Goal: Task Accomplishment & Management: Use online tool/utility

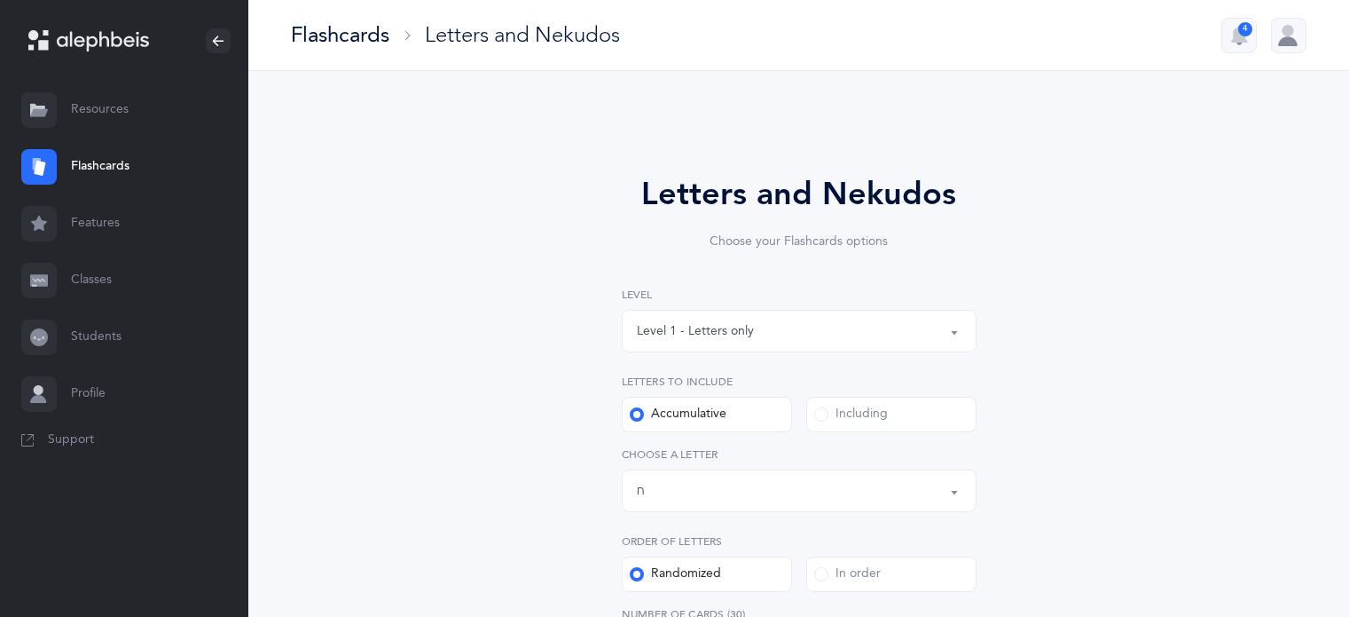
select select "8"
select select "single"
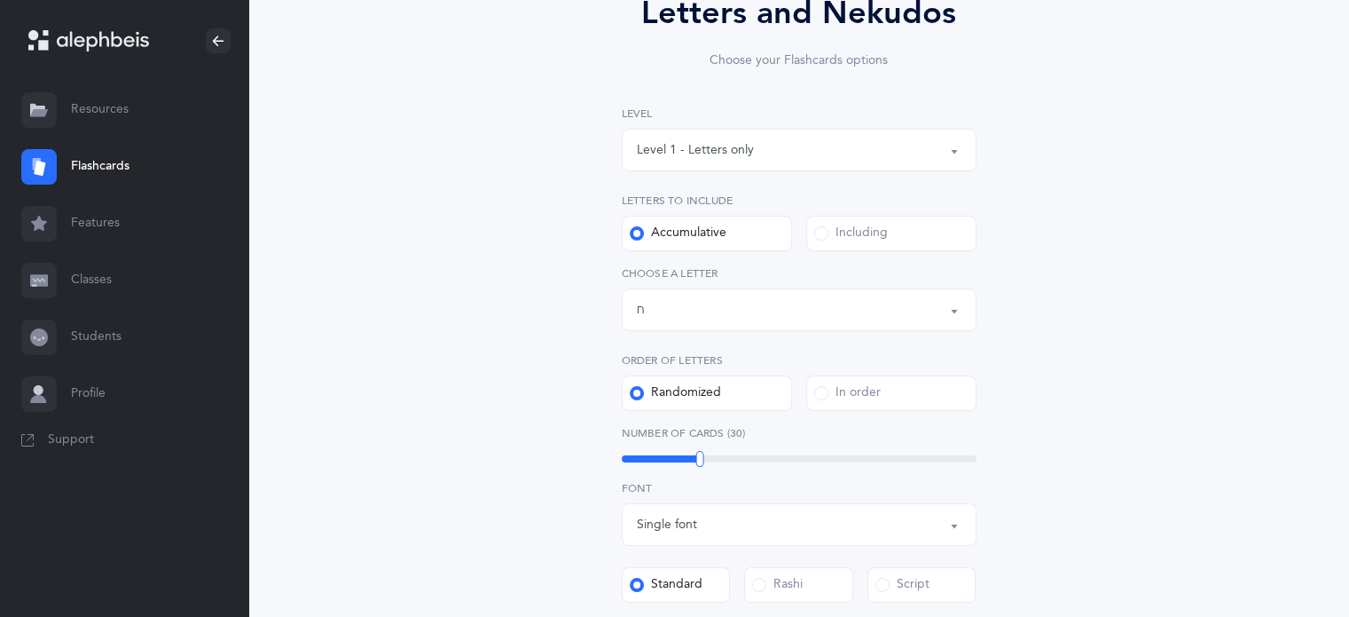
scroll to position [319, 0]
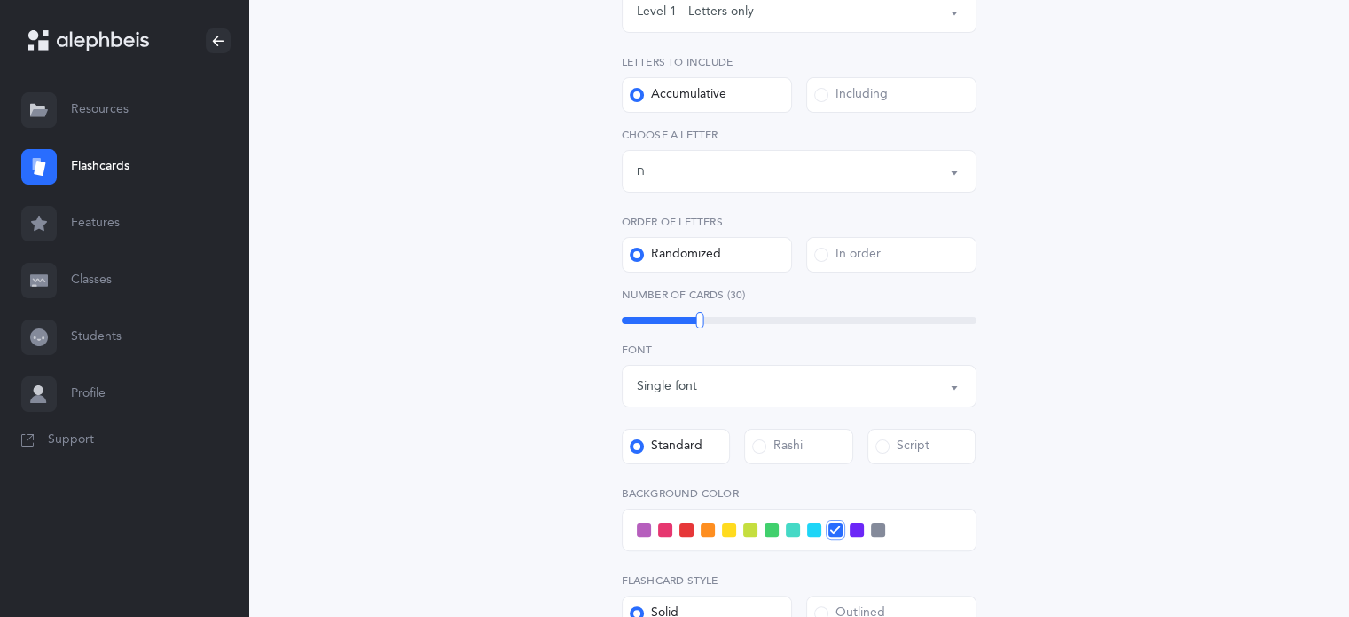
click at [814, 531] on span at bounding box center [814, 530] width 14 height 14
click at [0, 0] on input "checkbox" at bounding box center [0, 0] width 0 height 0
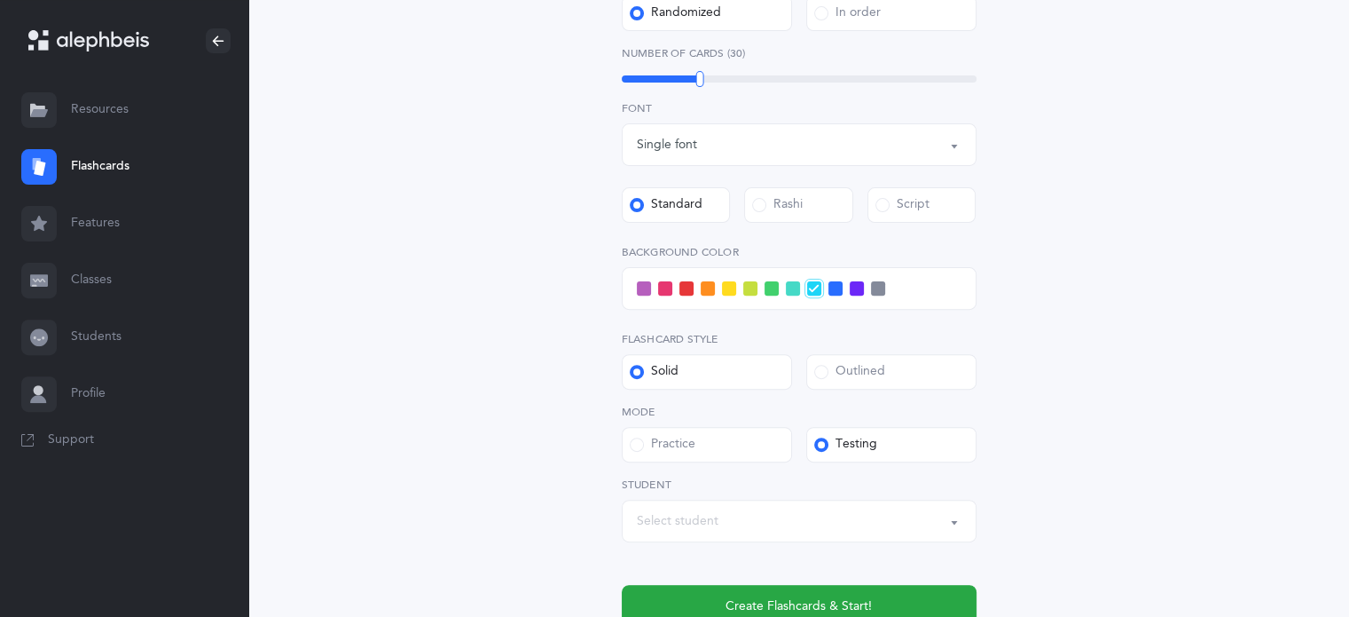
scroll to position [713, 0]
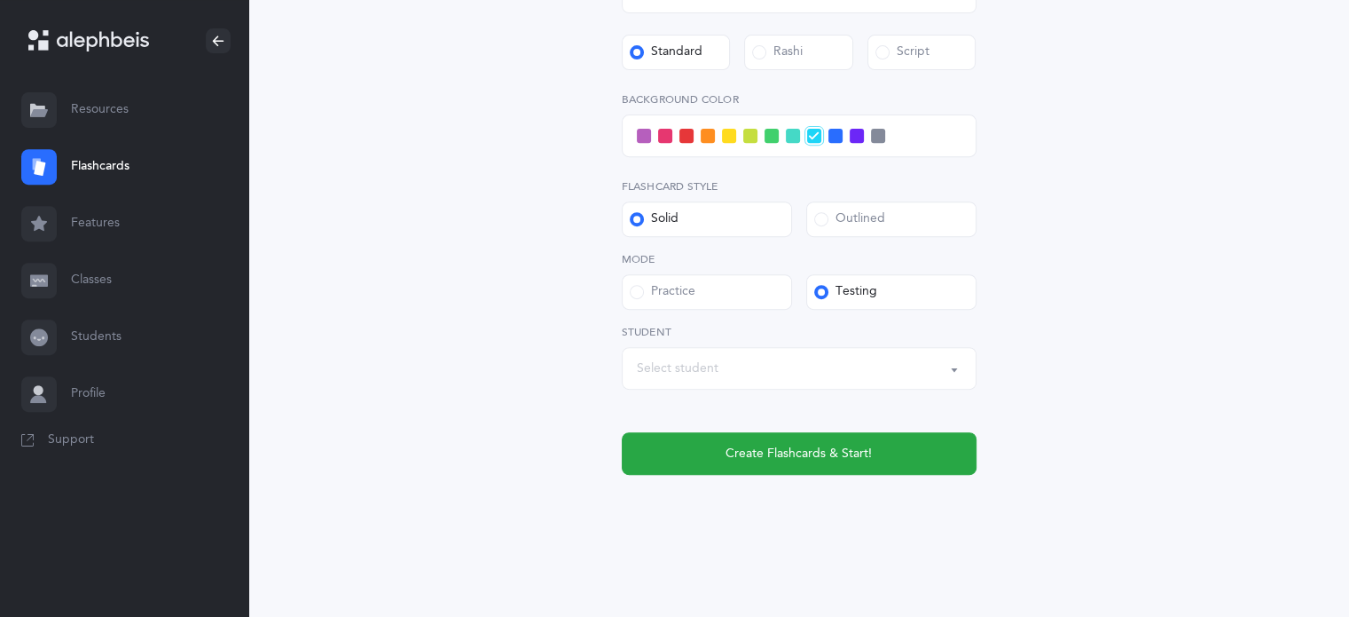
click at [703, 366] on div "Select student" at bounding box center [678, 368] width 82 height 19
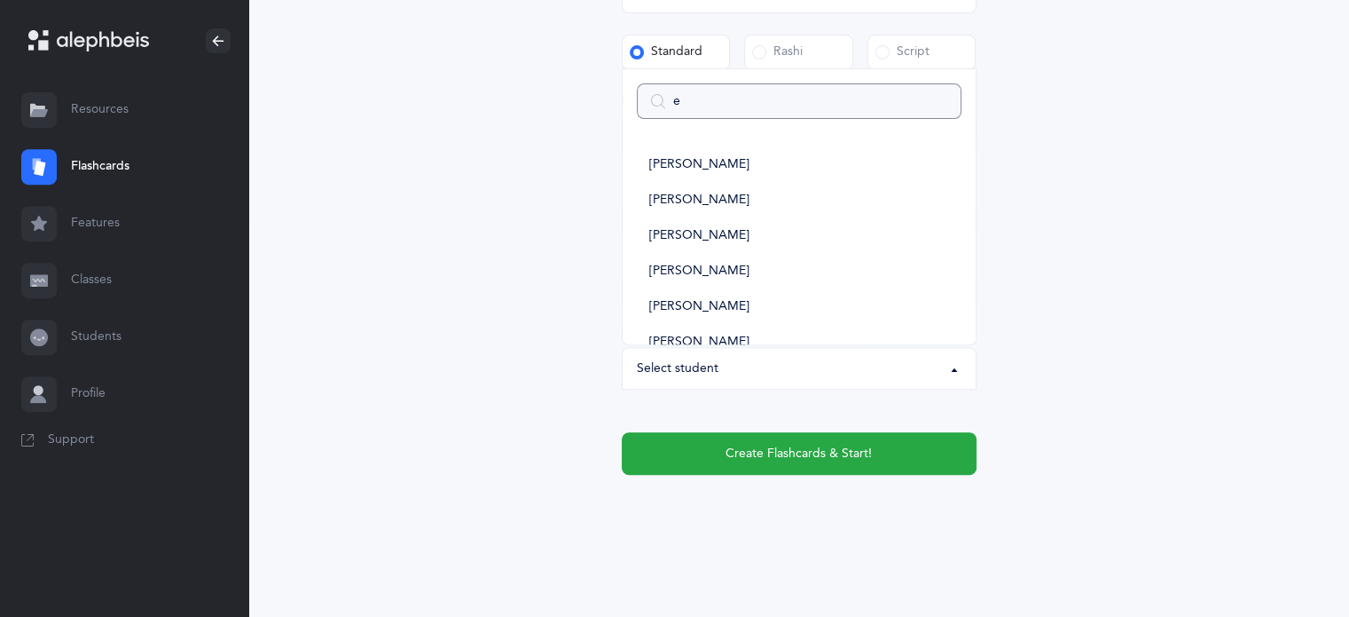
type input "ei"
select select
type input "ei"
click at [683, 204] on span "[PERSON_NAME]" at bounding box center [699, 201] width 100 height 16
select select "14438"
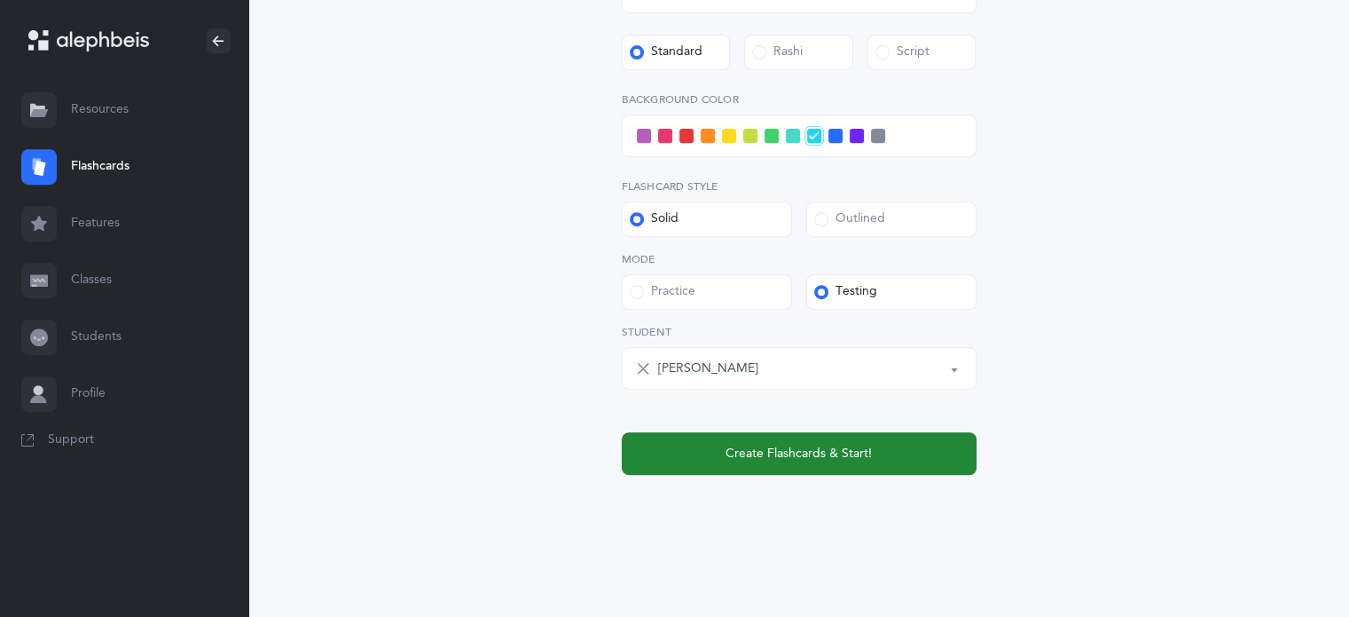
click at [848, 462] on span "Create Flashcards & Start!" at bounding box center [799, 453] width 146 height 19
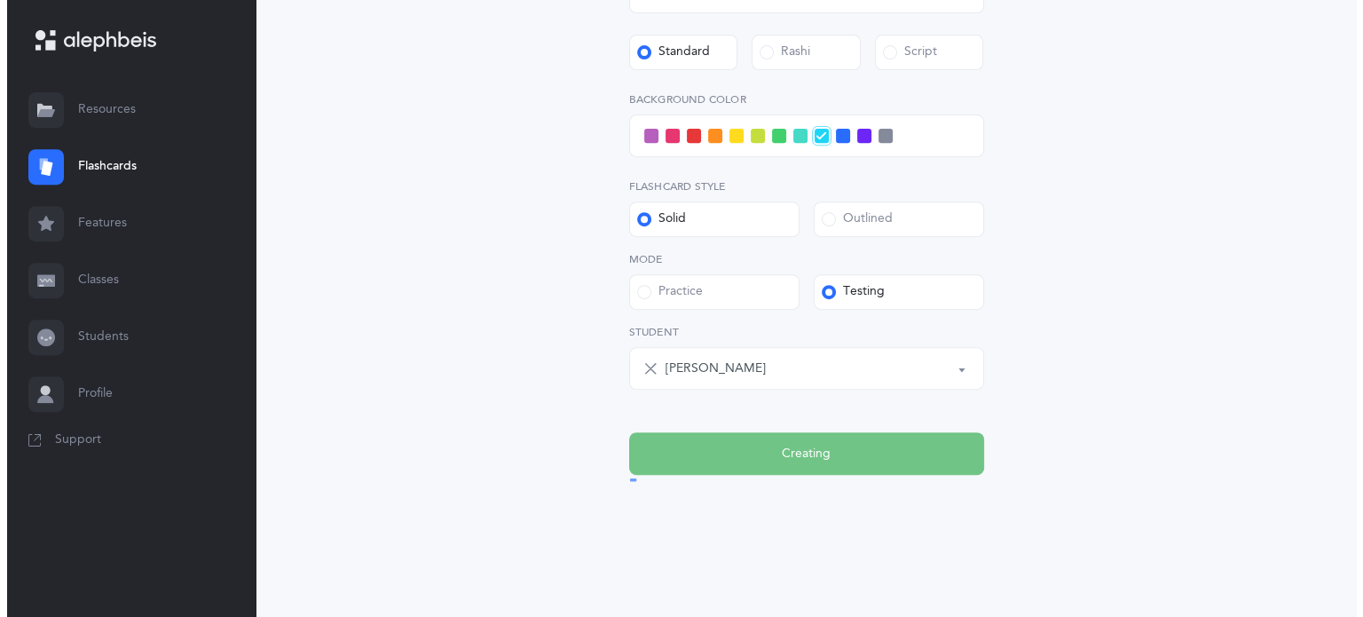
scroll to position [0, 0]
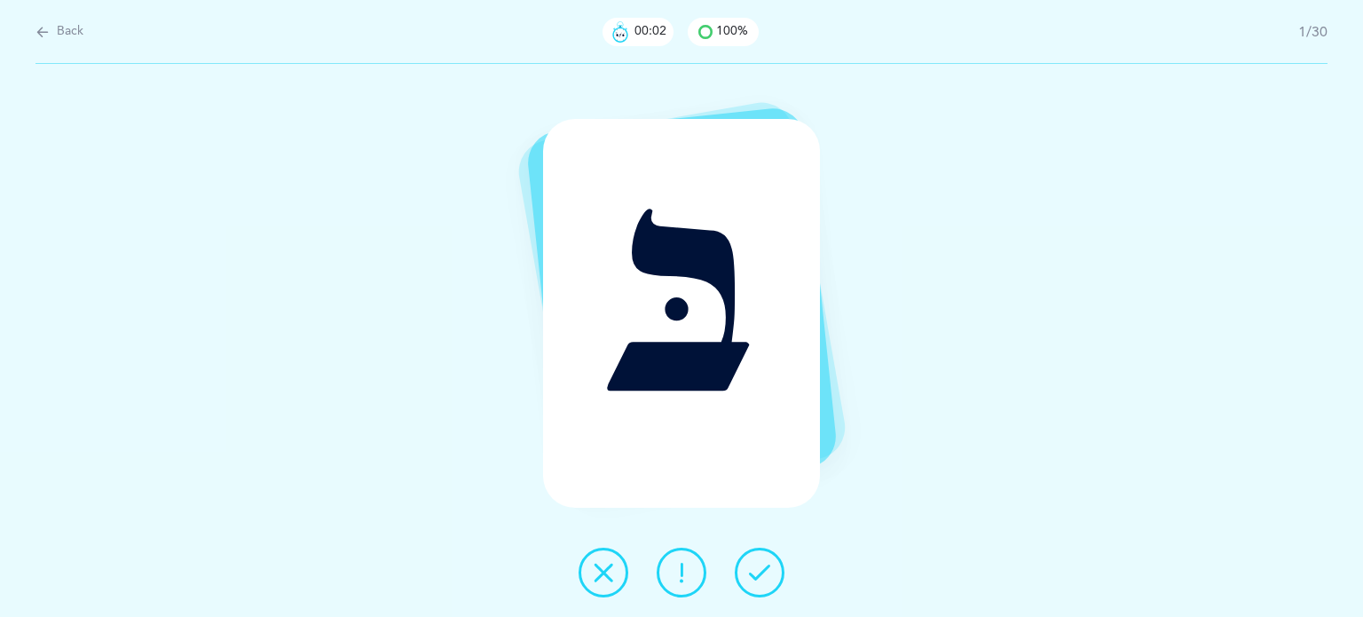
click at [770, 584] on button at bounding box center [760, 572] width 50 height 50
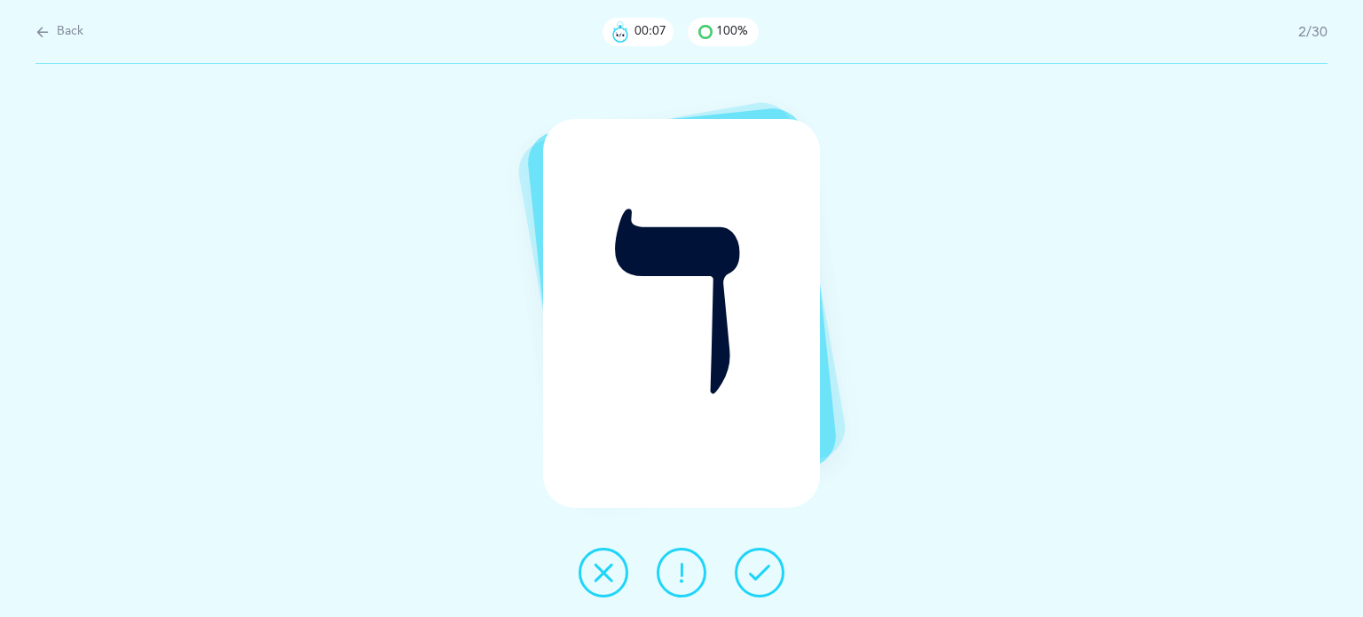
click at [770, 584] on button at bounding box center [760, 572] width 50 height 50
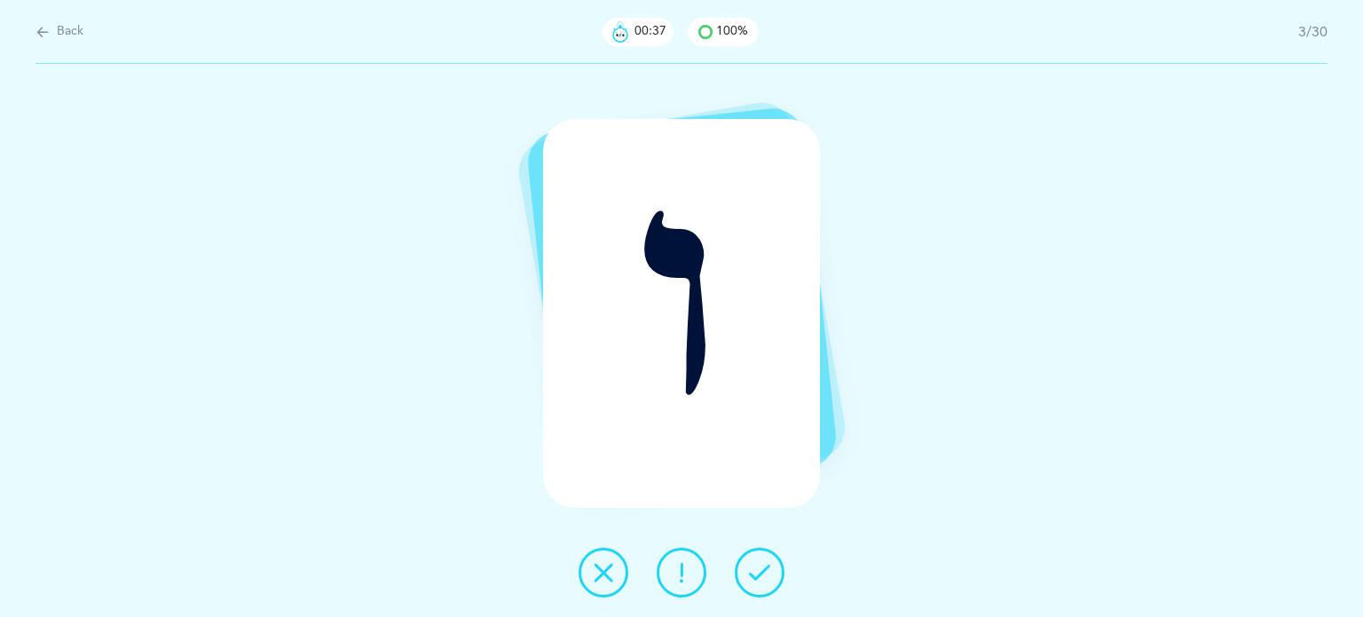
click at [607, 579] on icon at bounding box center [603, 572] width 21 height 21
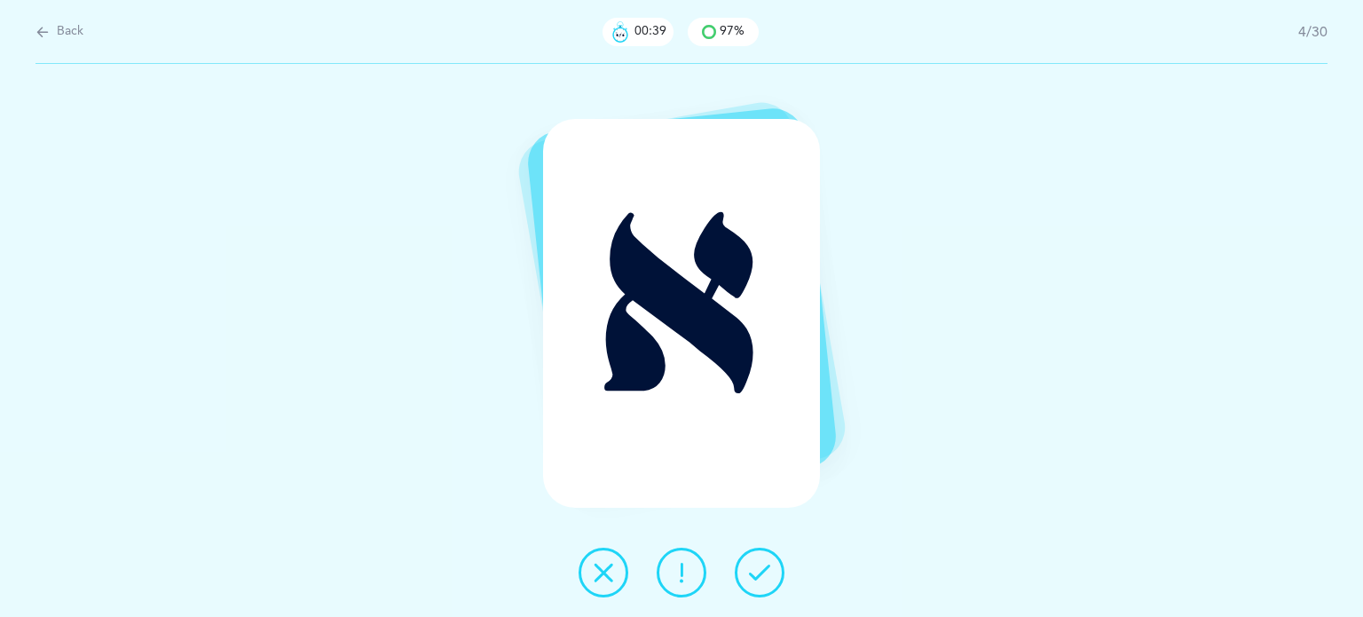
click at [748, 565] on button at bounding box center [760, 572] width 50 height 50
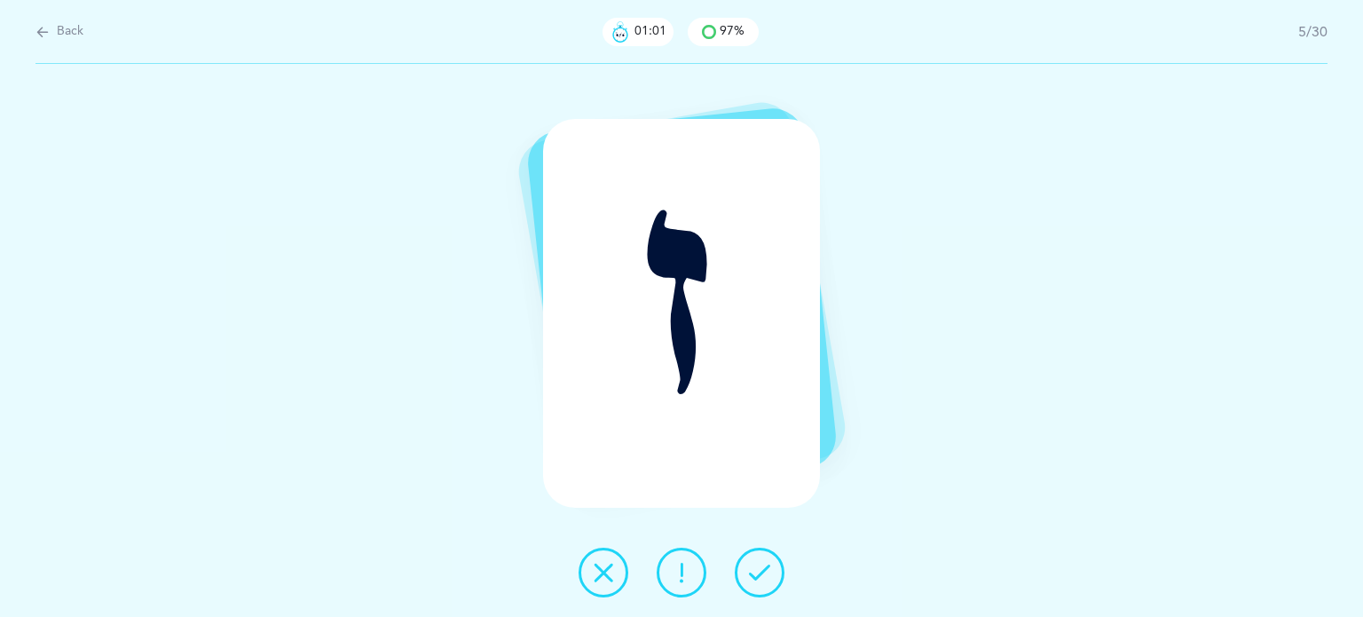
click at [684, 551] on button at bounding box center [682, 572] width 50 height 50
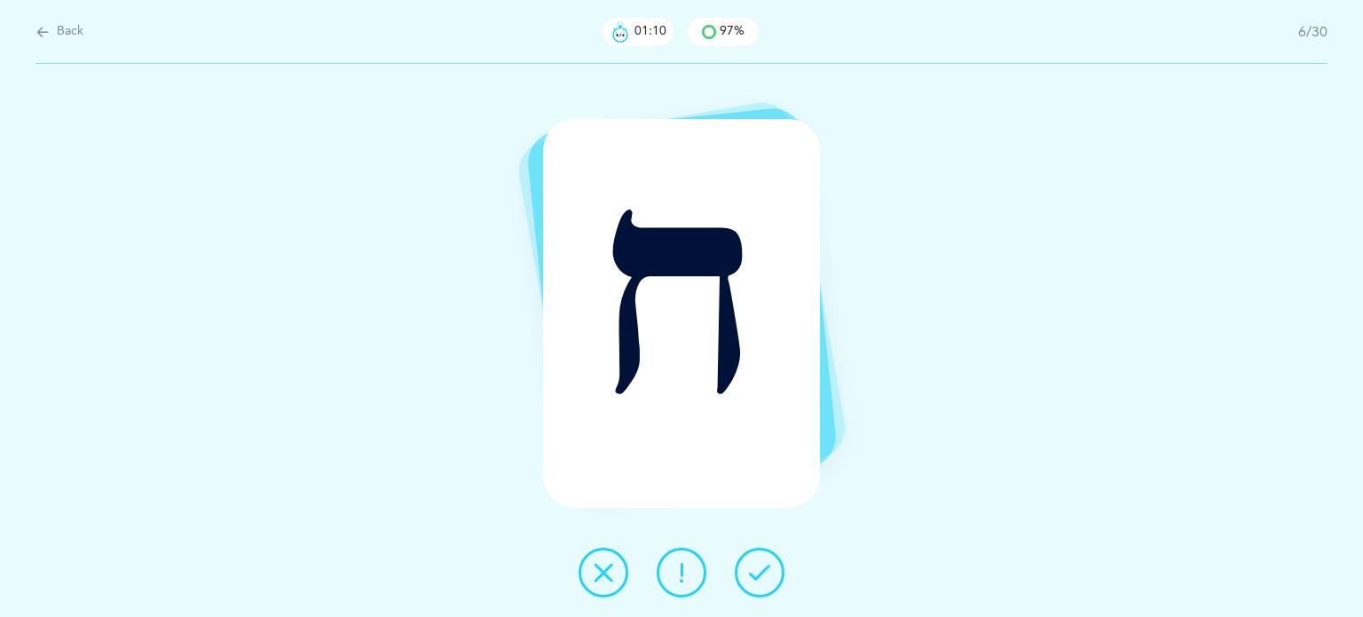
click at [767, 574] on icon at bounding box center [759, 572] width 21 height 21
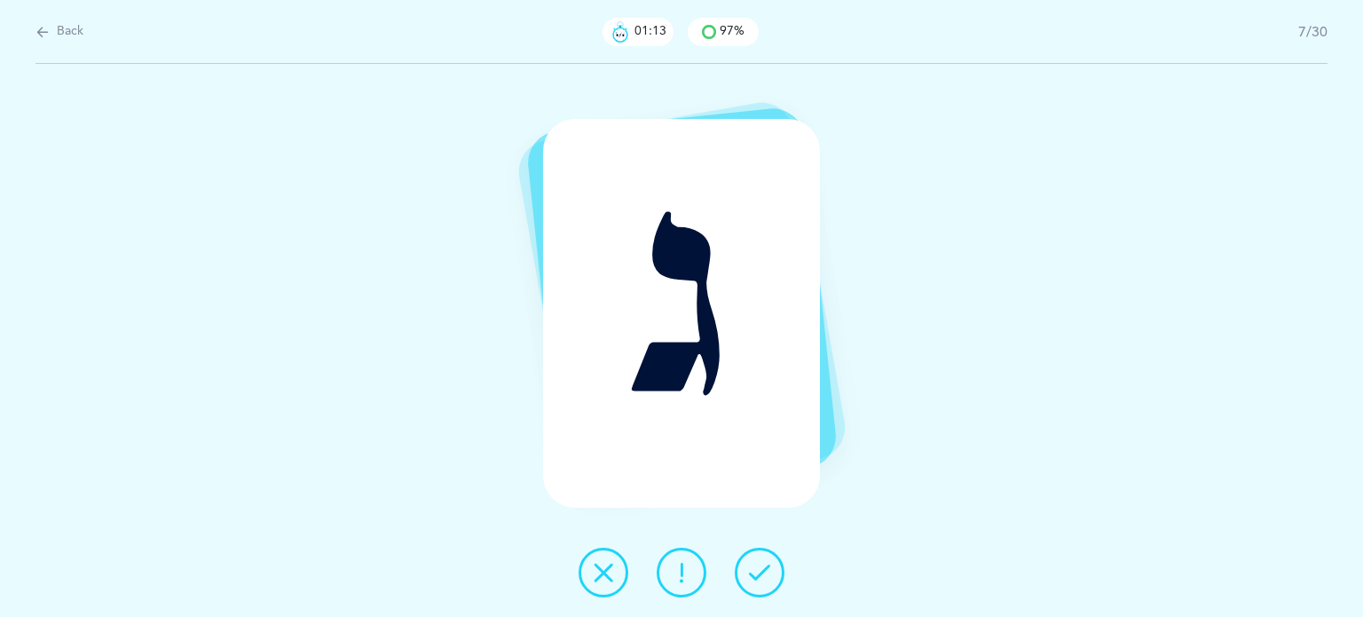
click at [772, 562] on button at bounding box center [760, 572] width 50 height 50
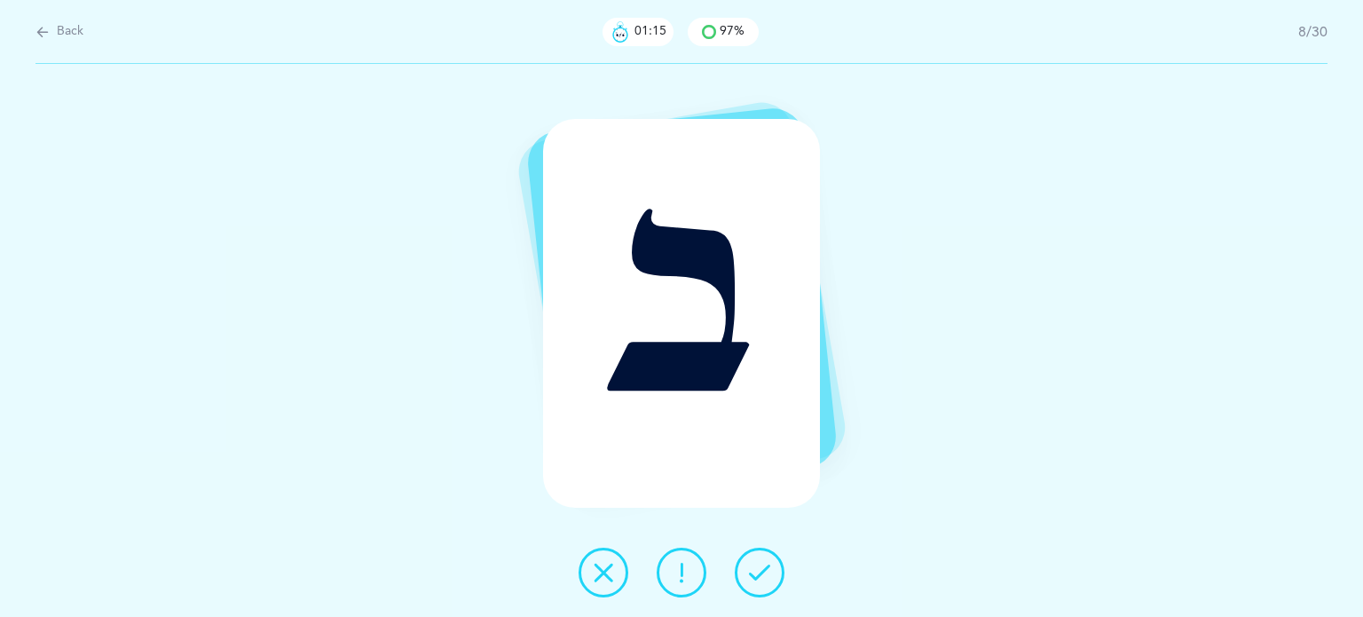
click at [782, 571] on button at bounding box center [760, 572] width 50 height 50
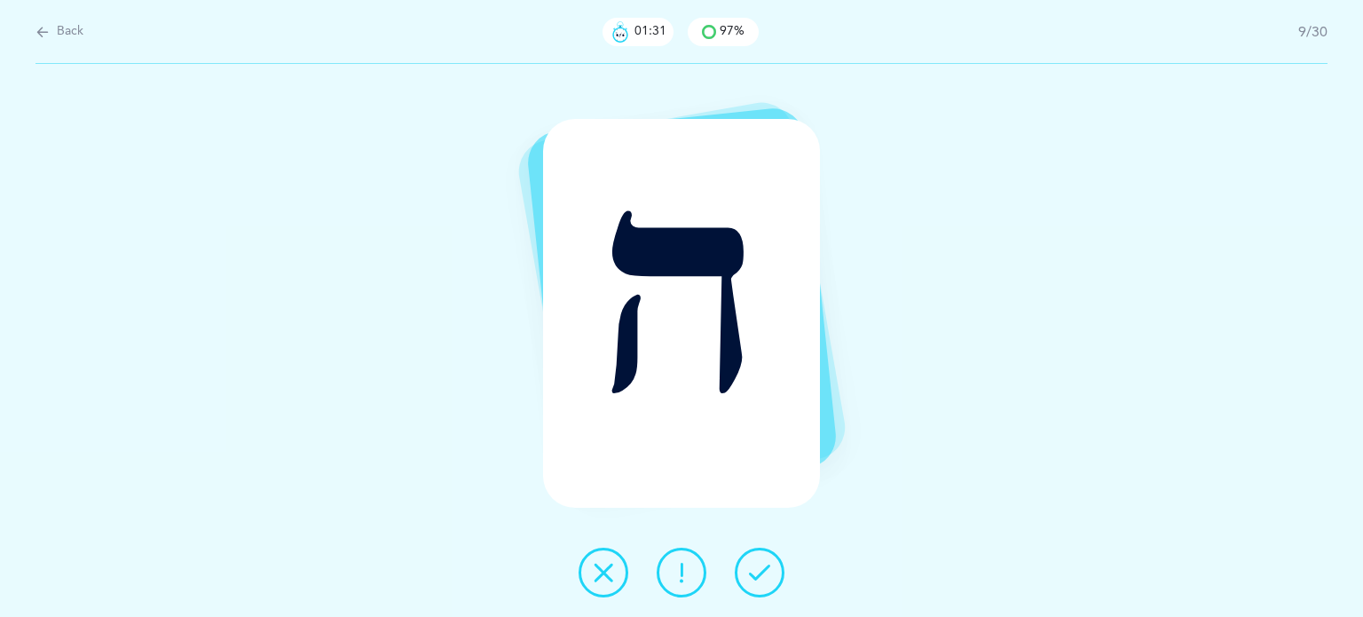
click at [682, 577] on icon at bounding box center [681, 572] width 21 height 21
click at [747, 586] on button at bounding box center [760, 572] width 50 height 50
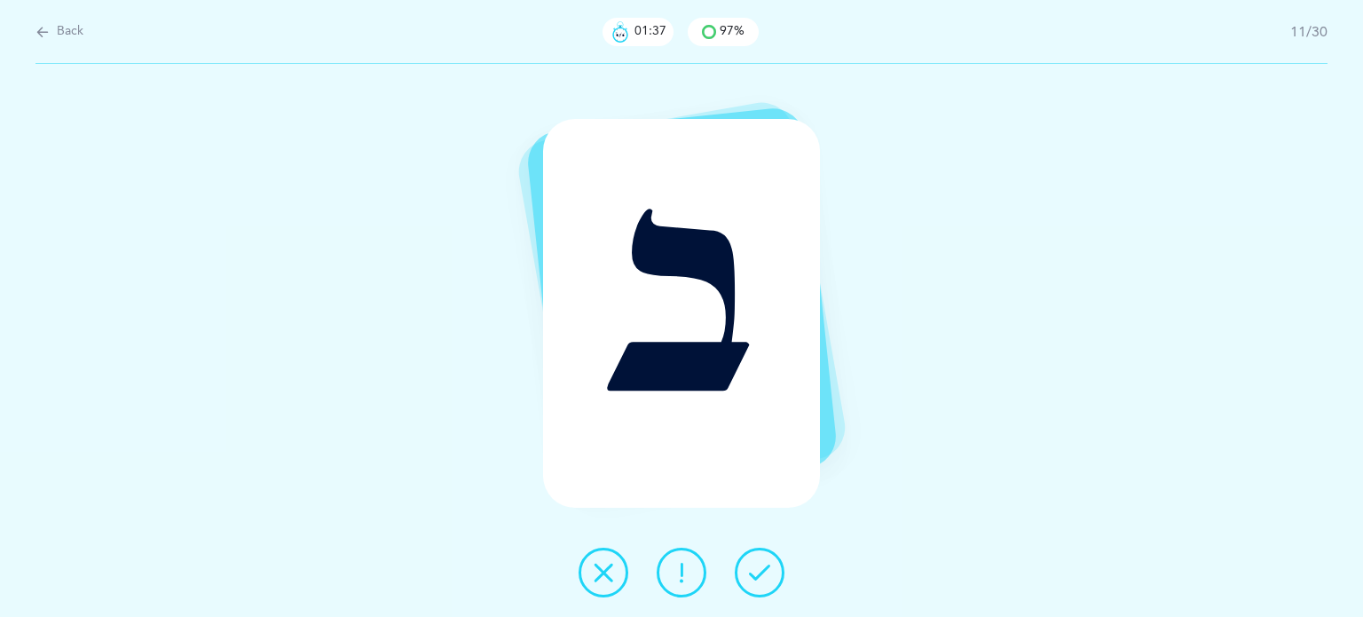
click at [747, 586] on button at bounding box center [760, 572] width 50 height 50
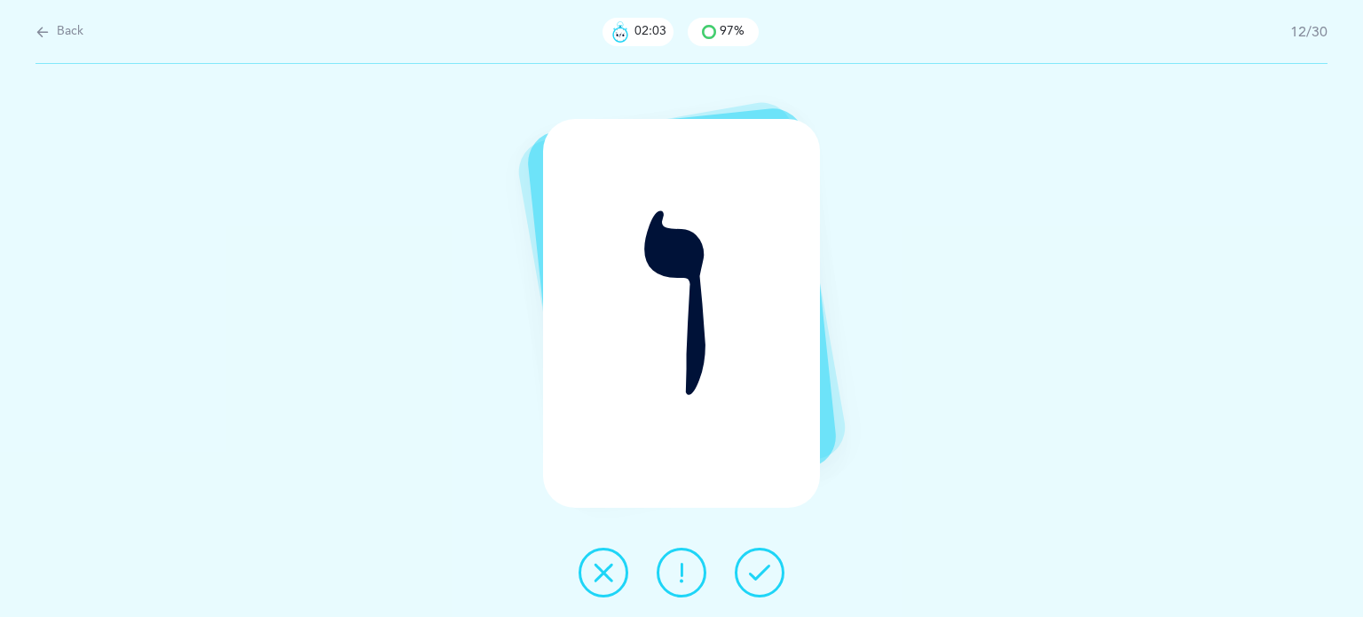
click at [607, 567] on icon at bounding box center [603, 572] width 21 height 21
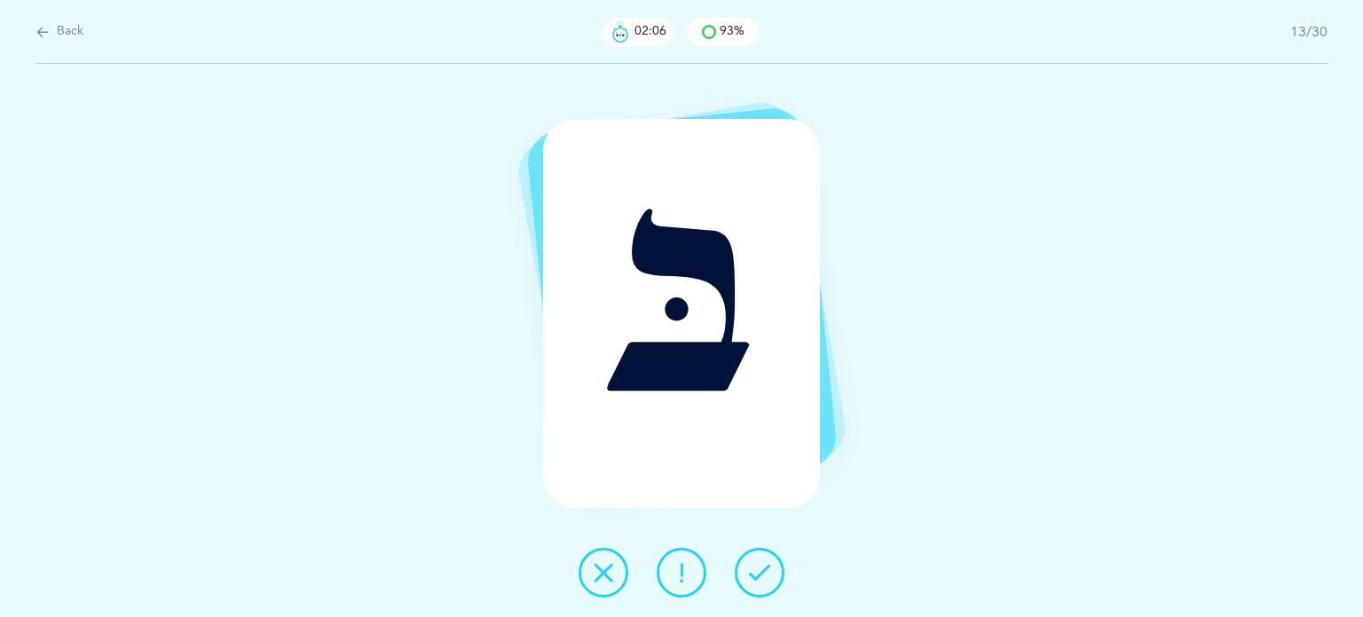
click at [763, 583] on button at bounding box center [760, 572] width 50 height 50
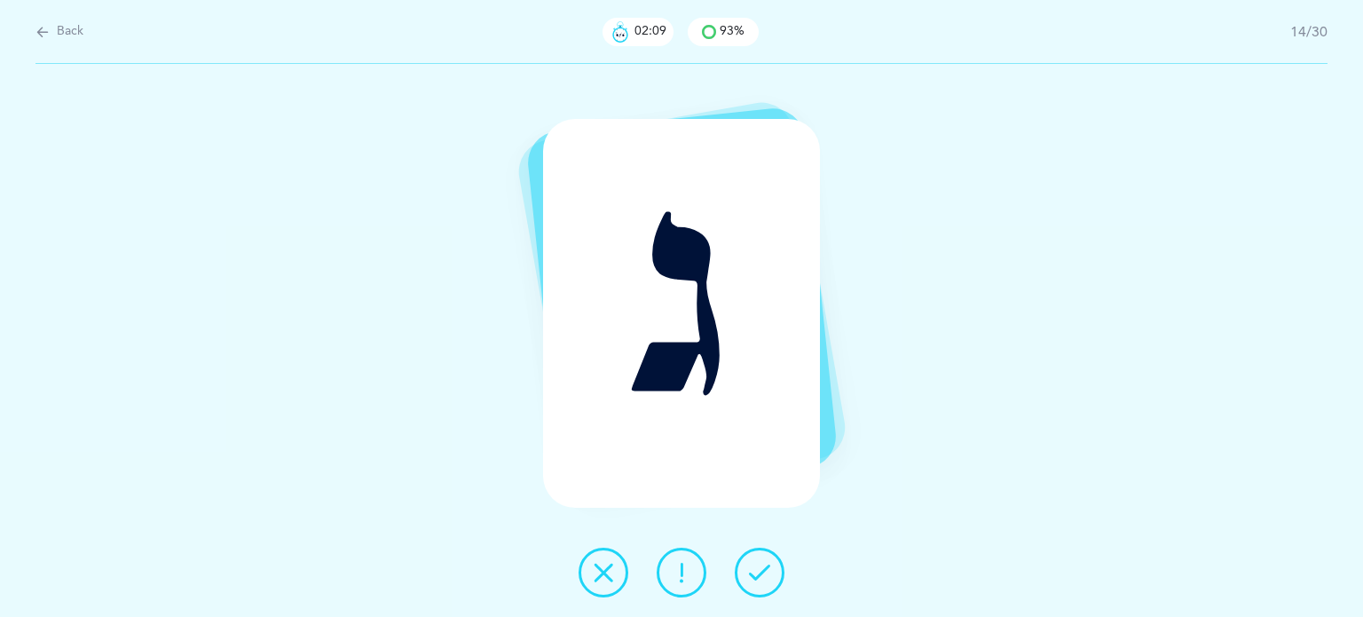
click at [781, 566] on button at bounding box center [760, 572] width 50 height 50
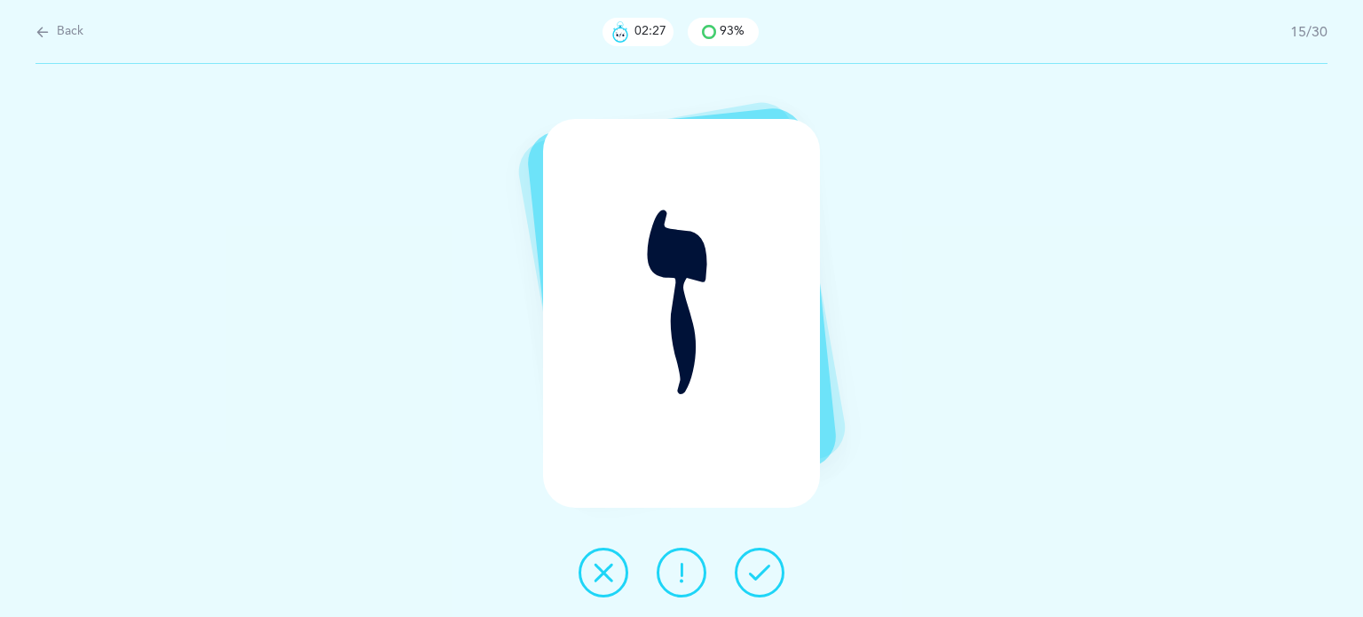
click at [691, 567] on icon at bounding box center [681, 572] width 21 height 21
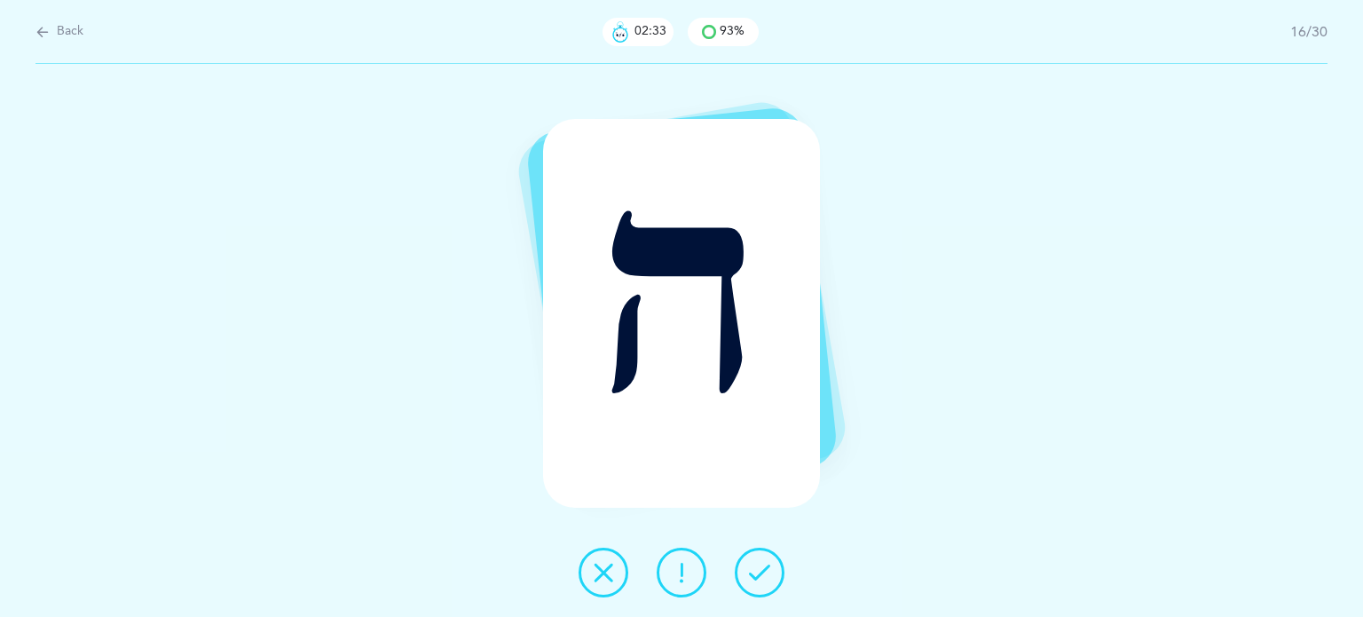
click at [776, 574] on button at bounding box center [760, 572] width 50 height 50
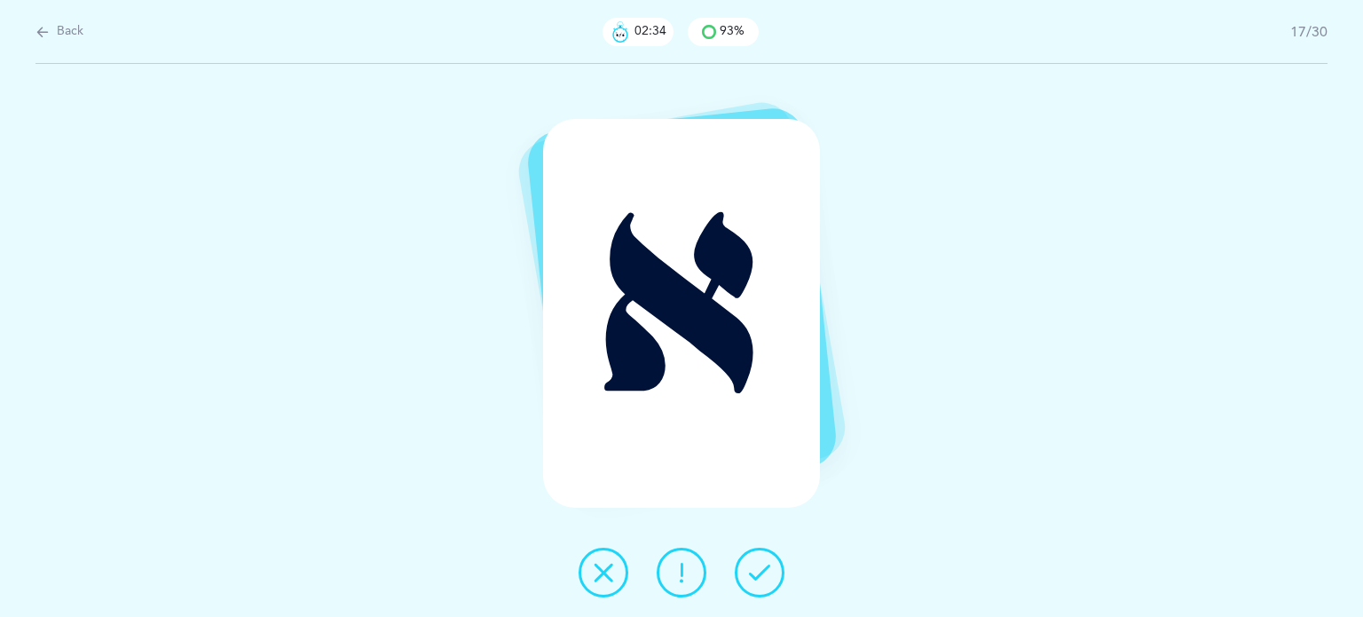
click at [776, 574] on button at bounding box center [760, 572] width 50 height 50
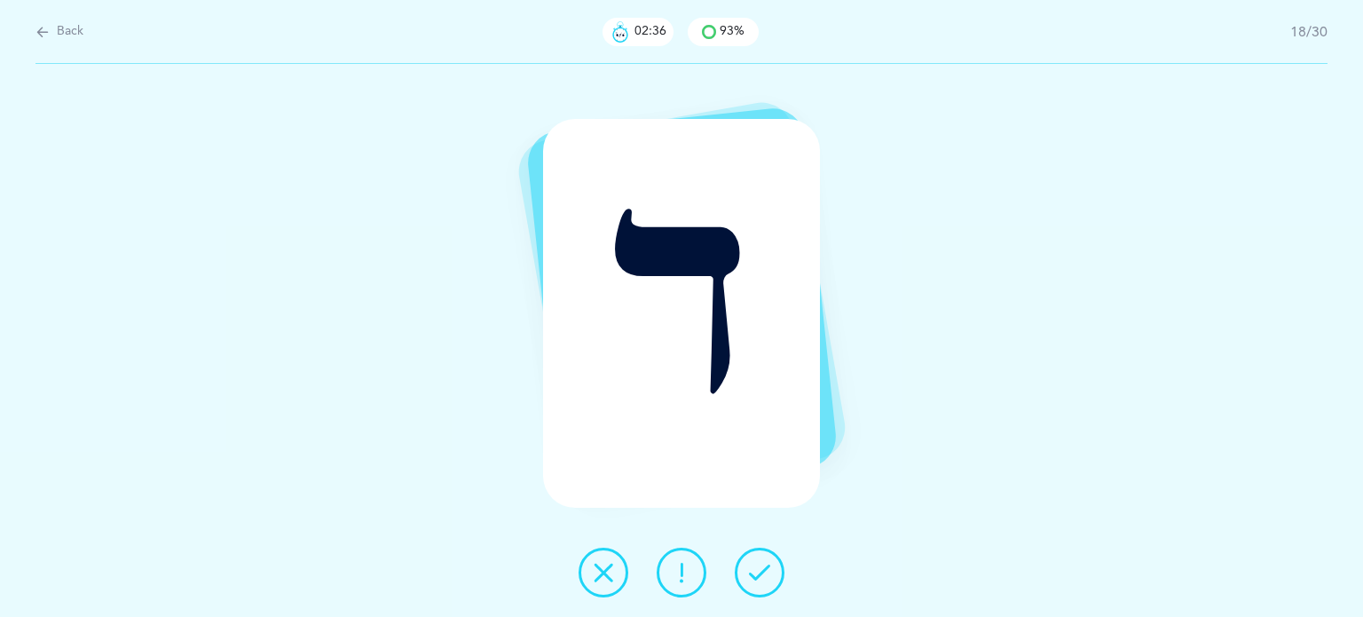
click at [776, 574] on button at bounding box center [760, 572] width 50 height 50
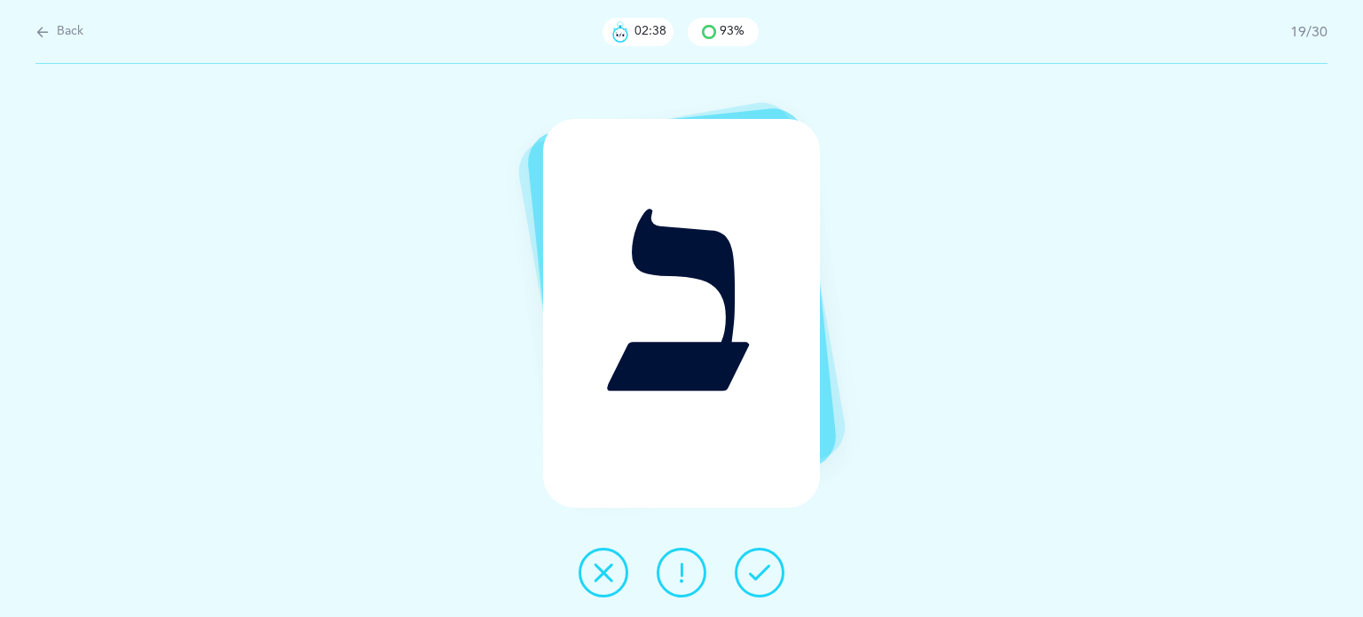
click at [776, 574] on button at bounding box center [760, 572] width 50 height 50
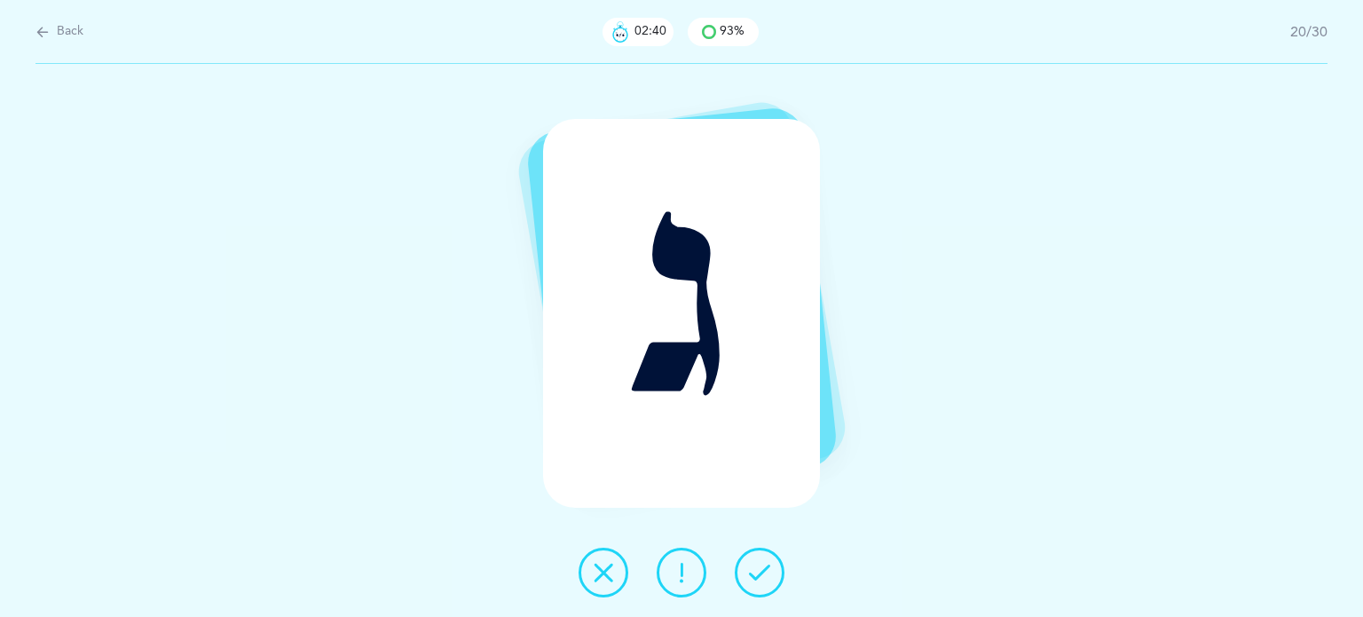
click at [776, 574] on button at bounding box center [760, 572] width 50 height 50
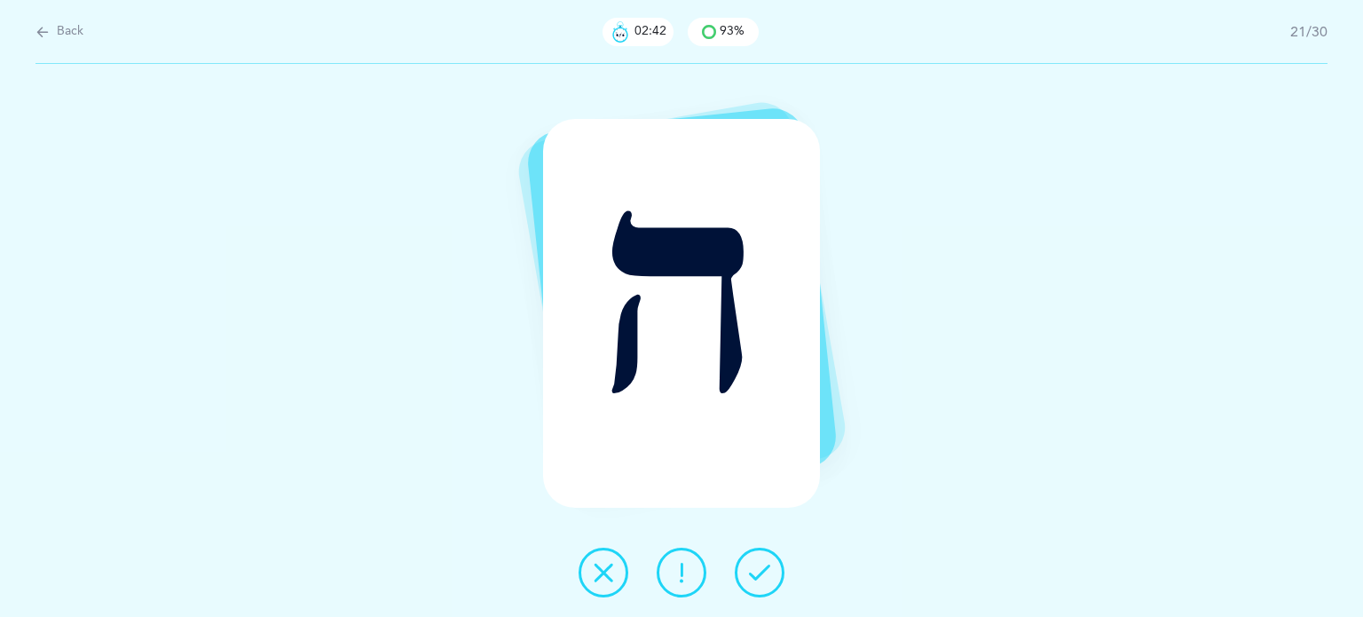
click at [776, 574] on button at bounding box center [760, 572] width 50 height 50
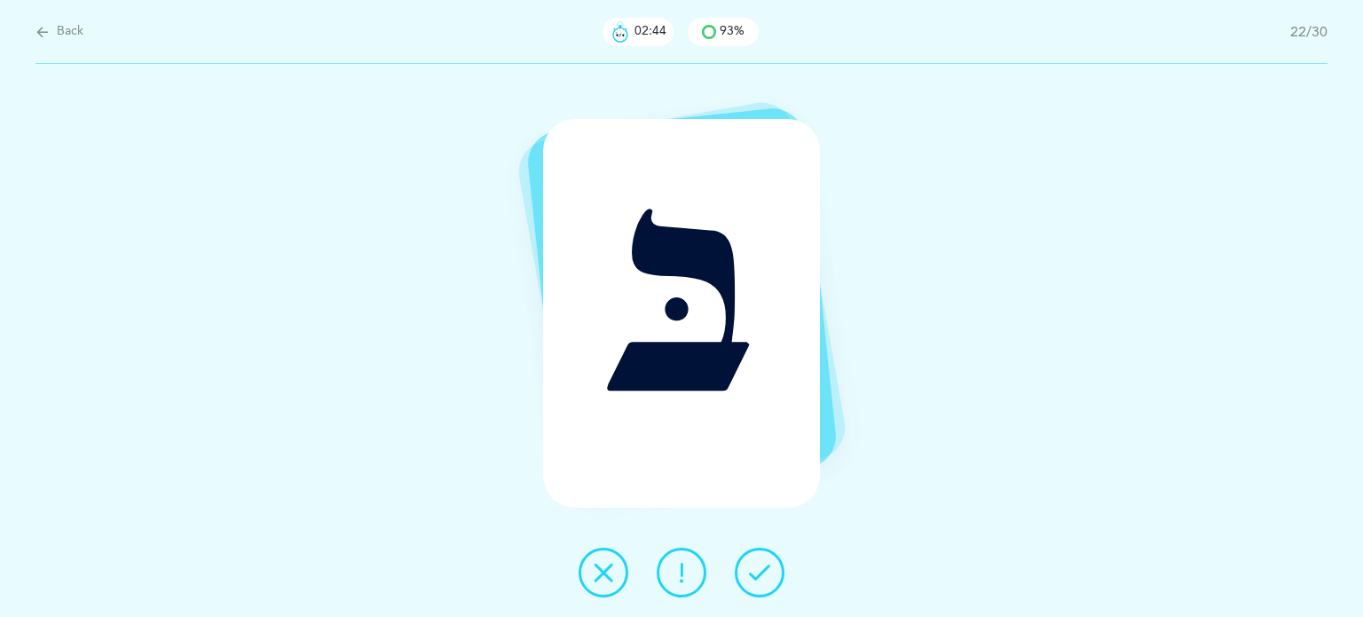
click at [776, 574] on button at bounding box center [760, 572] width 50 height 50
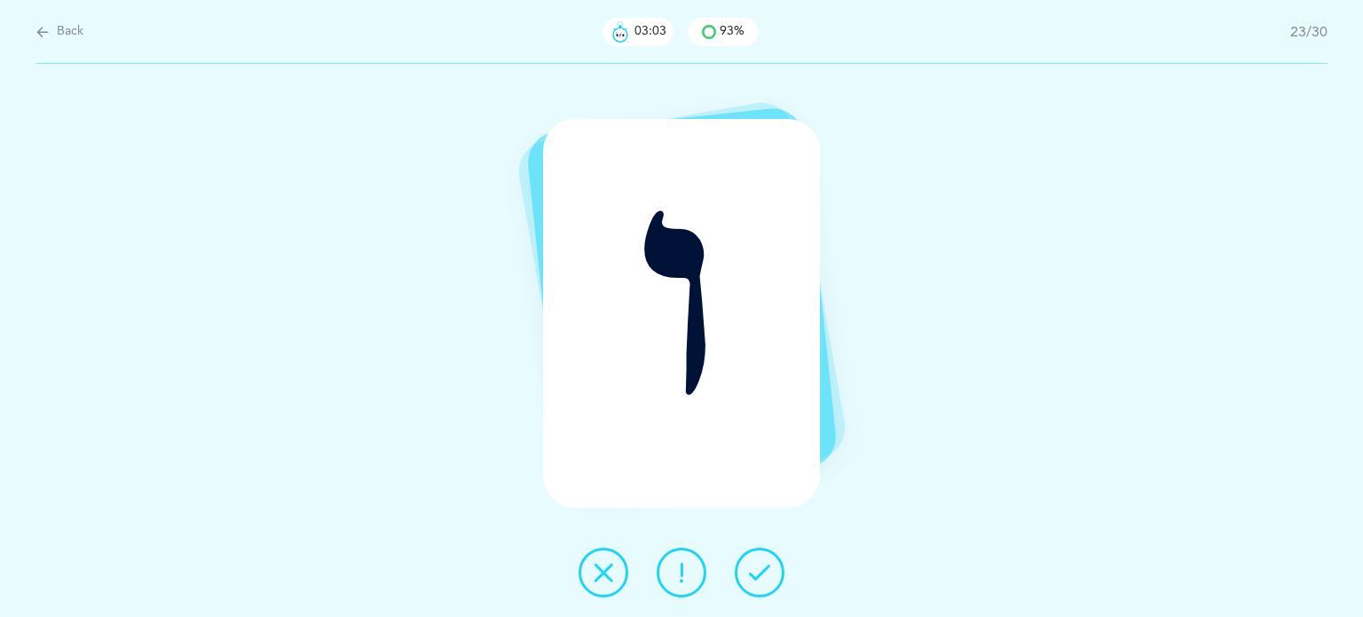
click at [680, 581] on icon at bounding box center [681, 572] width 21 height 21
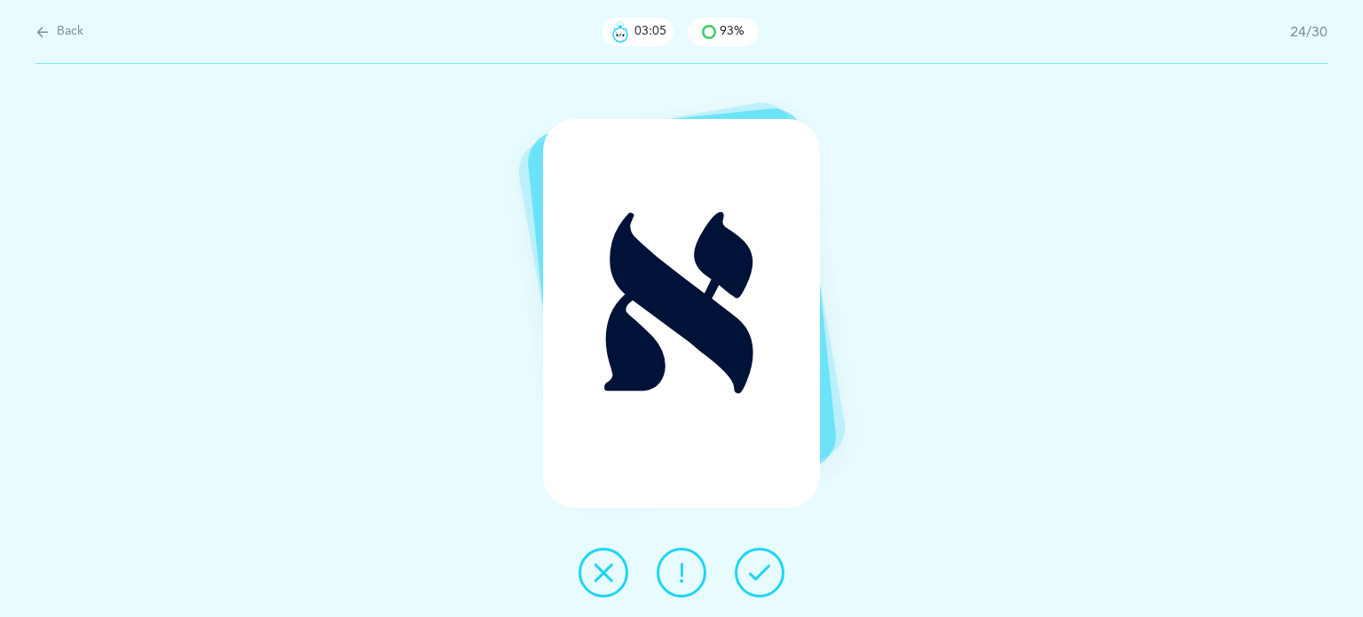
click at [775, 581] on button at bounding box center [760, 572] width 50 height 50
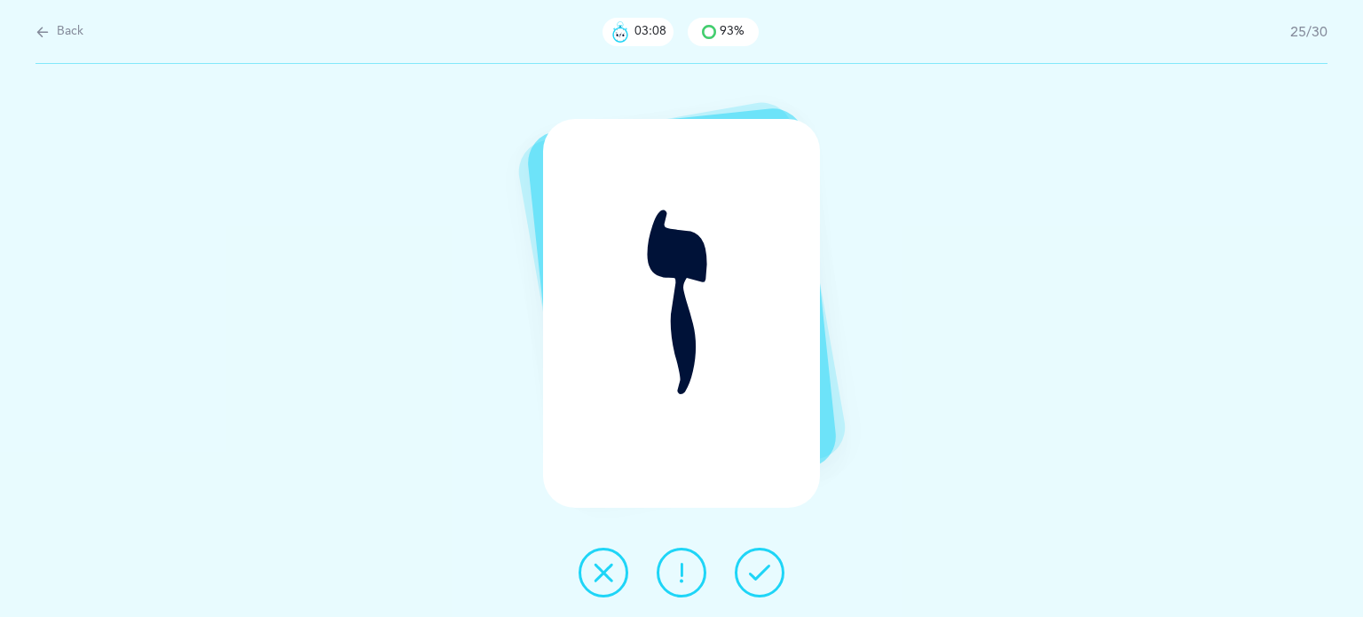
click at [775, 581] on button at bounding box center [760, 572] width 50 height 50
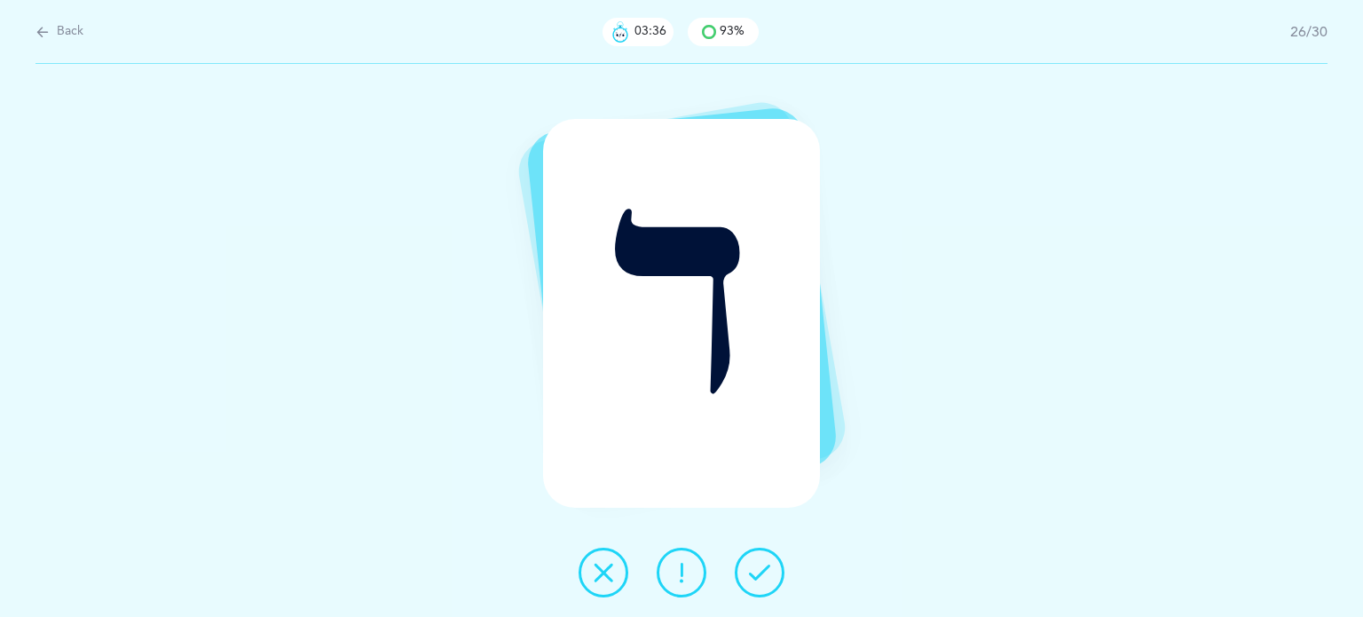
click at [606, 578] on icon at bounding box center [603, 572] width 21 height 21
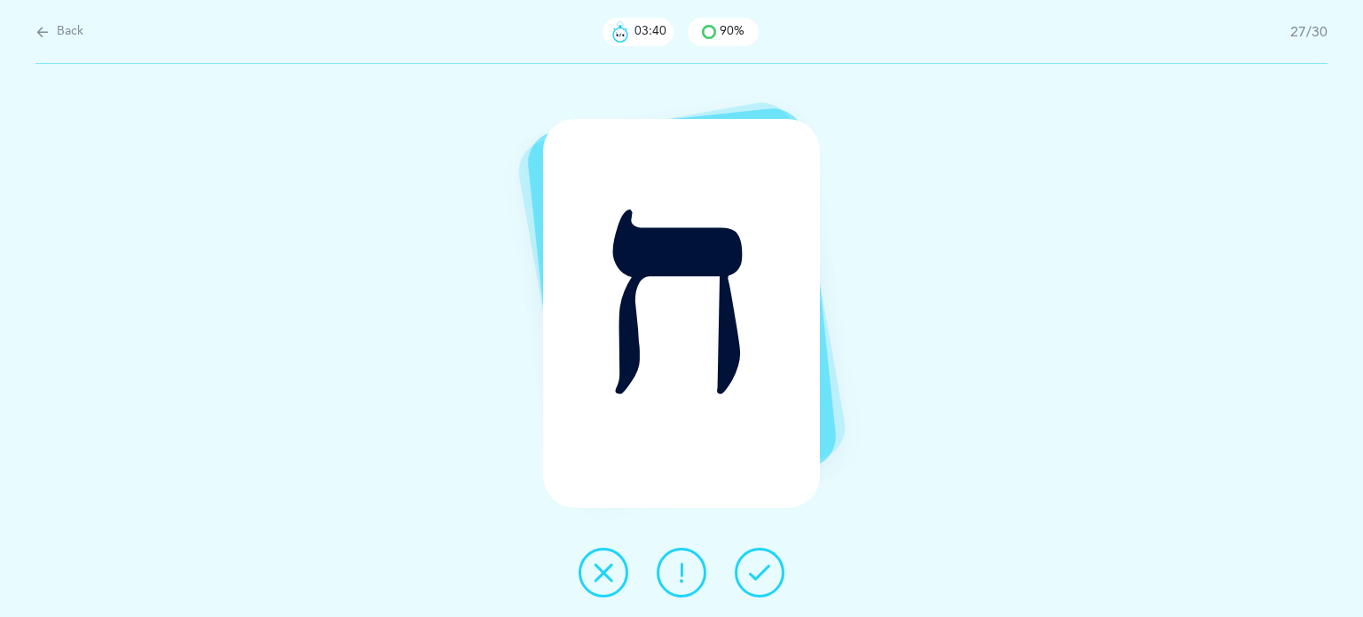
click at [770, 562] on button at bounding box center [760, 572] width 50 height 50
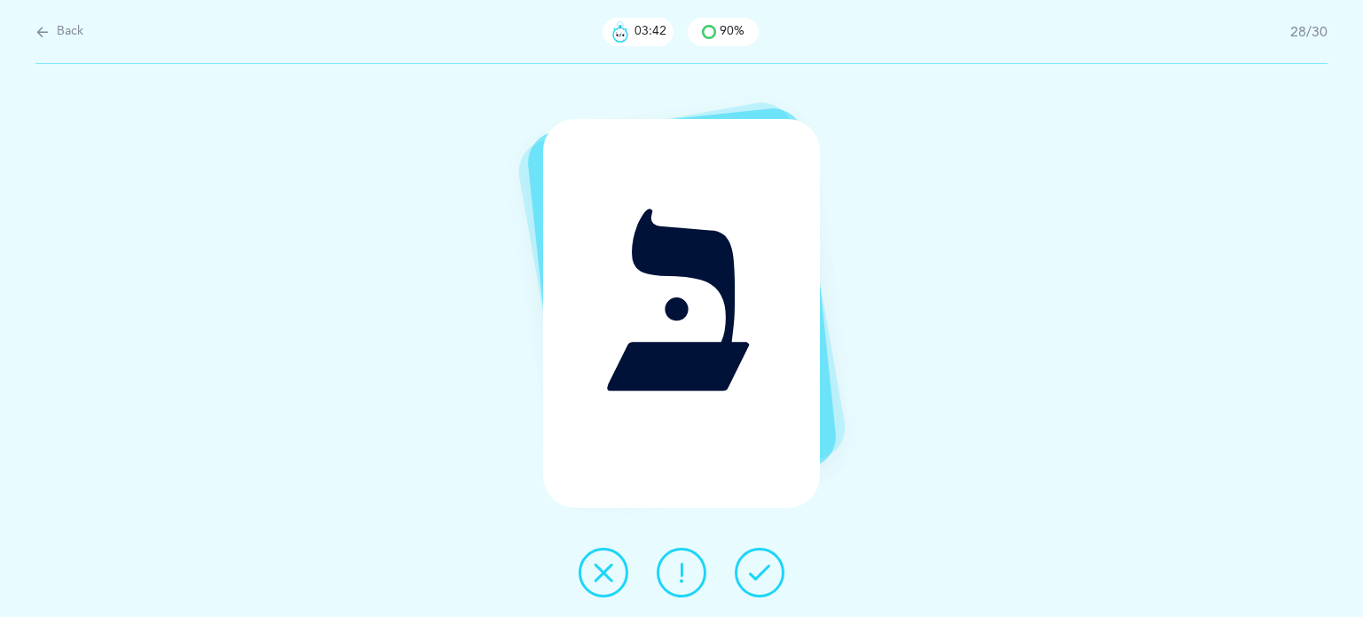
click at [770, 562] on button at bounding box center [760, 572] width 50 height 50
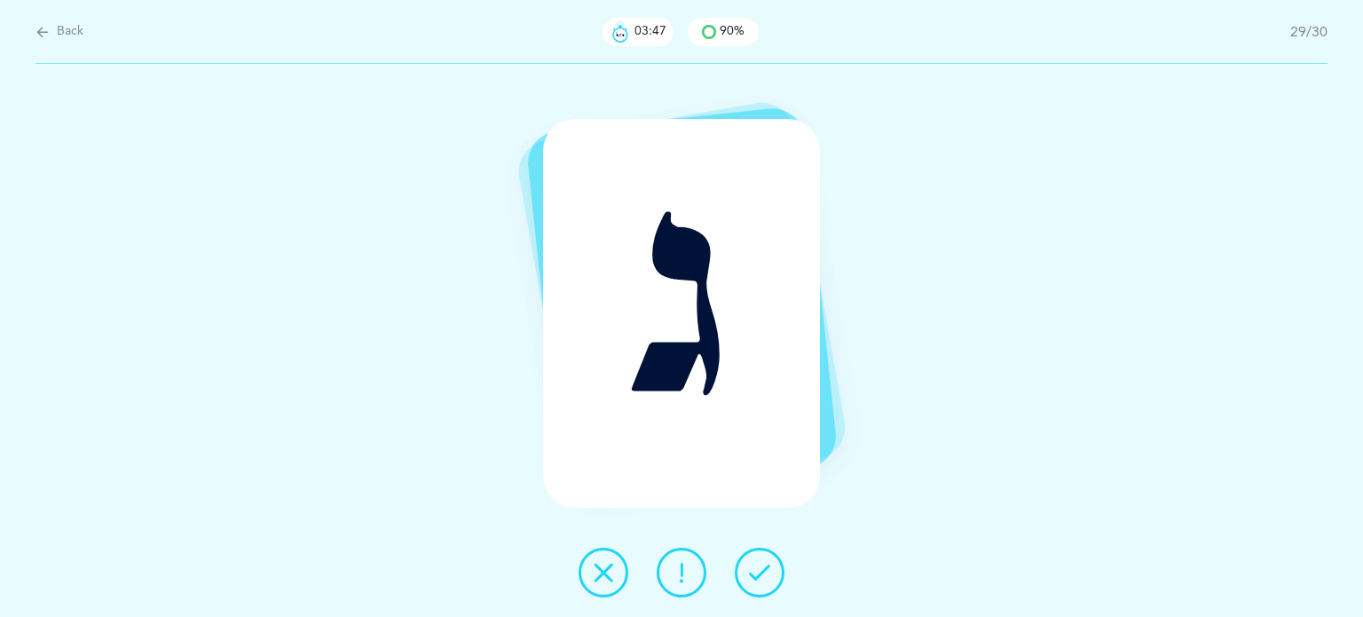
click at [770, 562] on button at bounding box center [760, 572] width 50 height 50
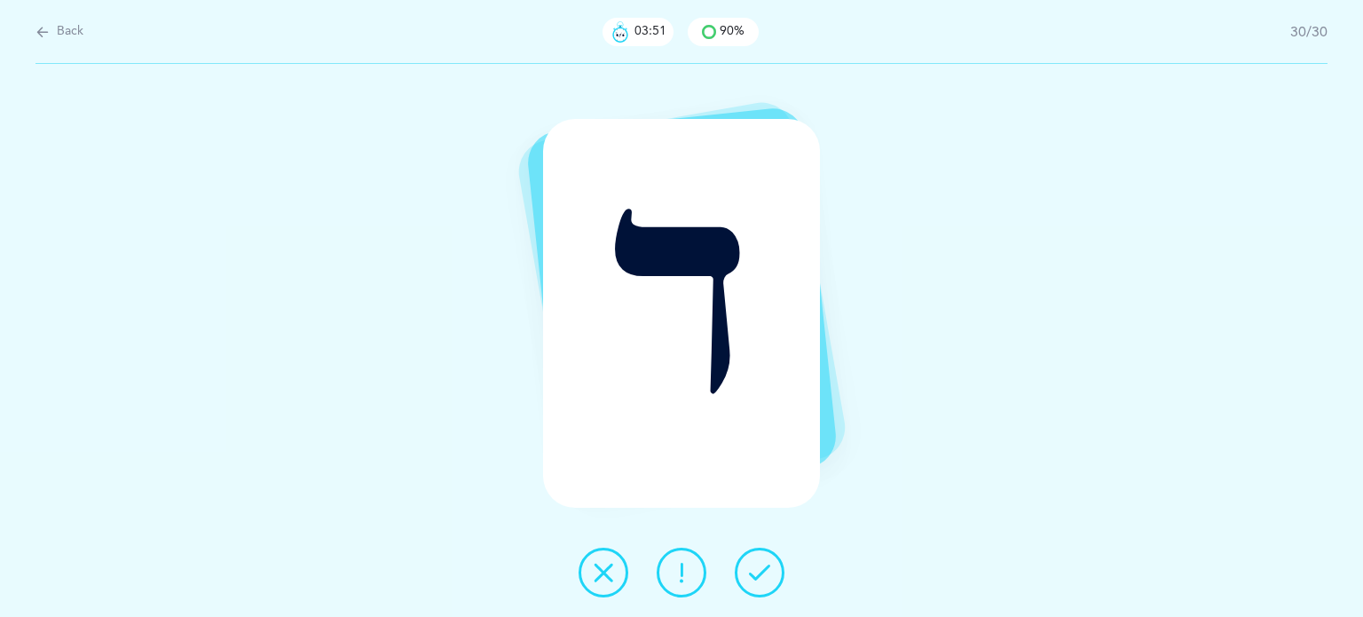
click at [755, 584] on button at bounding box center [760, 572] width 50 height 50
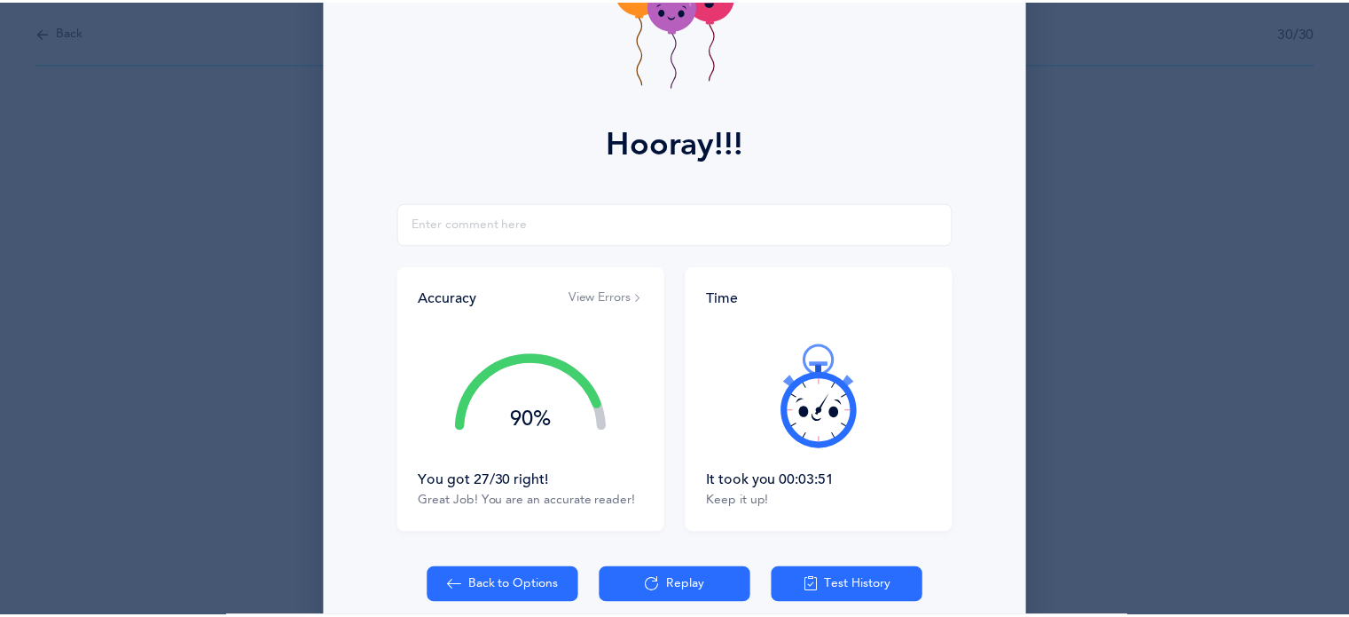
scroll to position [227, 0]
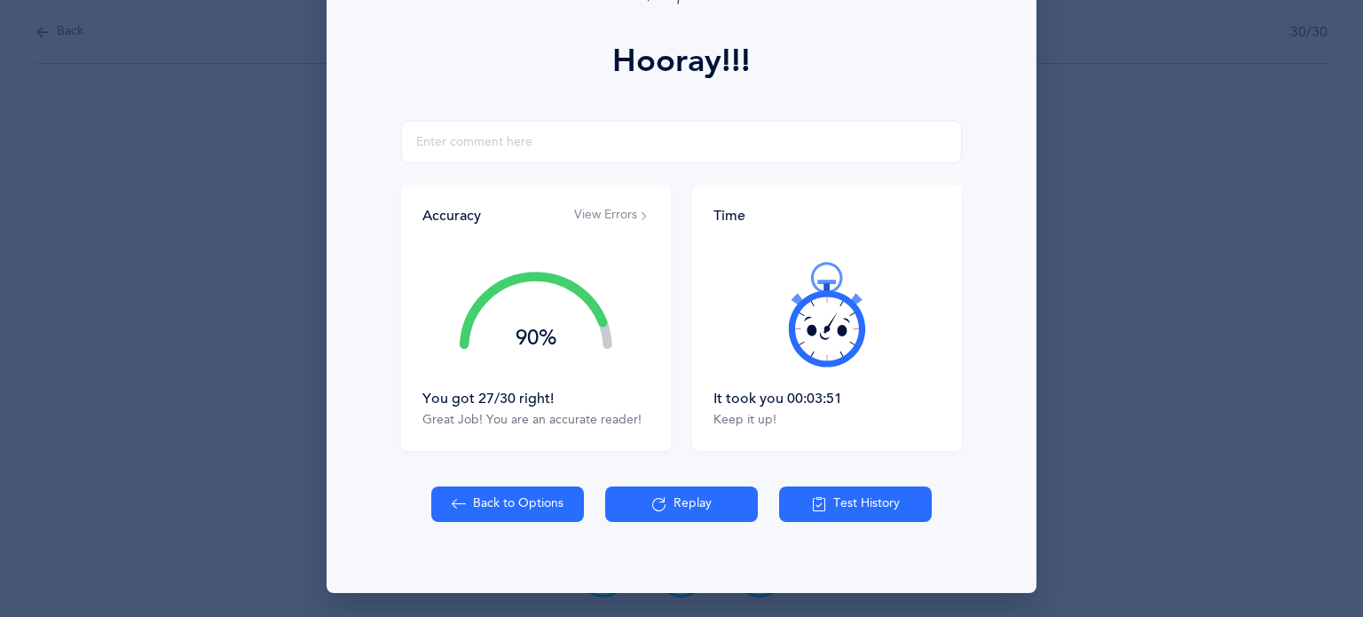
click at [859, 333] on icon at bounding box center [827, 314] width 106 height 106
click at [855, 329] on icon at bounding box center [827, 328] width 76 height 76
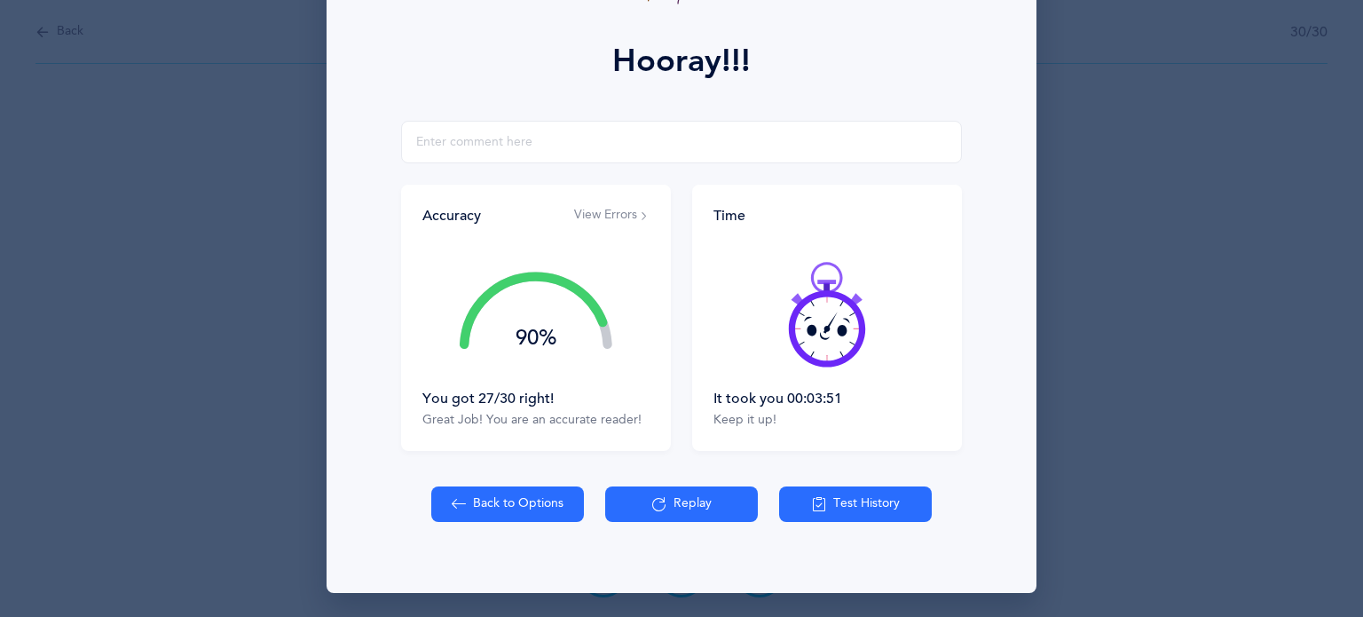
click at [489, 513] on button "Back to Options" at bounding box center [507, 503] width 153 height 35
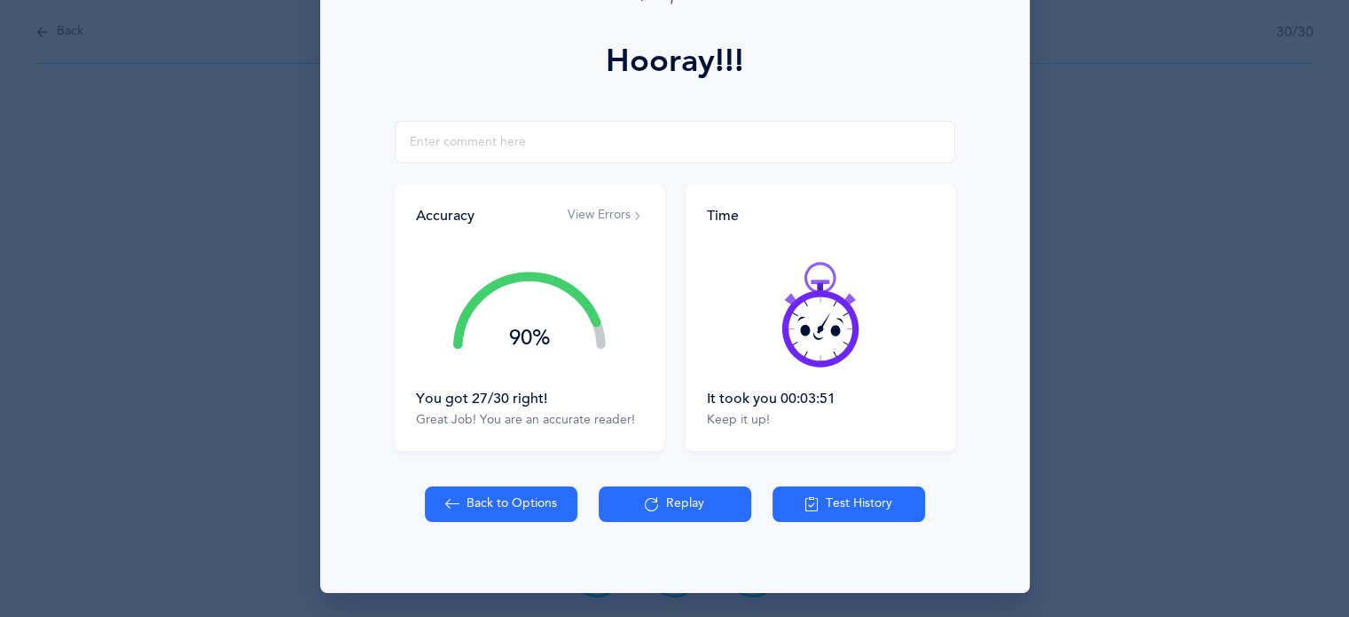
select select "8"
select select "single"
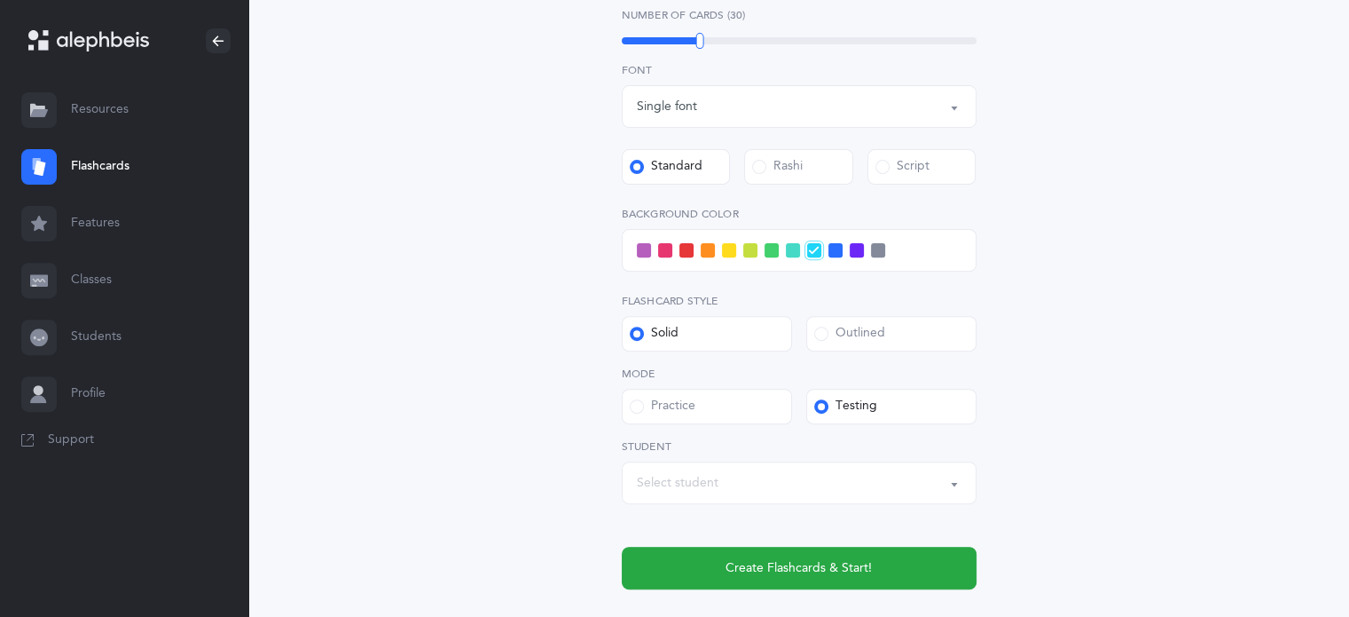
scroll to position [605, 0]
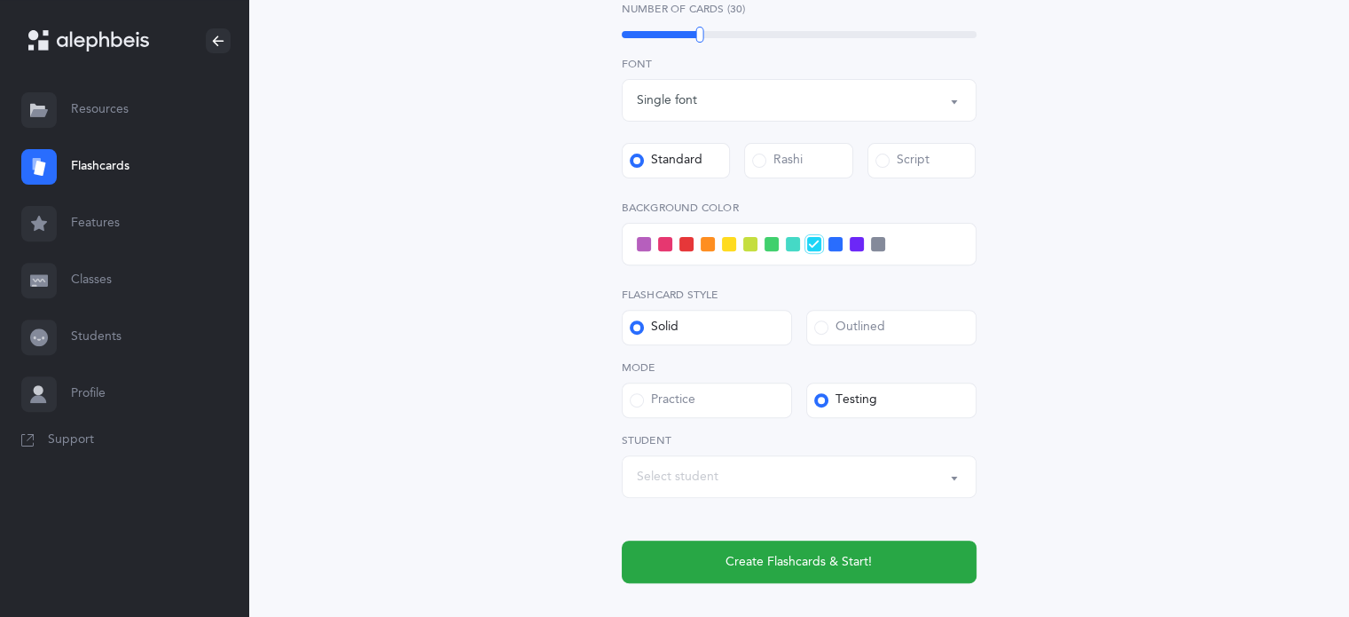
click at [685, 469] on div "Select student" at bounding box center [678, 477] width 82 height 19
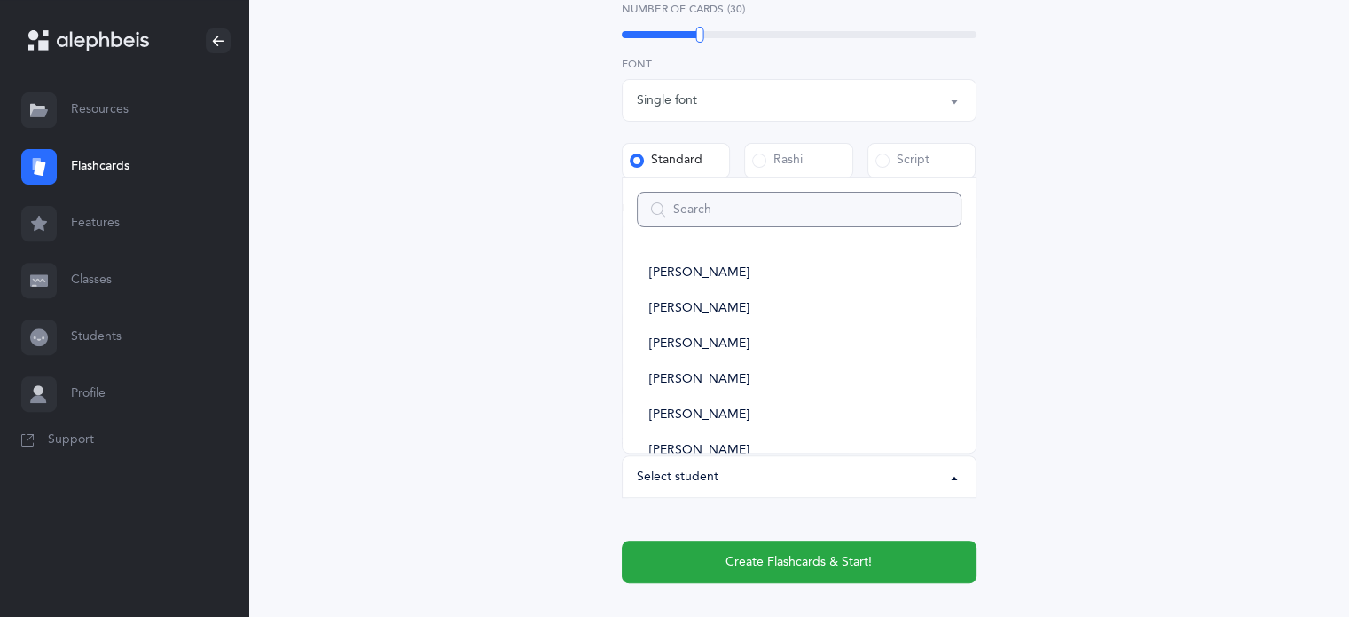
type input "r"
select select
type input "ro"
select select
type input "[PERSON_NAME]"
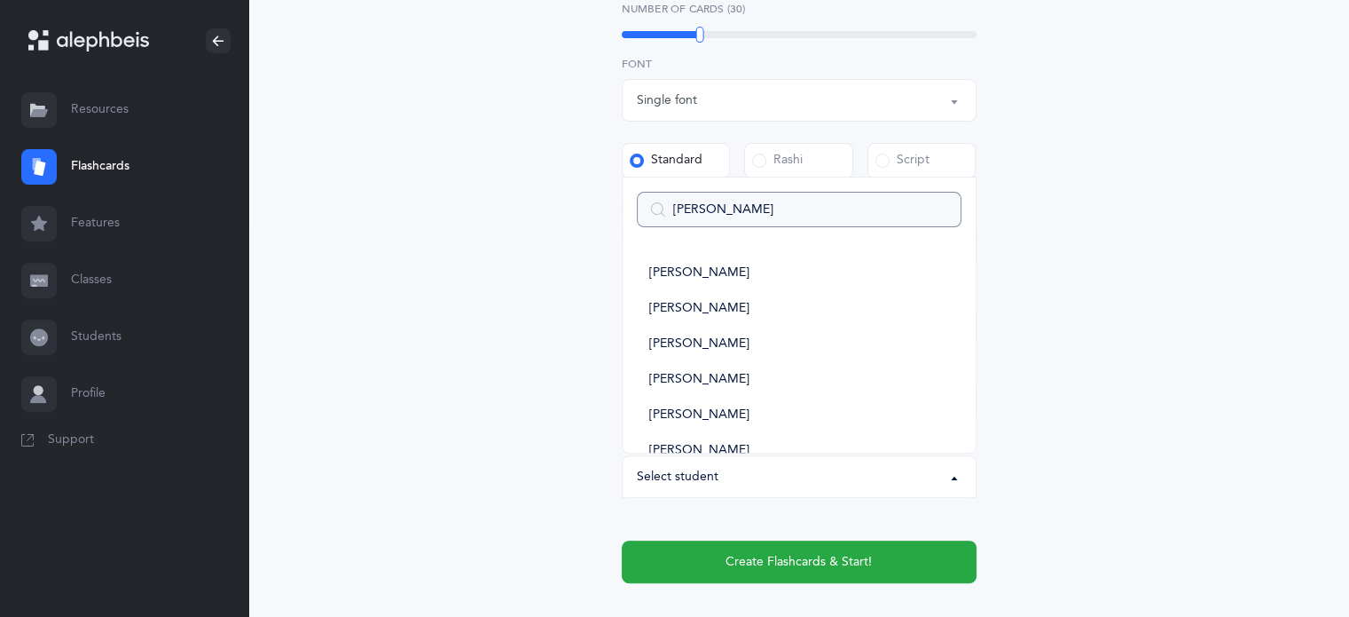
select select
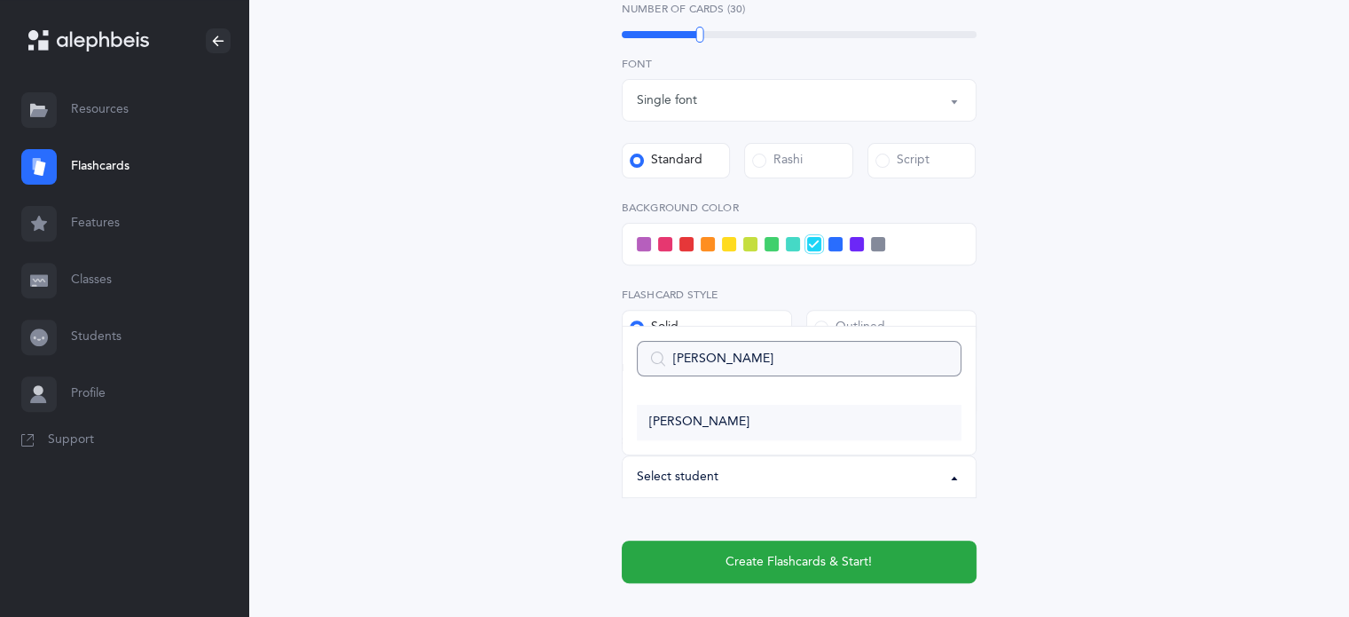
type input "[PERSON_NAME]"
click at [673, 427] on span "[PERSON_NAME]" at bounding box center [699, 422] width 100 height 16
select select "14435"
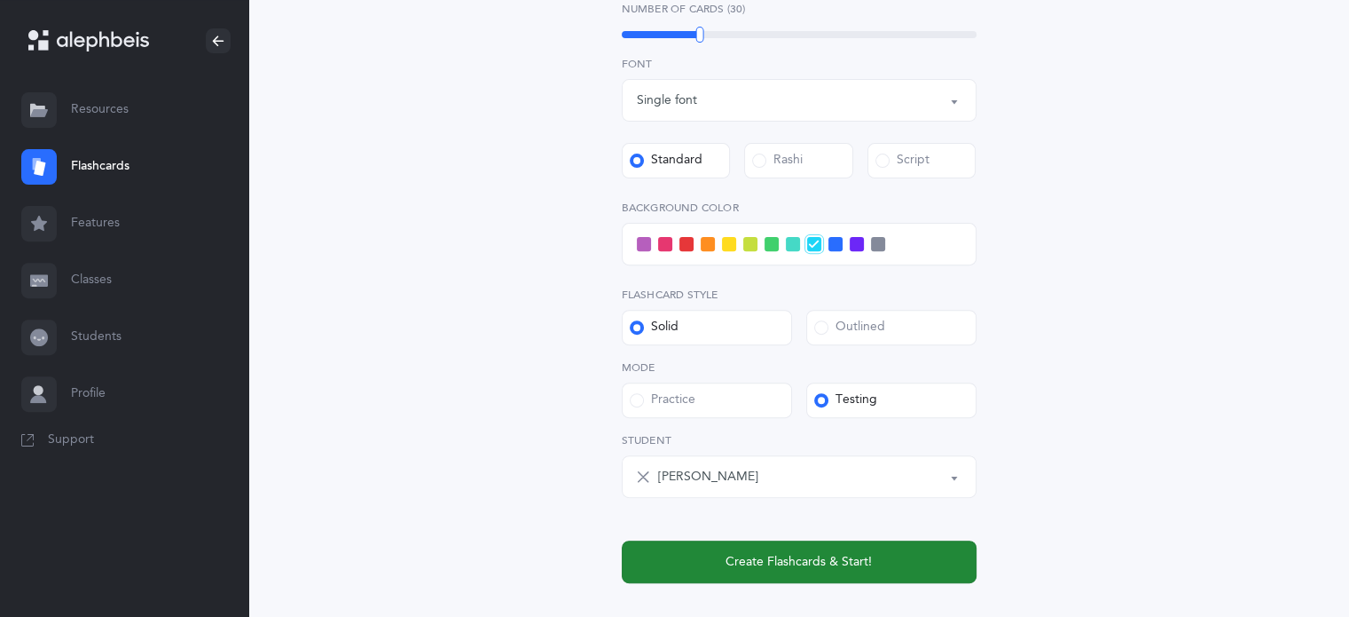
click at [794, 563] on span "Create Flashcards & Start!" at bounding box center [799, 562] width 146 height 19
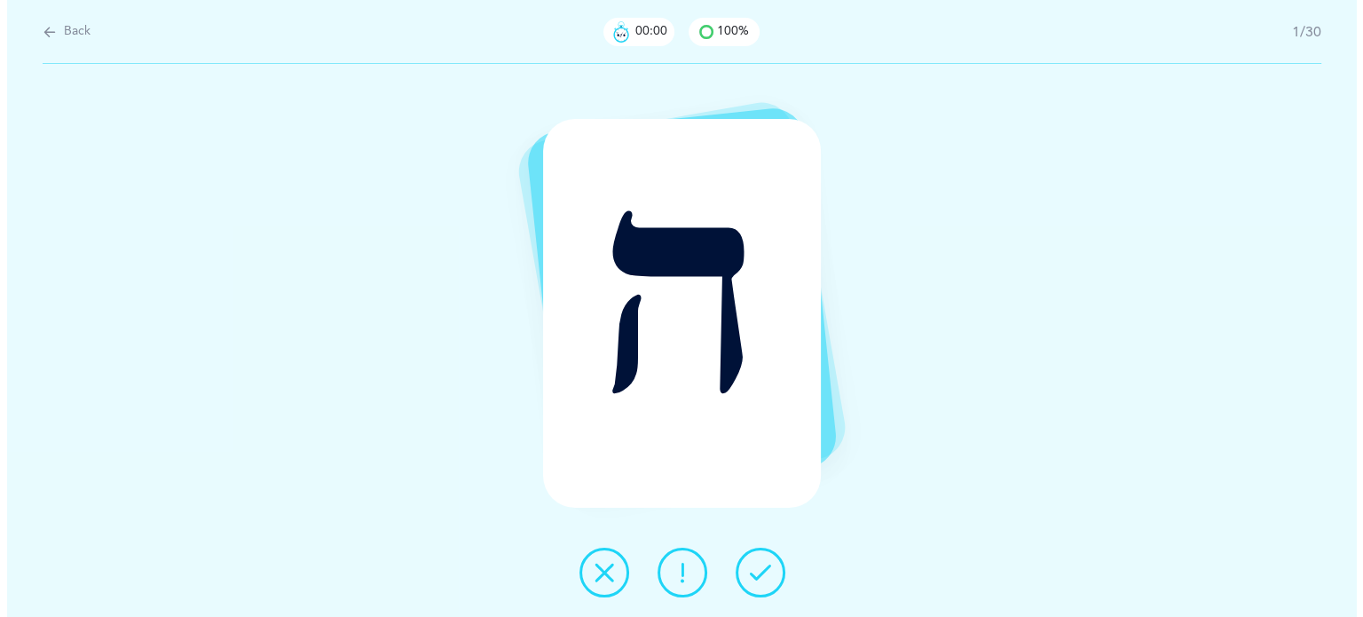
scroll to position [0, 0]
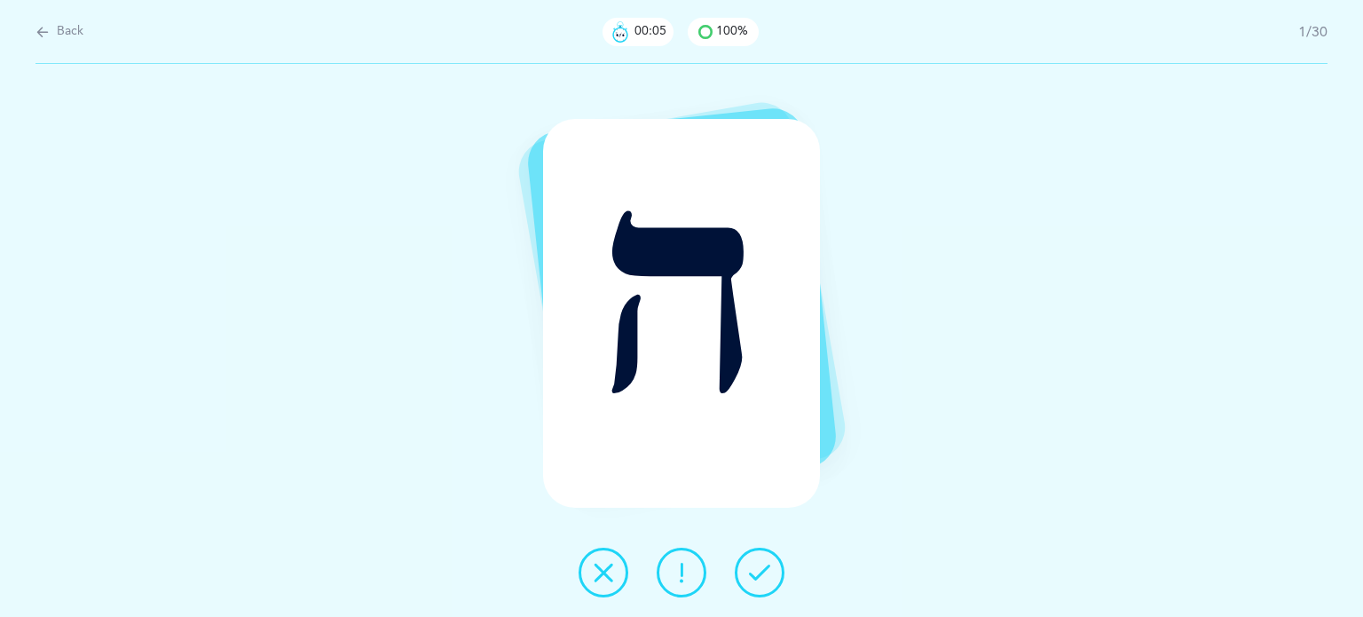
click at [772, 570] on button at bounding box center [760, 572] width 50 height 50
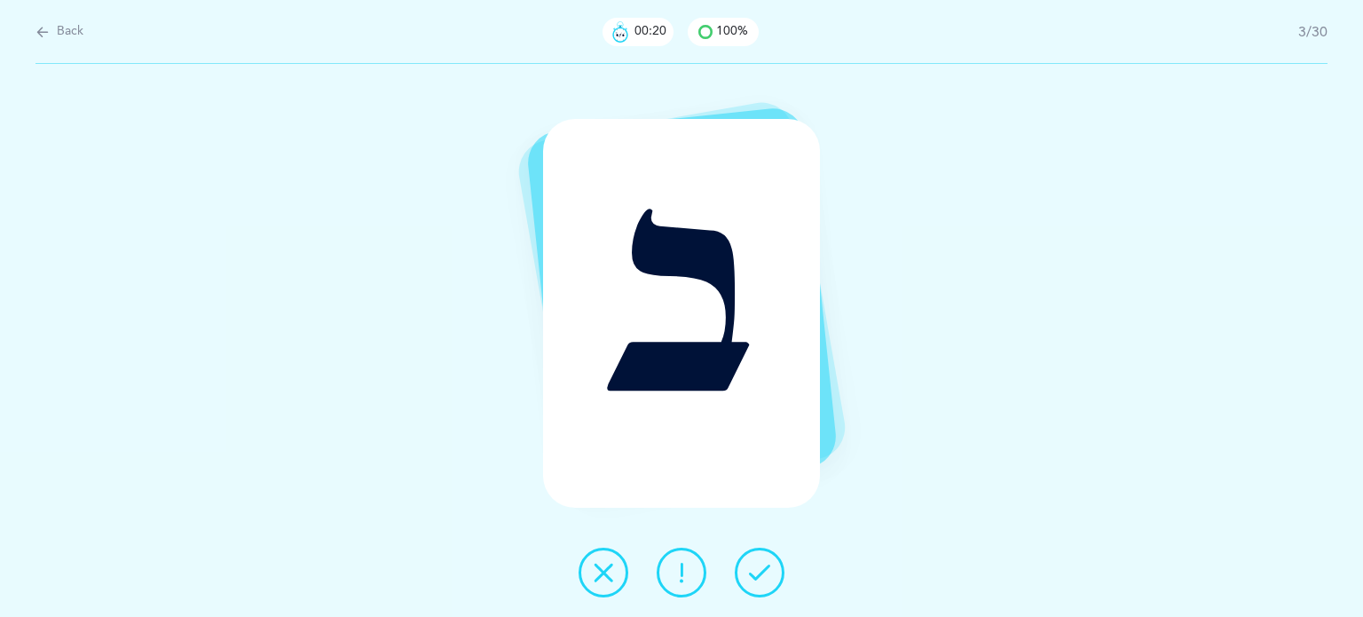
click at [772, 570] on button at bounding box center [760, 572] width 50 height 50
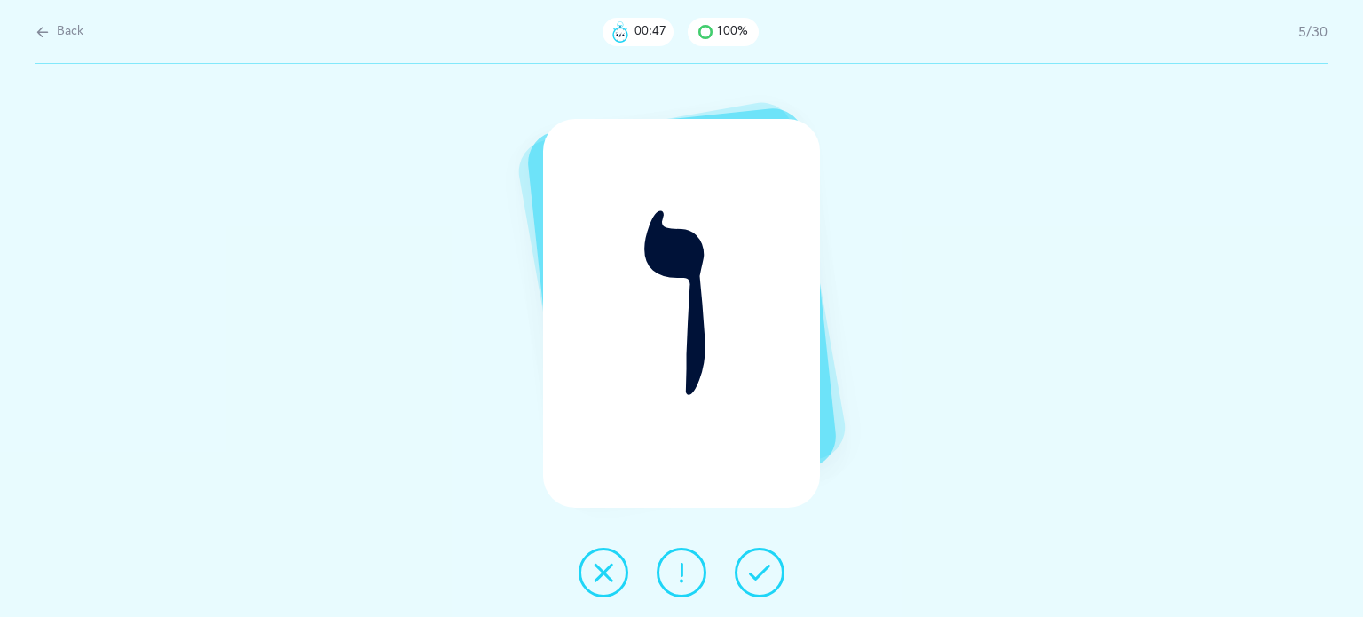
click at [596, 586] on button at bounding box center [603, 572] width 50 height 50
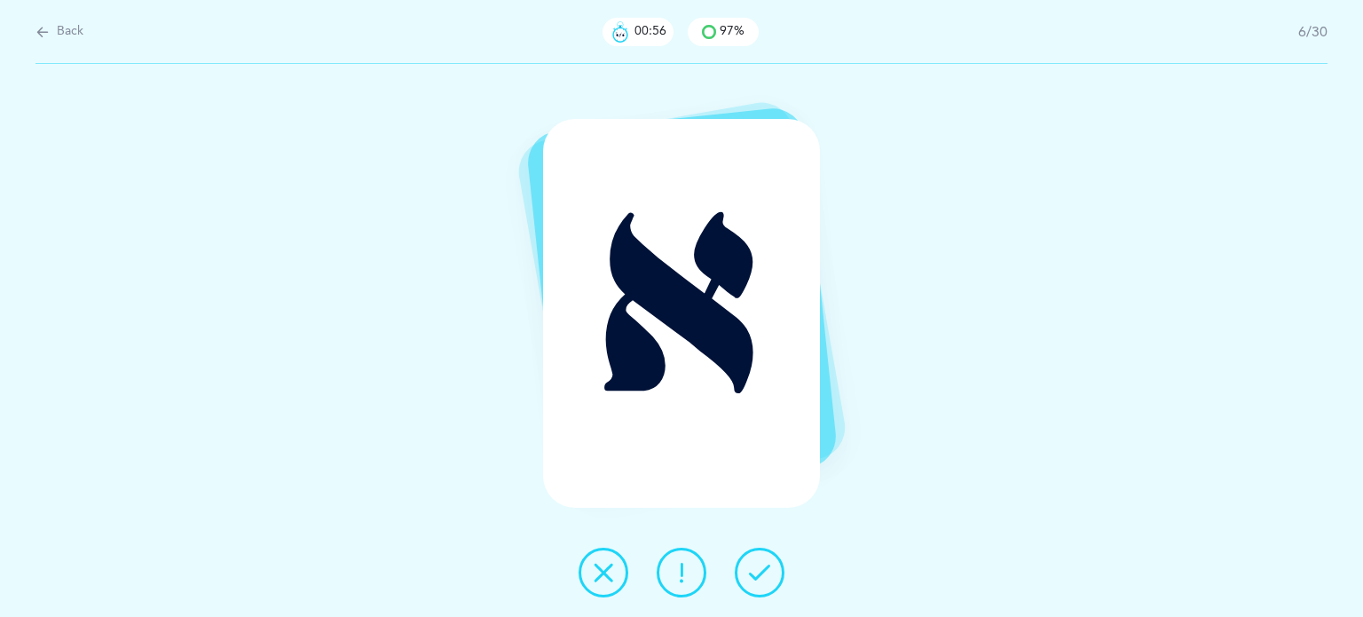
click at [770, 574] on button at bounding box center [760, 572] width 50 height 50
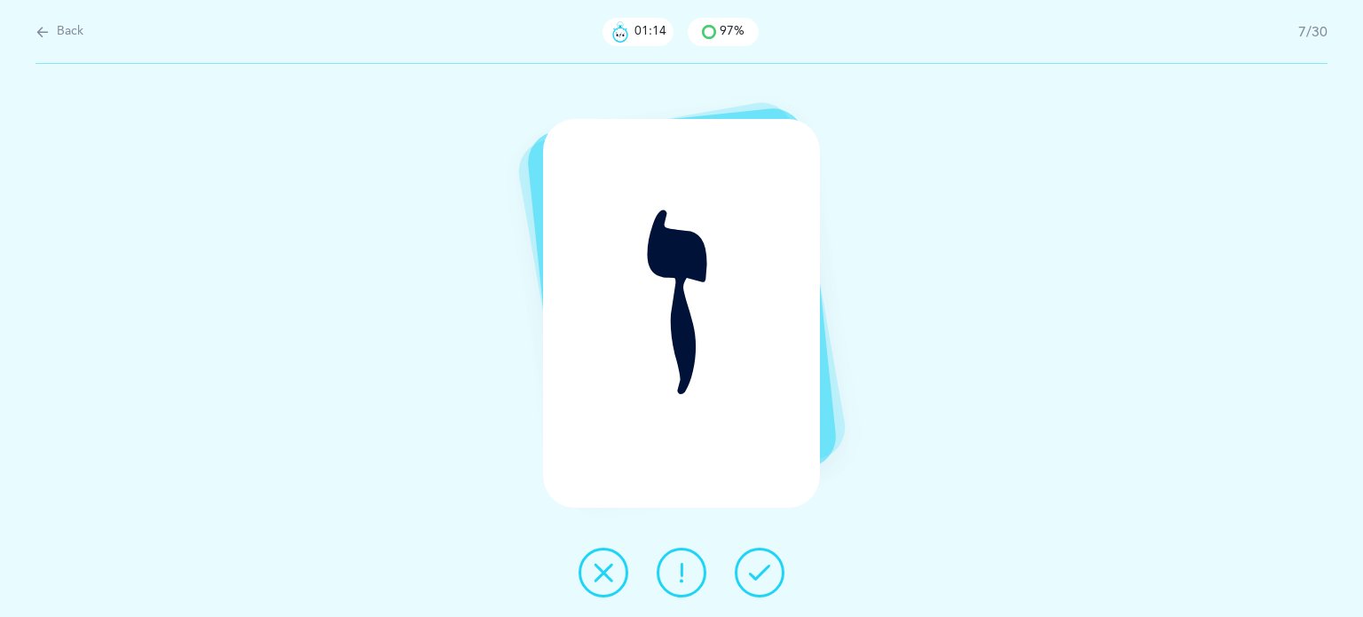
click at [700, 573] on button at bounding box center [682, 572] width 50 height 50
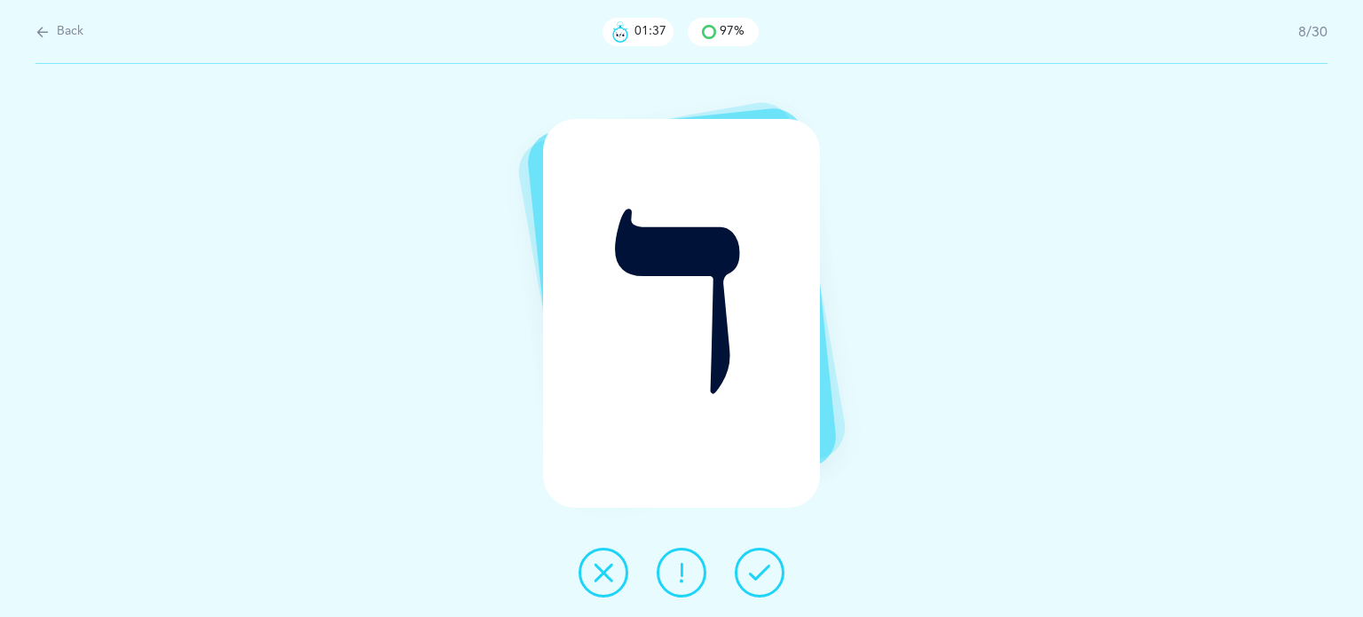
click at [607, 580] on icon at bounding box center [603, 572] width 21 height 21
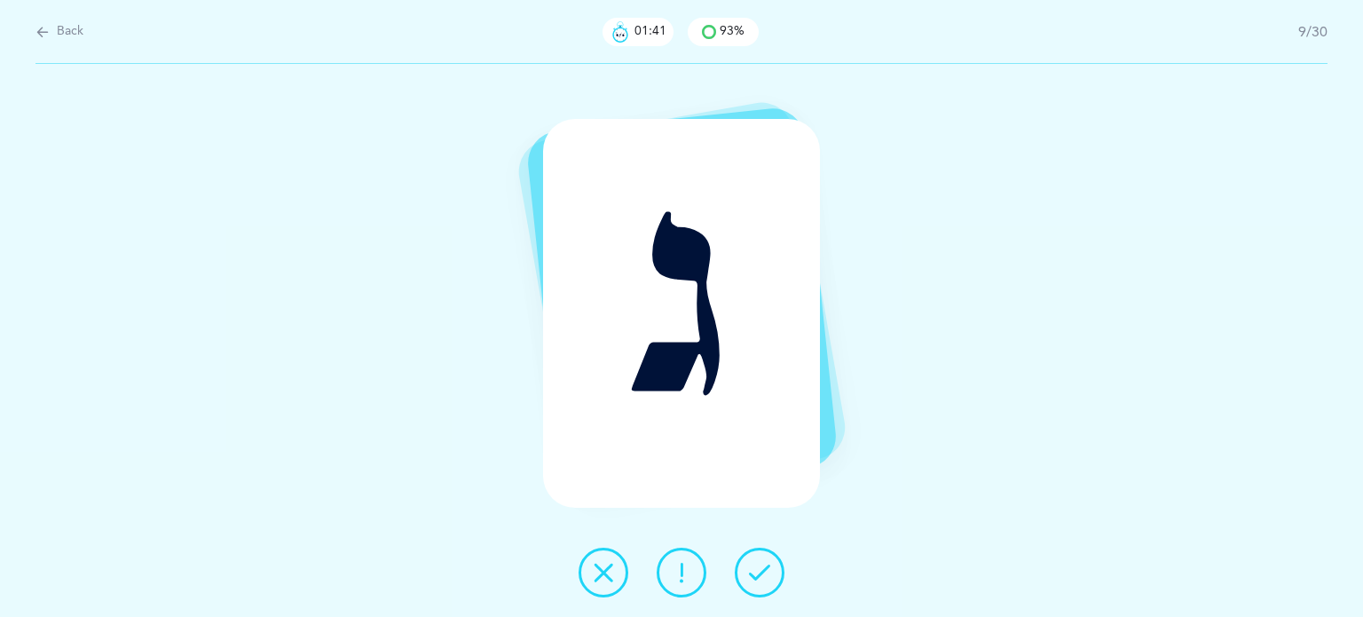
click at [764, 570] on icon at bounding box center [759, 572] width 21 height 21
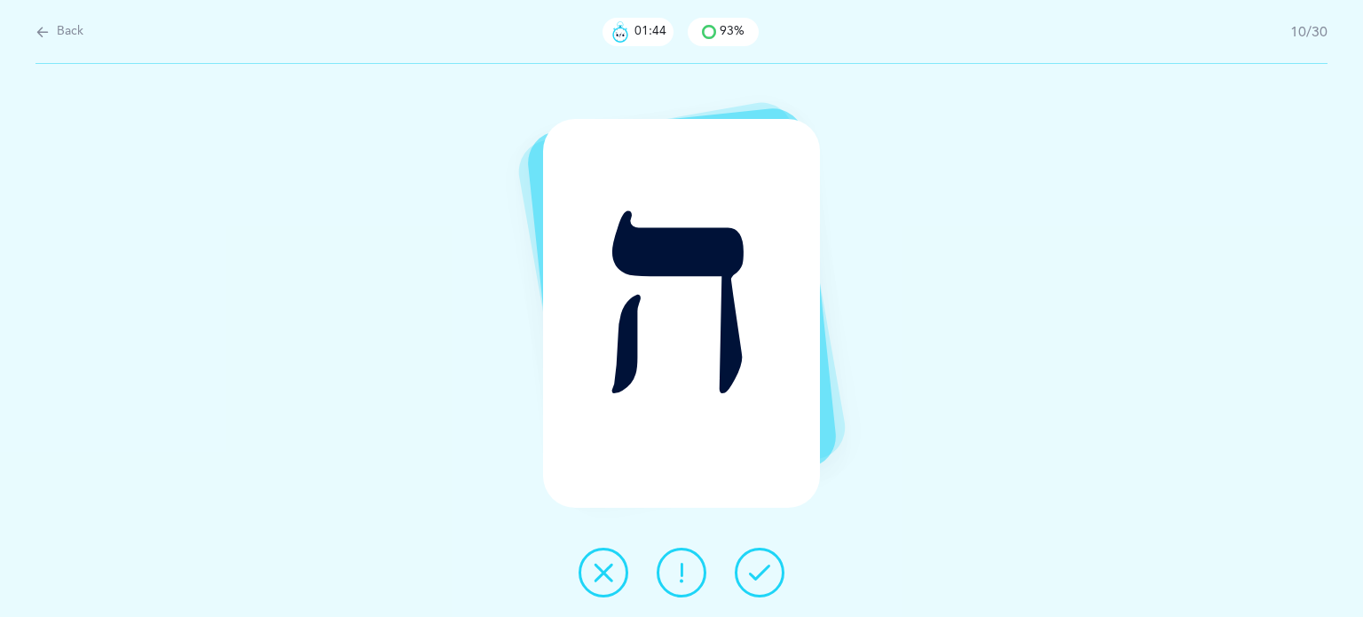
click at [759, 574] on icon at bounding box center [759, 572] width 21 height 21
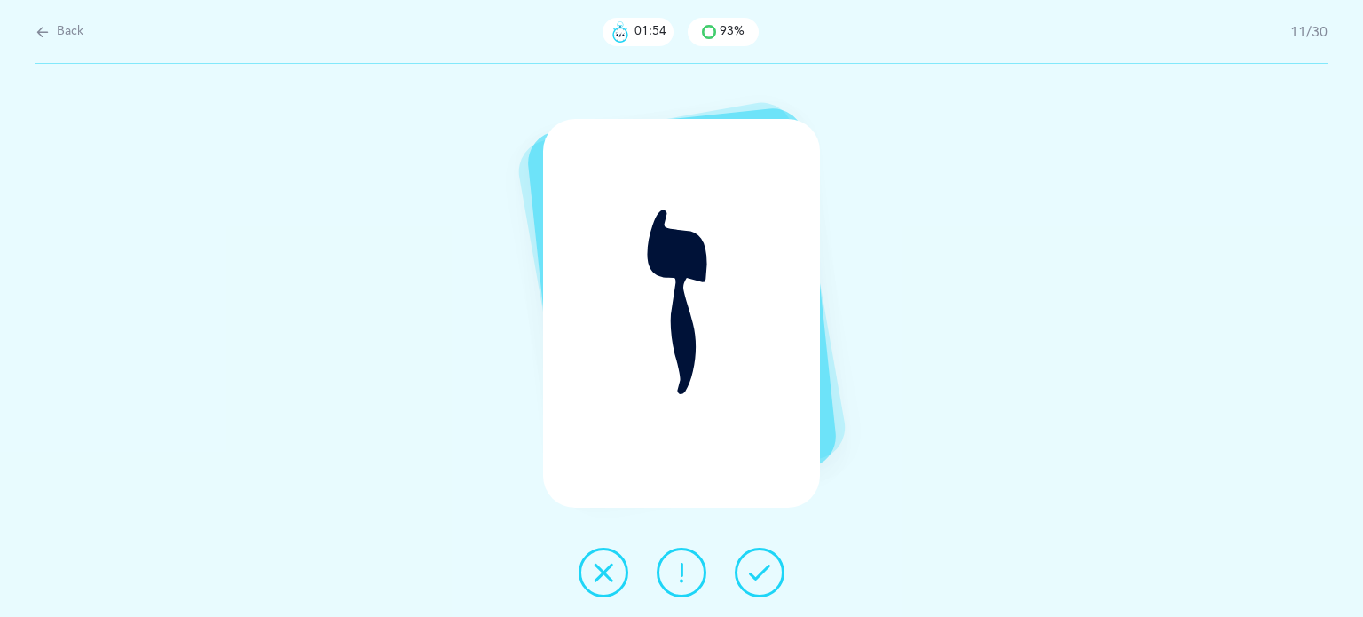
click at [604, 567] on icon at bounding box center [603, 572] width 21 height 21
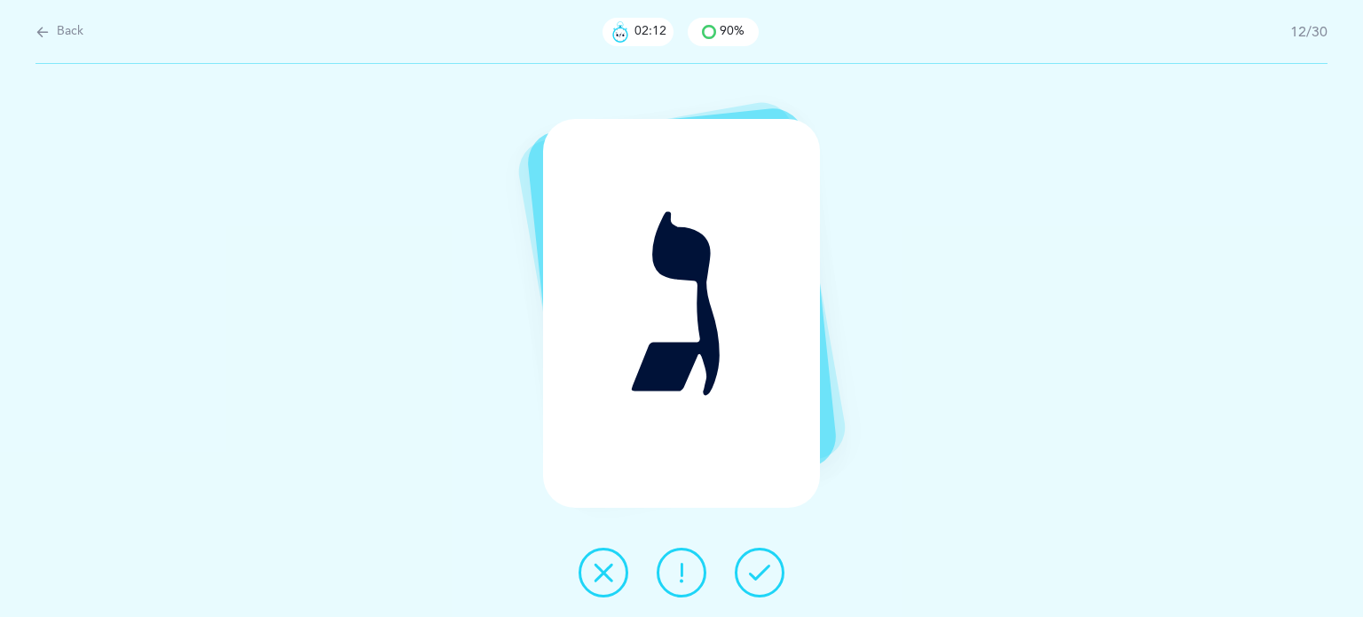
click at [606, 572] on icon at bounding box center [603, 572] width 21 height 21
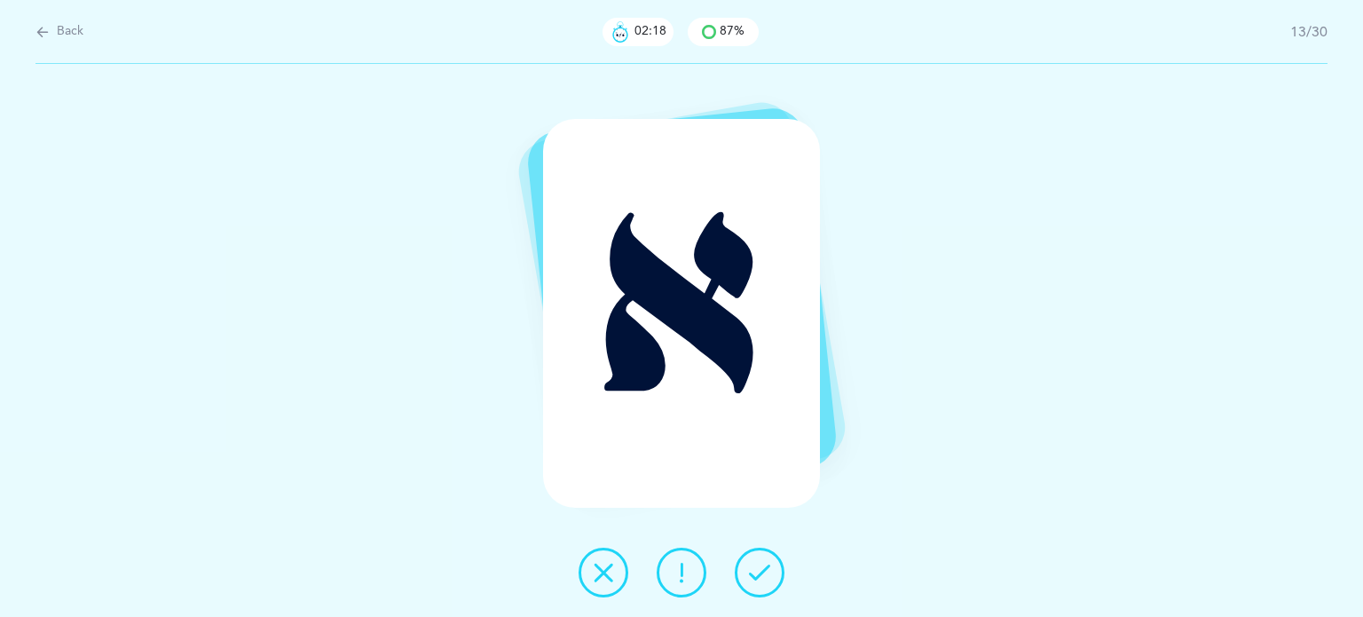
click at [752, 570] on icon at bounding box center [759, 572] width 21 height 21
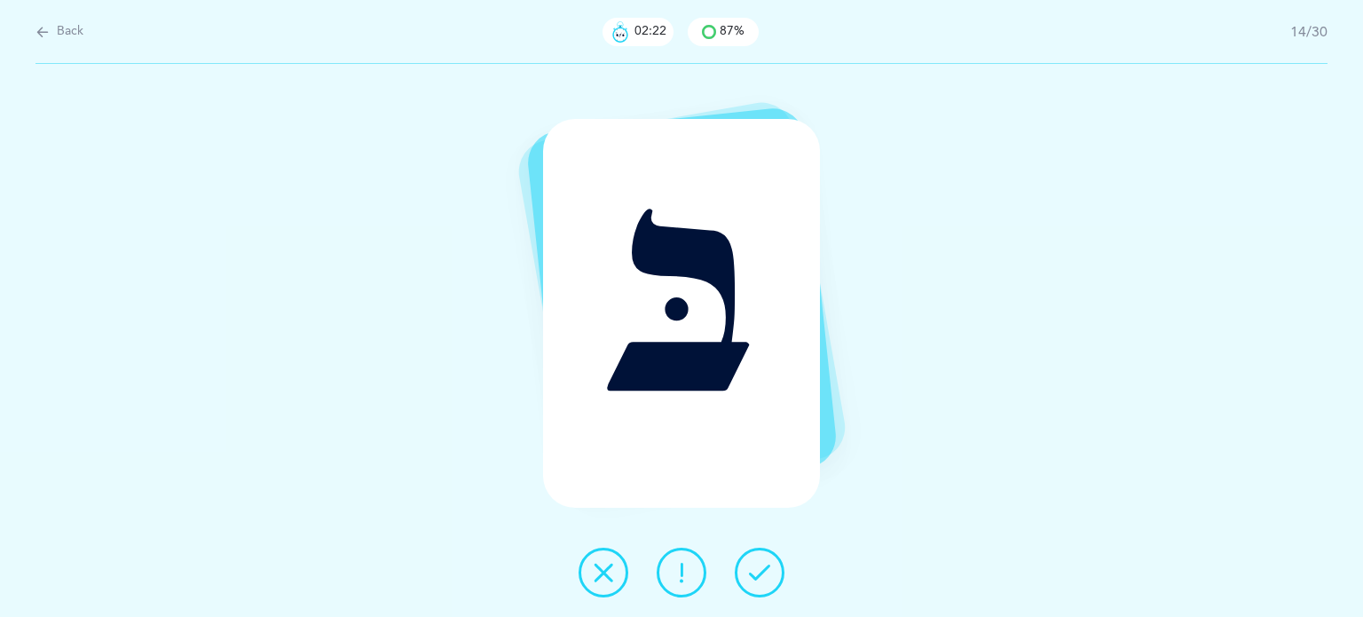
click at [769, 565] on icon at bounding box center [759, 572] width 21 height 21
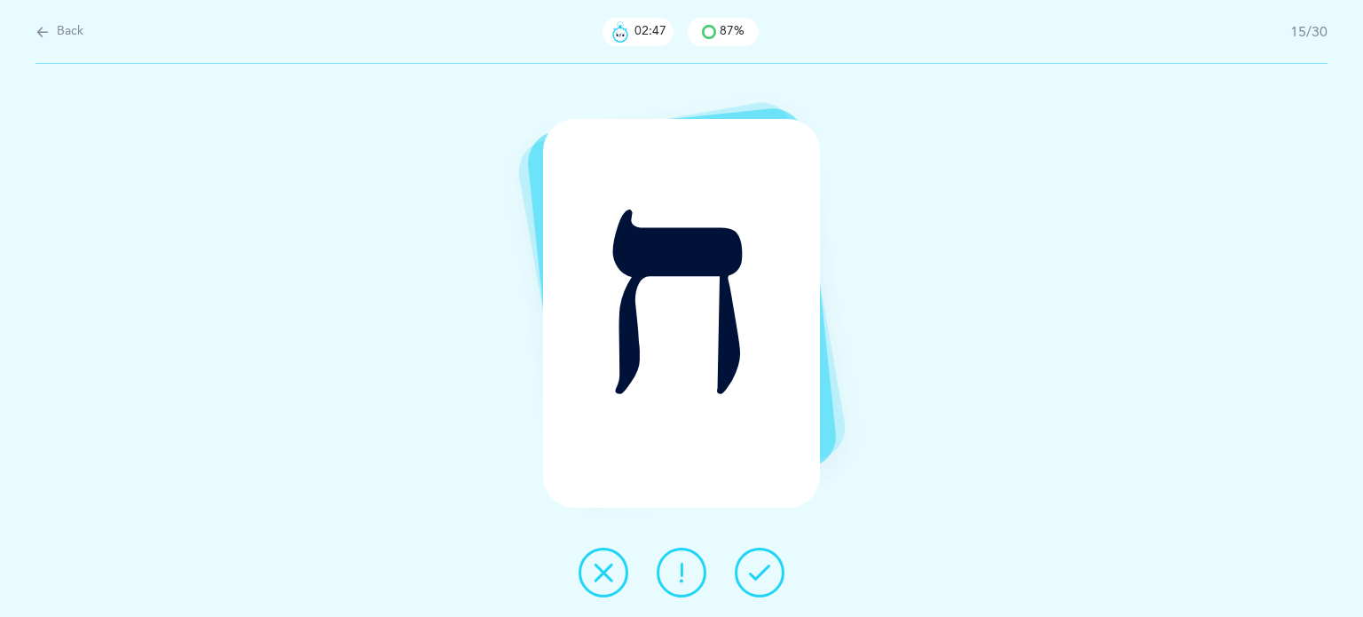
click at [593, 573] on icon at bounding box center [603, 572] width 21 height 21
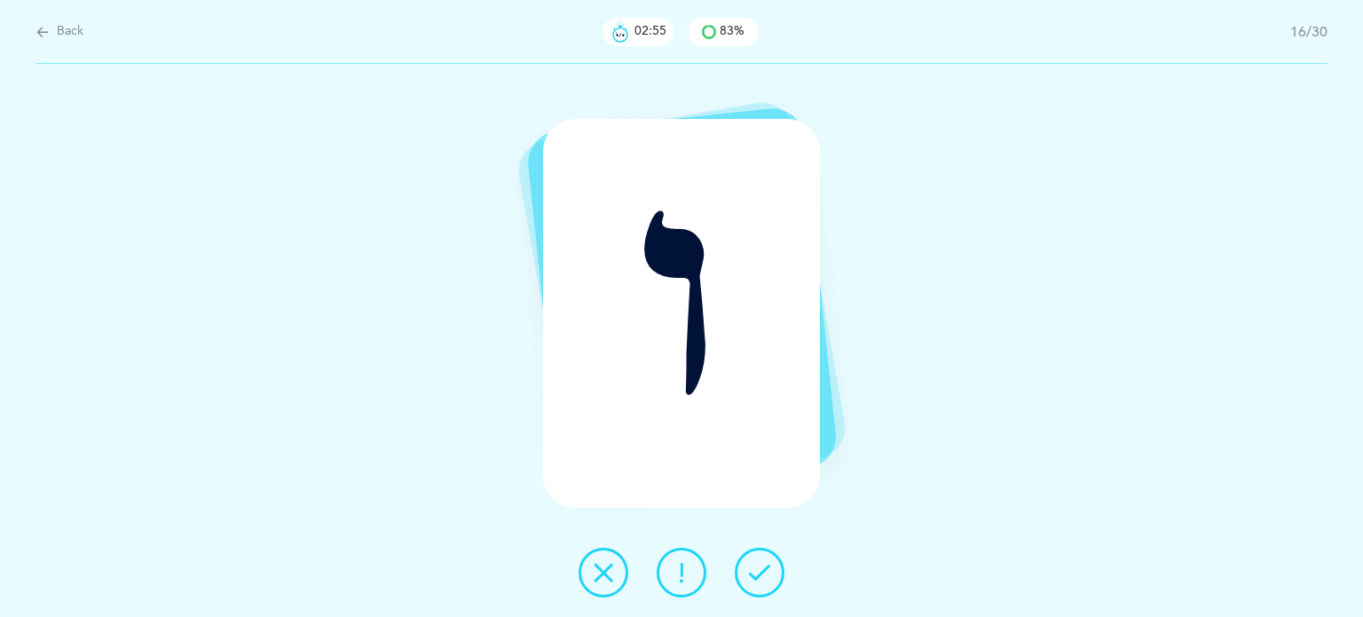
click at [601, 563] on icon at bounding box center [603, 572] width 21 height 21
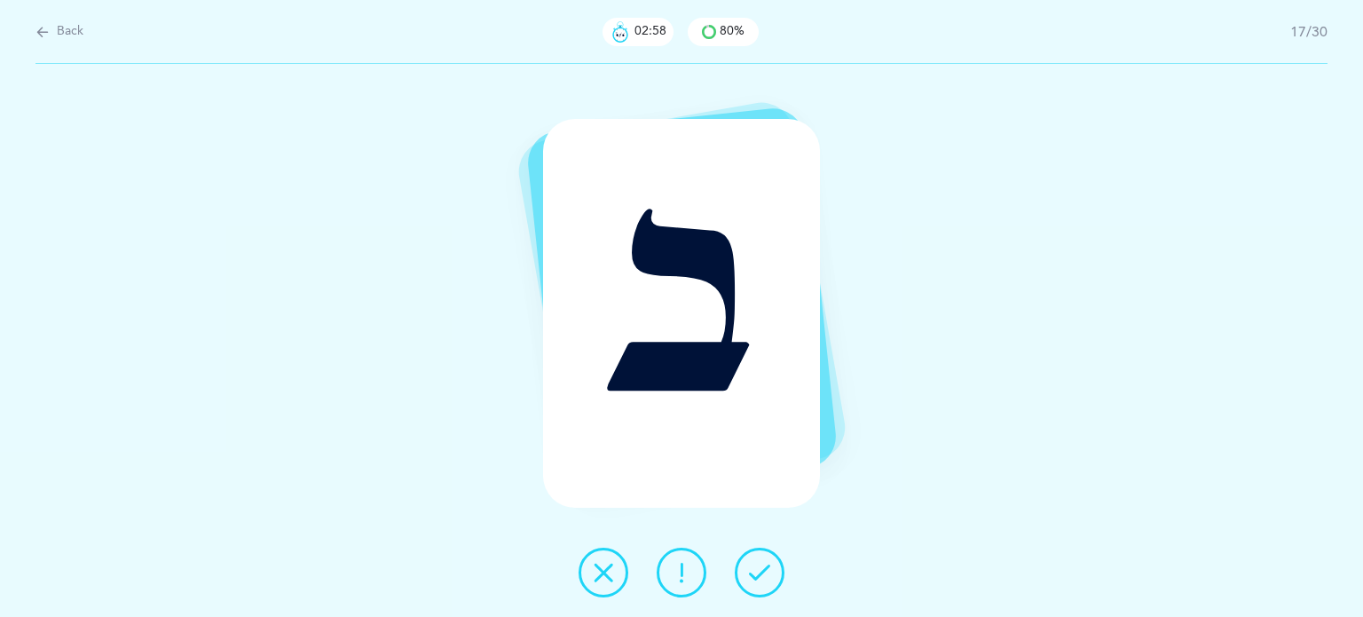
click at [769, 578] on icon at bounding box center [759, 572] width 21 height 21
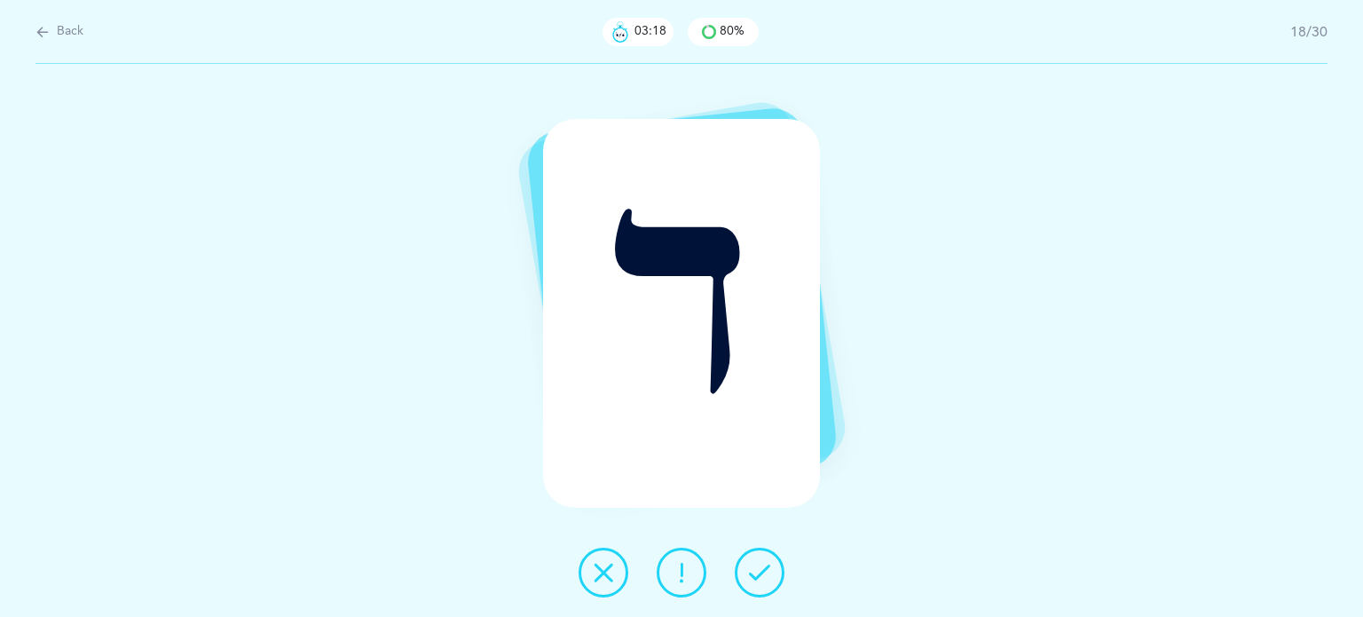
click at [604, 572] on icon at bounding box center [603, 572] width 21 height 21
click at [767, 560] on button at bounding box center [760, 572] width 50 height 50
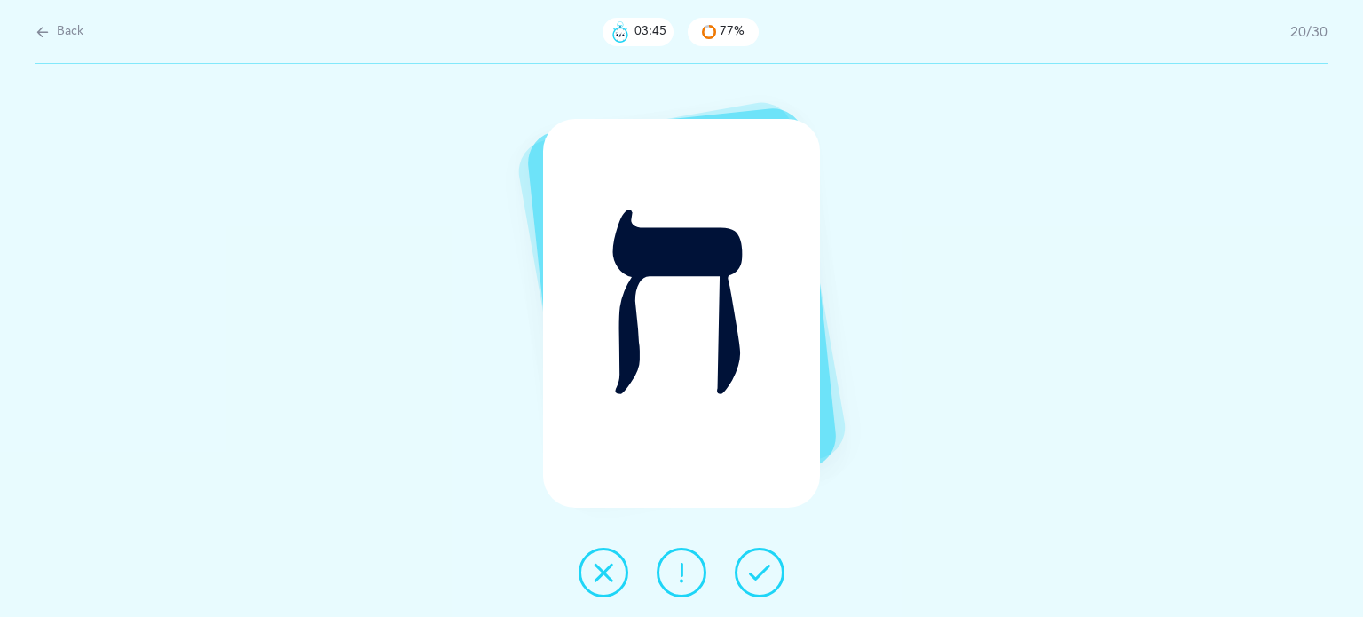
click at [614, 573] on button at bounding box center [603, 572] width 50 height 50
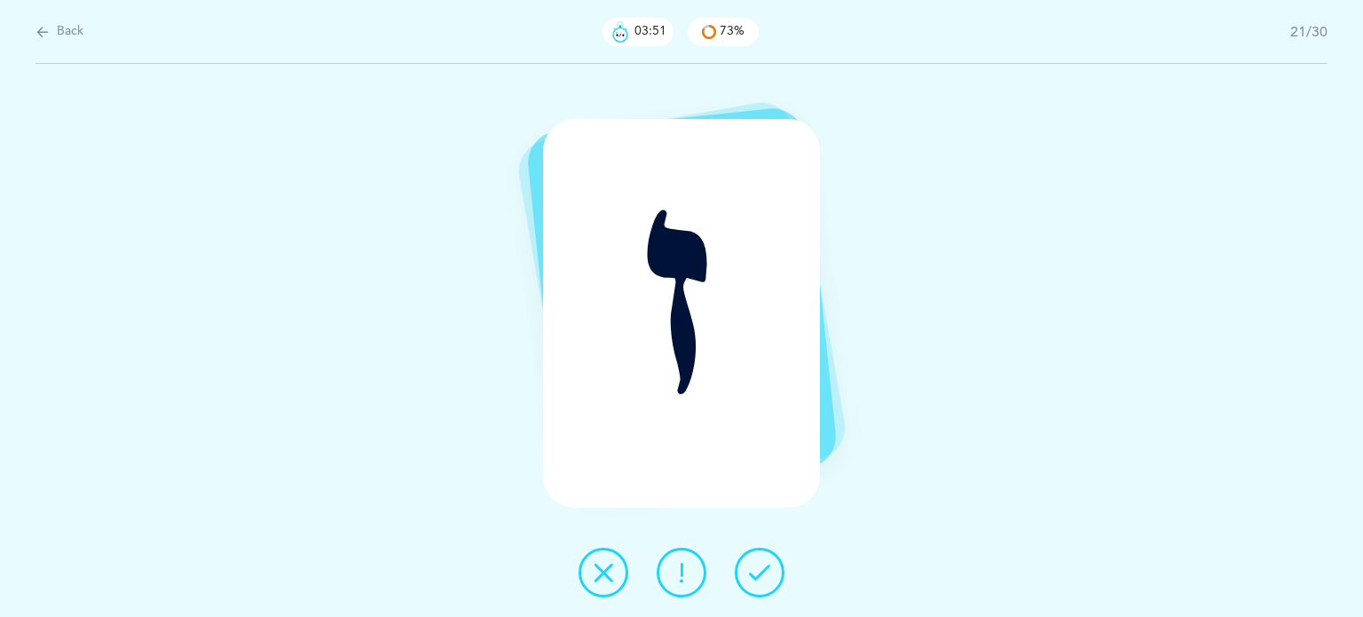
click at [759, 579] on icon at bounding box center [759, 572] width 21 height 21
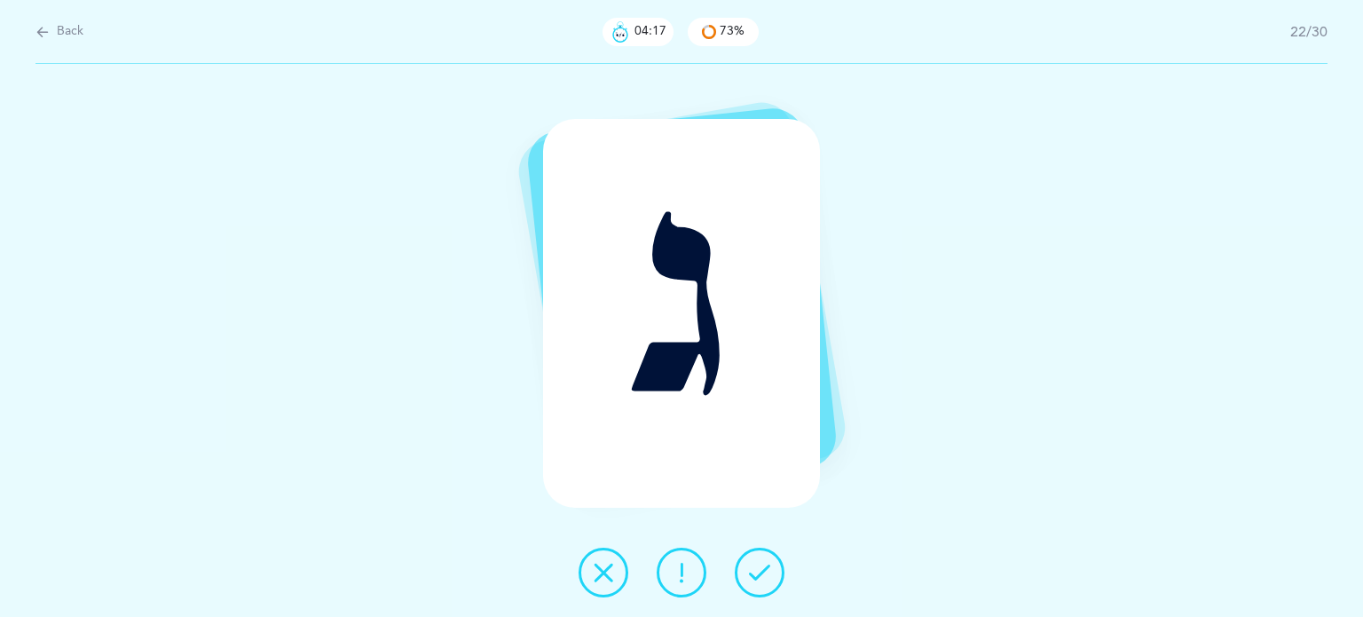
click at [600, 562] on icon at bounding box center [603, 572] width 21 height 21
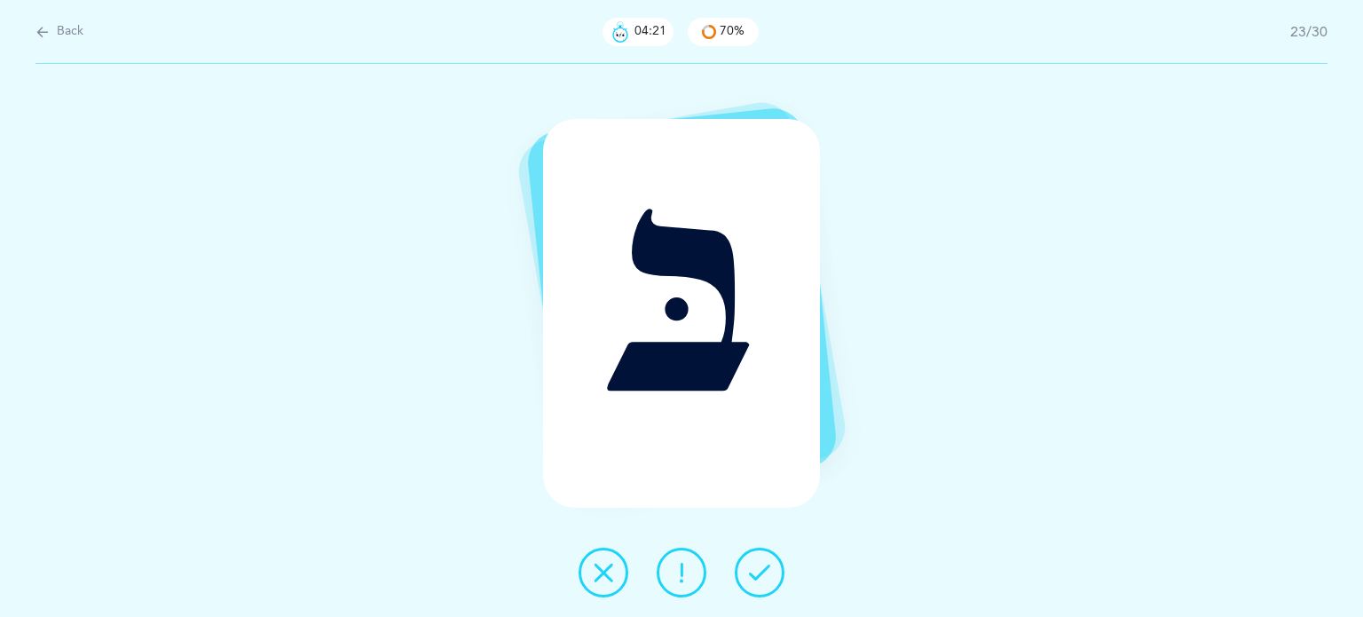
click at [763, 584] on button at bounding box center [760, 572] width 50 height 50
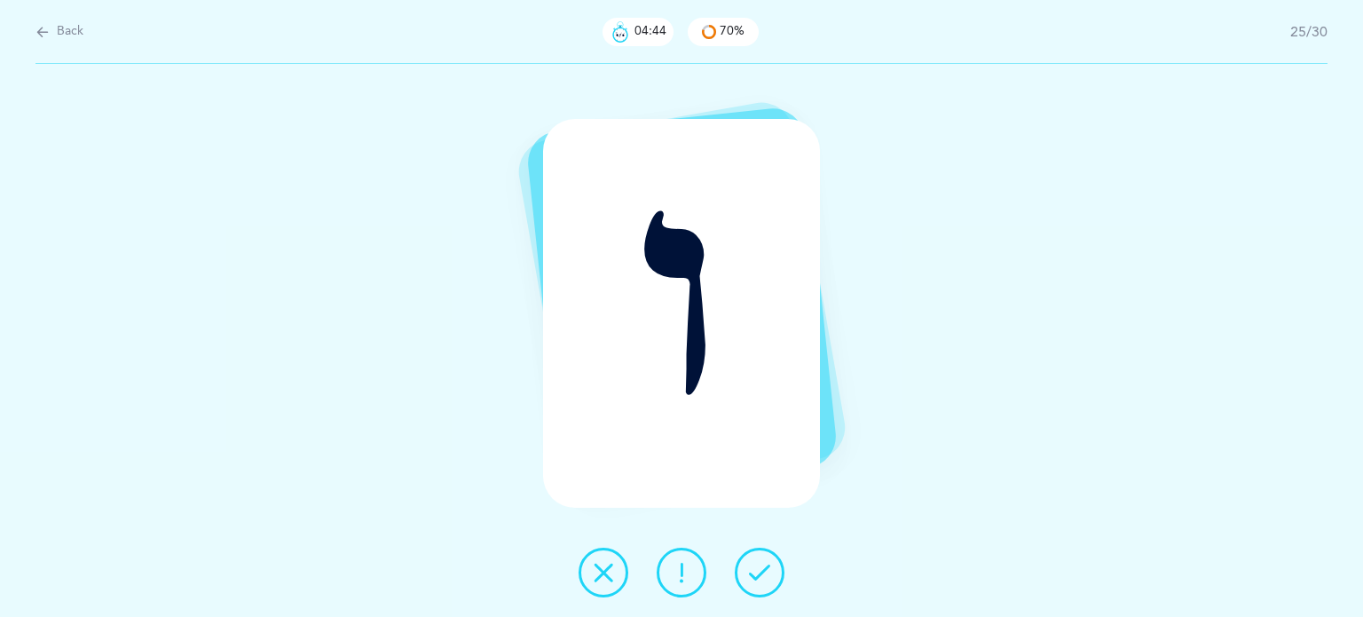
click at [608, 568] on icon at bounding box center [603, 572] width 21 height 21
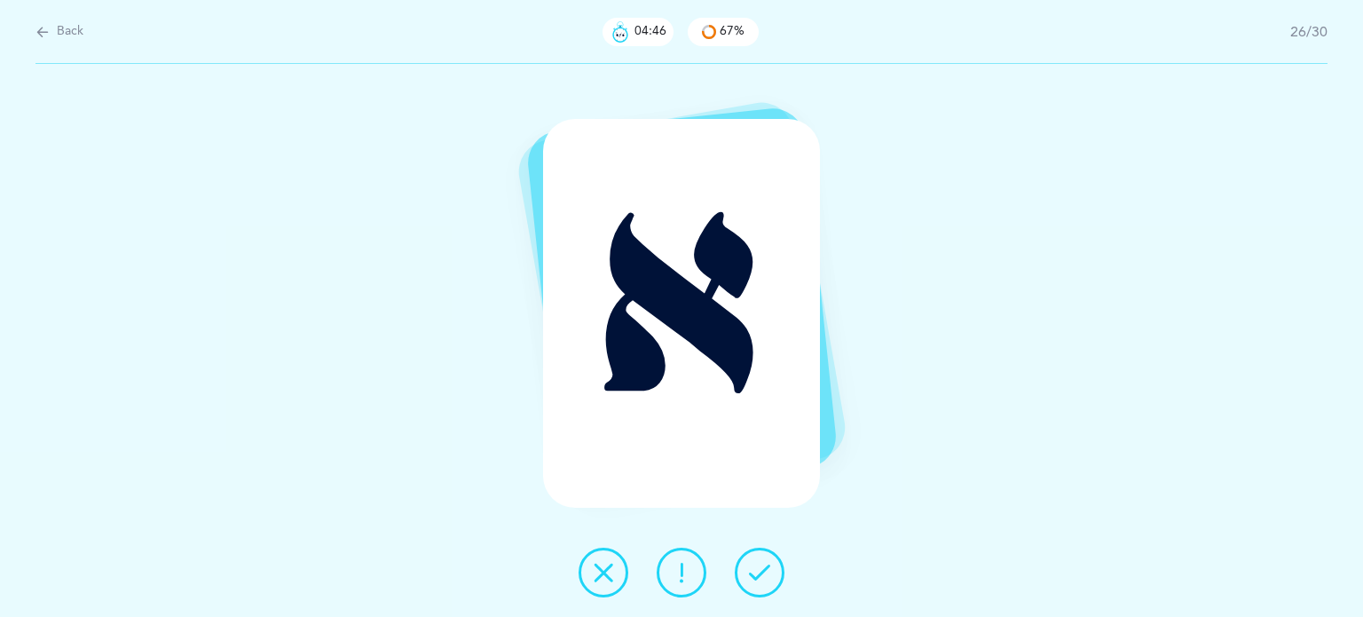
click at [772, 574] on button at bounding box center [760, 572] width 50 height 50
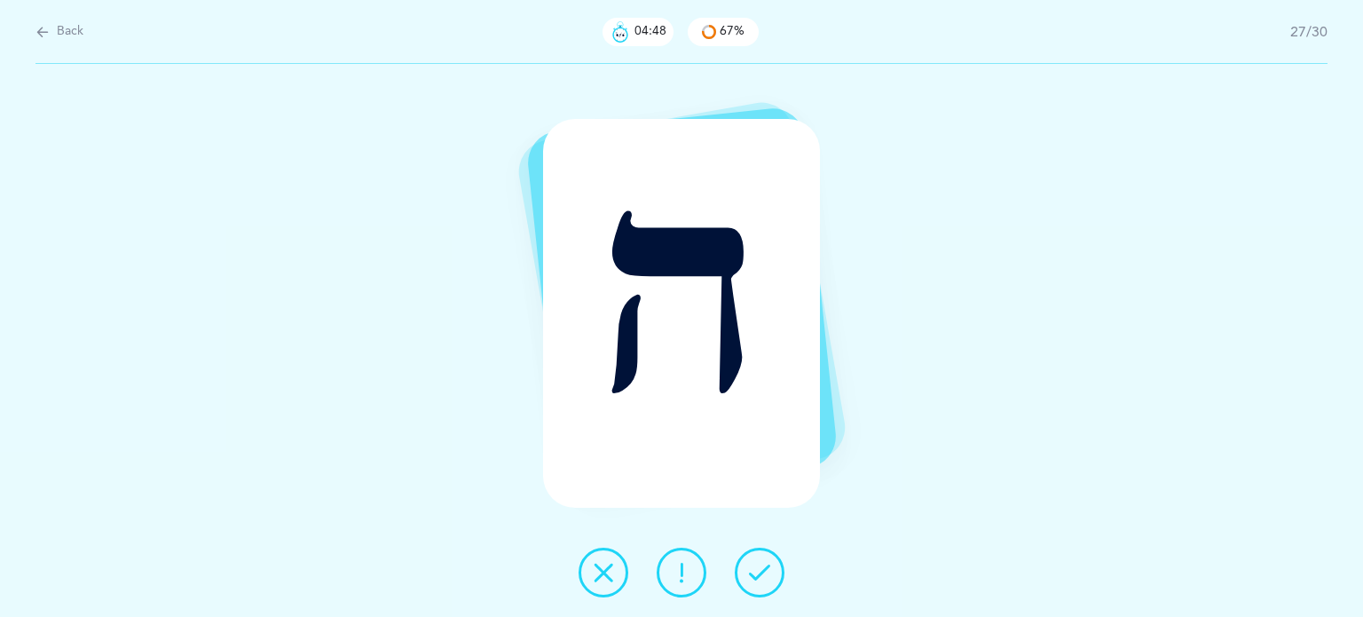
click at [772, 574] on button at bounding box center [760, 572] width 50 height 50
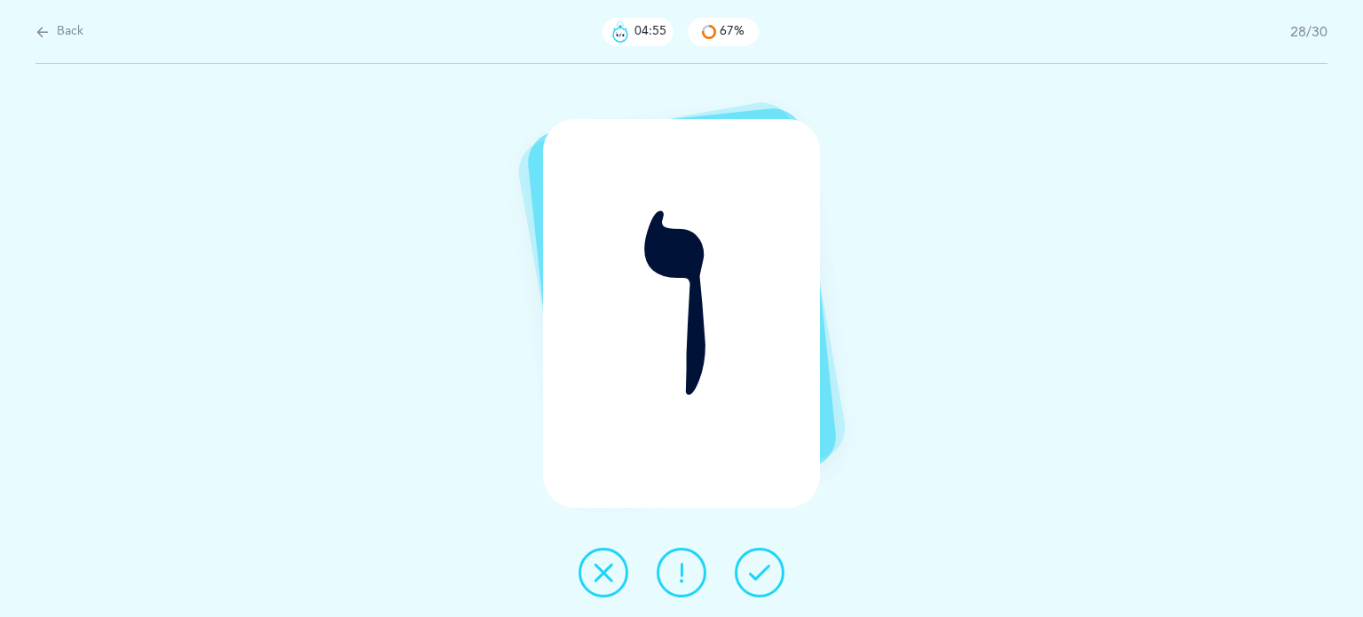
click at [621, 578] on button at bounding box center [603, 572] width 50 height 50
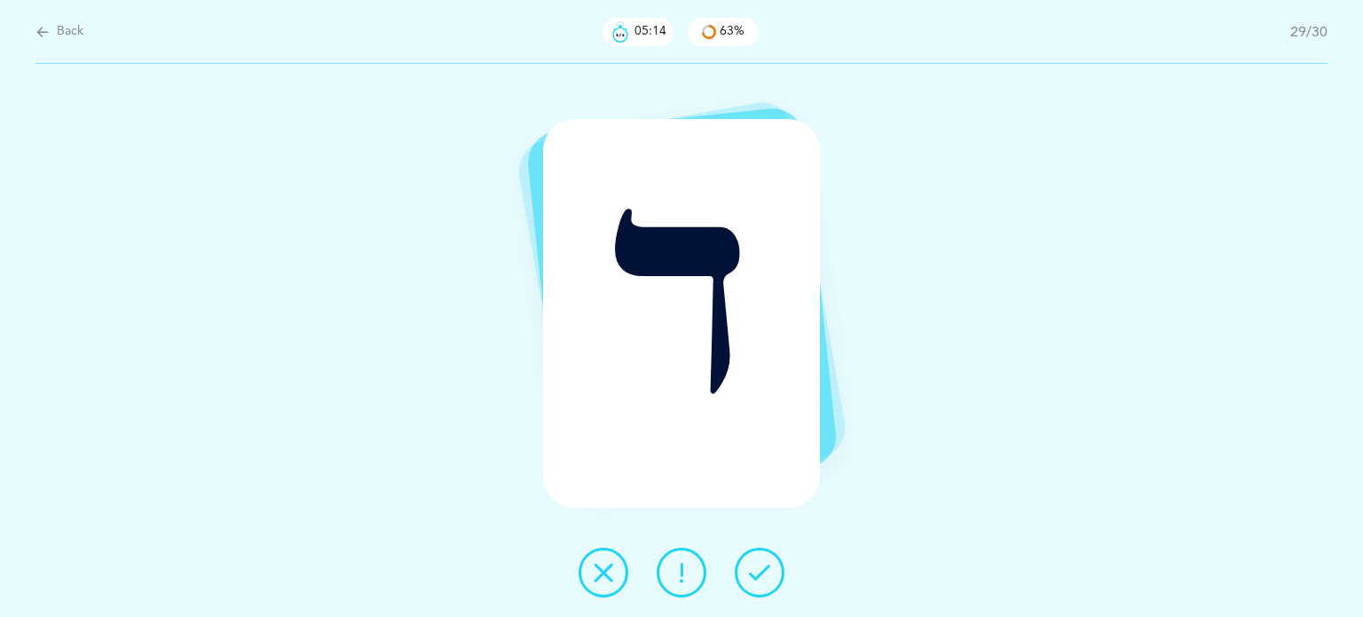
click at [609, 575] on icon at bounding box center [603, 572] width 21 height 21
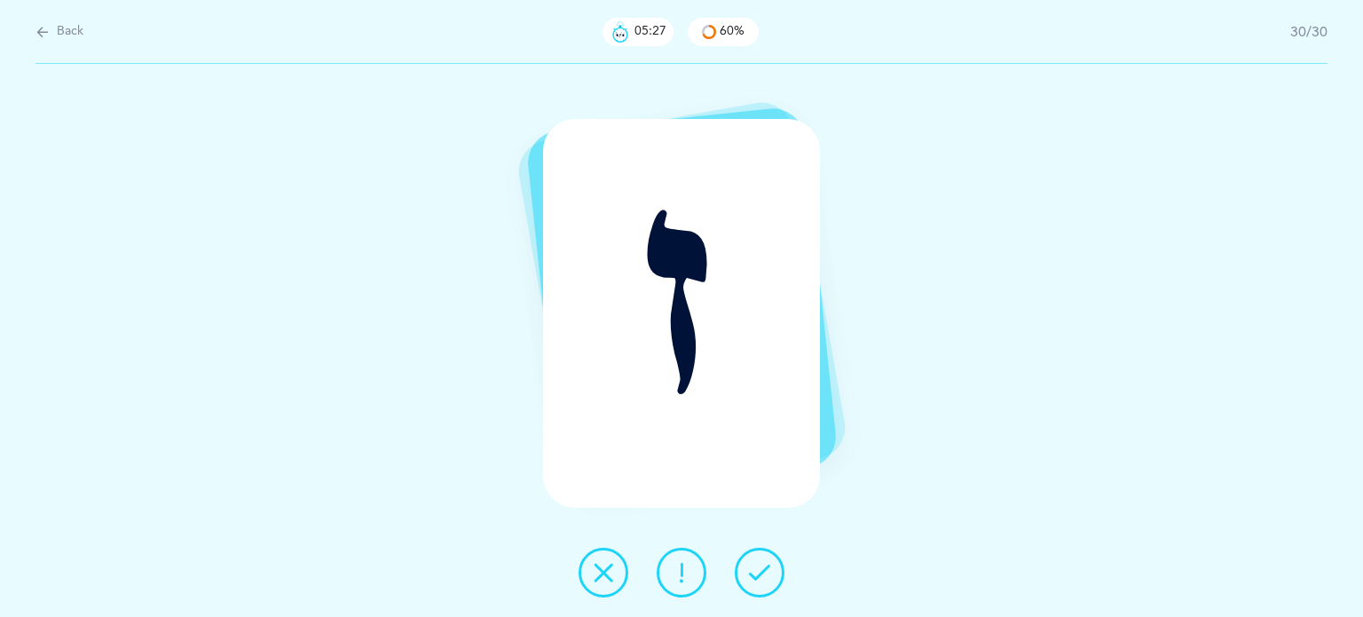
click at [692, 572] on button at bounding box center [682, 572] width 50 height 50
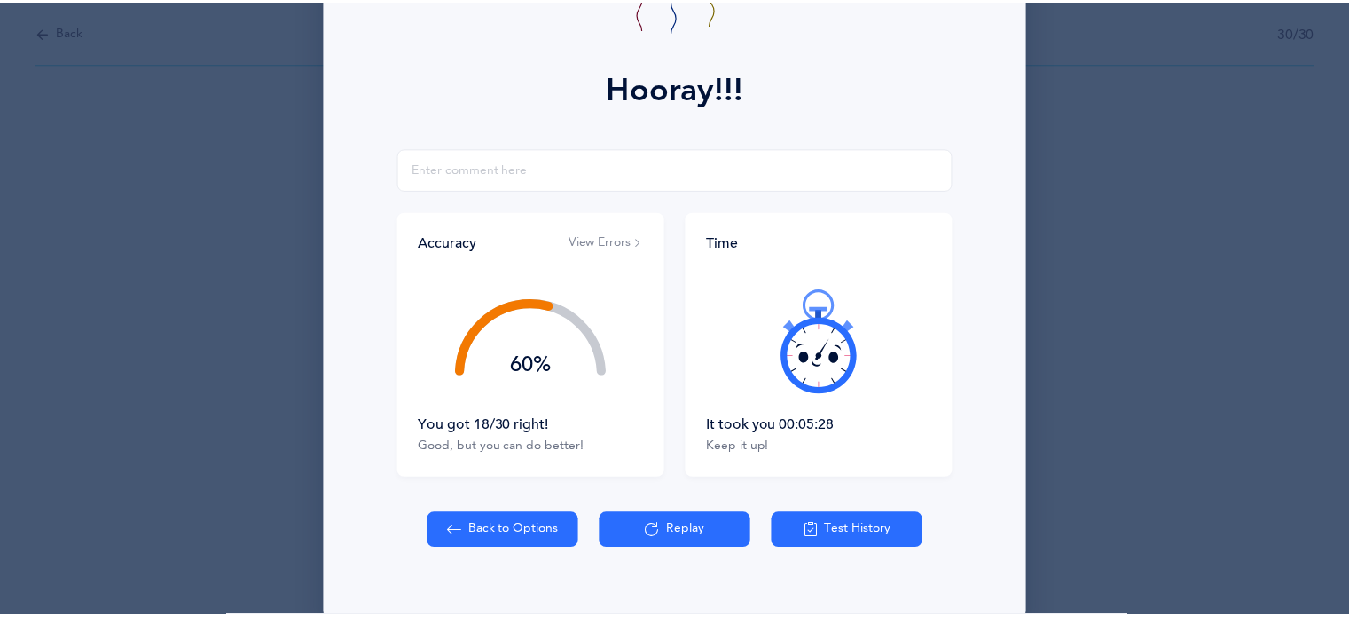
scroll to position [227, 0]
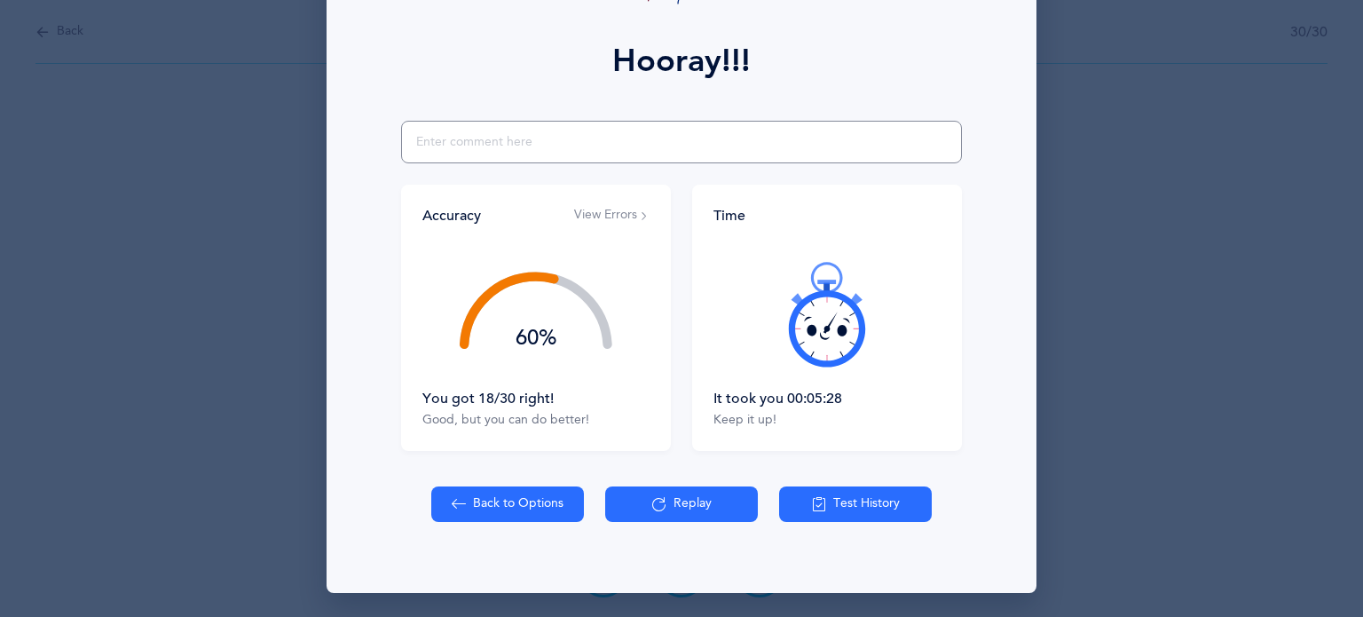
click at [527, 144] on input "text" at bounding box center [681, 142] width 561 height 43
click at [692, 137] on input "little confusion with difference between daled,vav, and [PERSON_NAME]" at bounding box center [681, 142] width 561 height 43
click at [720, 138] on input "little confusion with difference between daled,vav, (and [PERSON_NAME]" at bounding box center [681, 142] width 561 height 43
click at [827, 140] on input "little confusion with difference between daled,vav, (and less but also zayin" at bounding box center [681, 142] width 561 height 43
click at [668, 138] on input "little confusion with difference between daled,vav, (and less but also zayin)" at bounding box center [681, 142] width 561 height 43
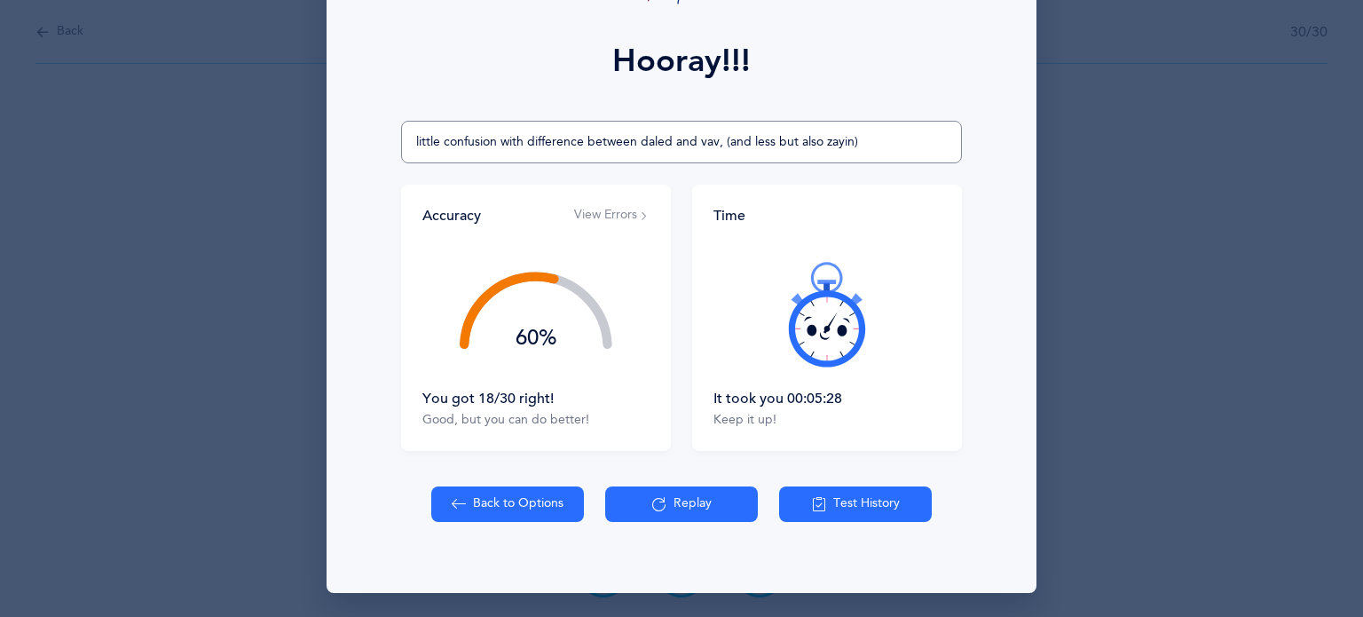
type input "little confusion with difference between daled and vav, (and less but also zayi…"
click at [546, 504] on button "Back to Options" at bounding box center [507, 503] width 153 height 35
select select "8"
select select "single"
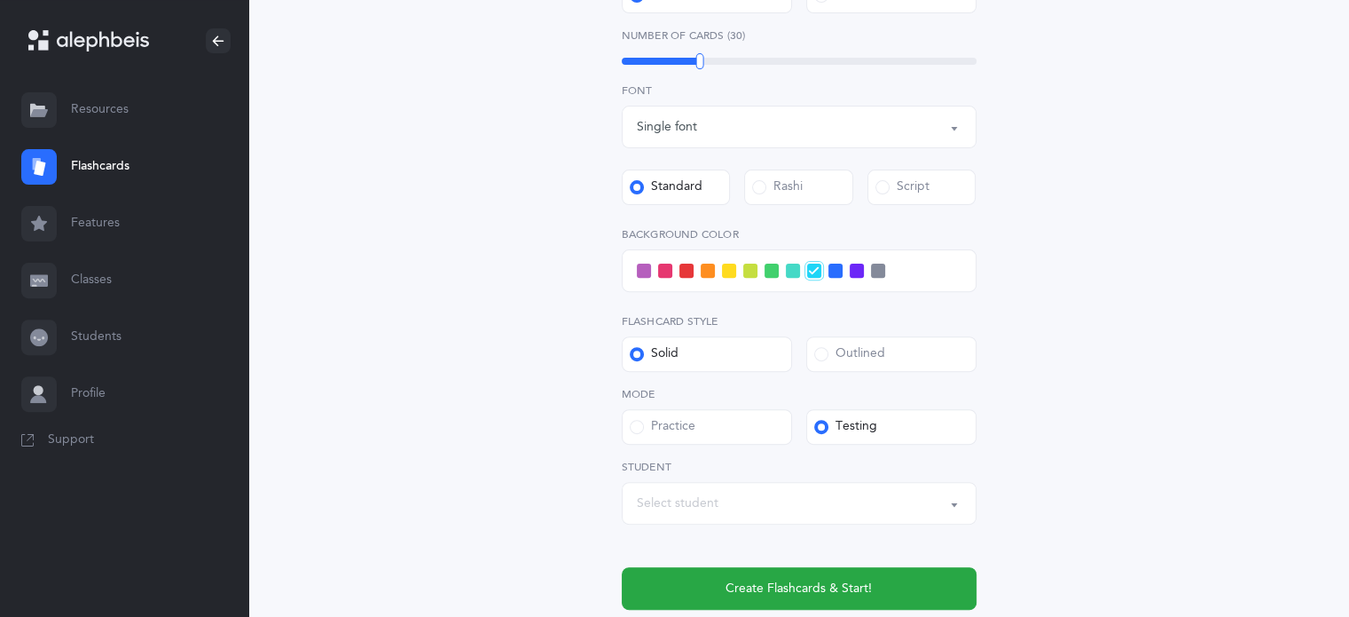
scroll to position [594, 0]
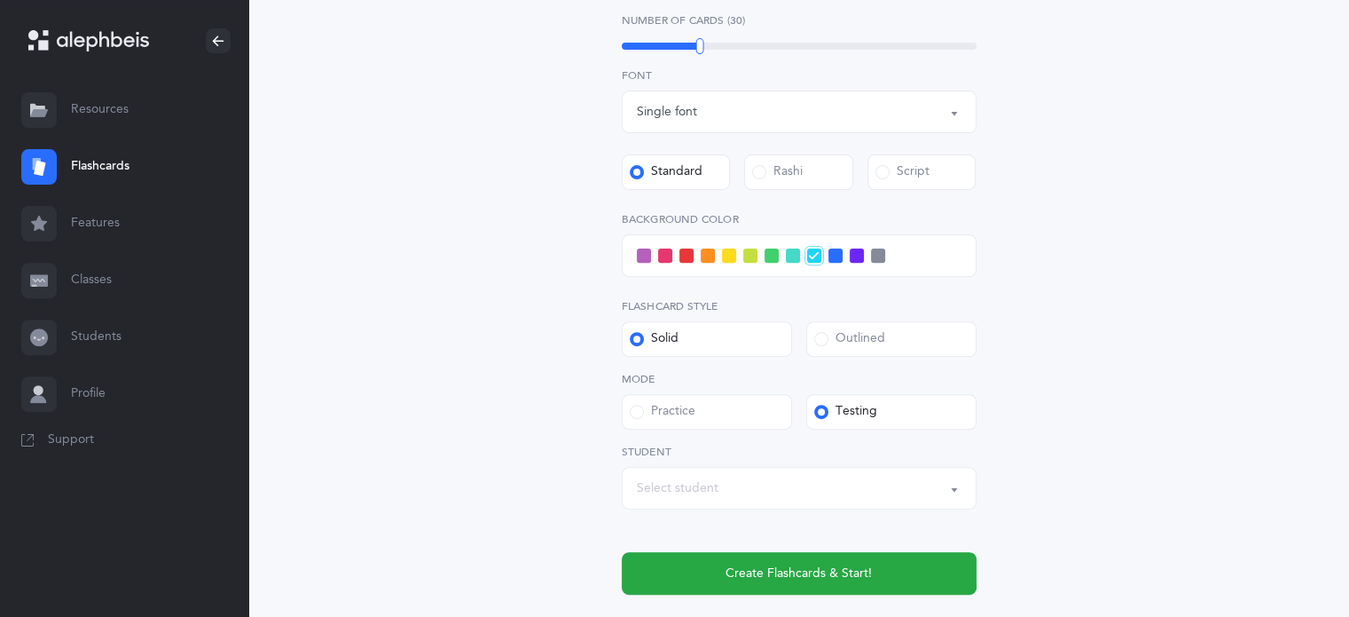
click at [653, 489] on div "Select student" at bounding box center [678, 488] width 82 height 19
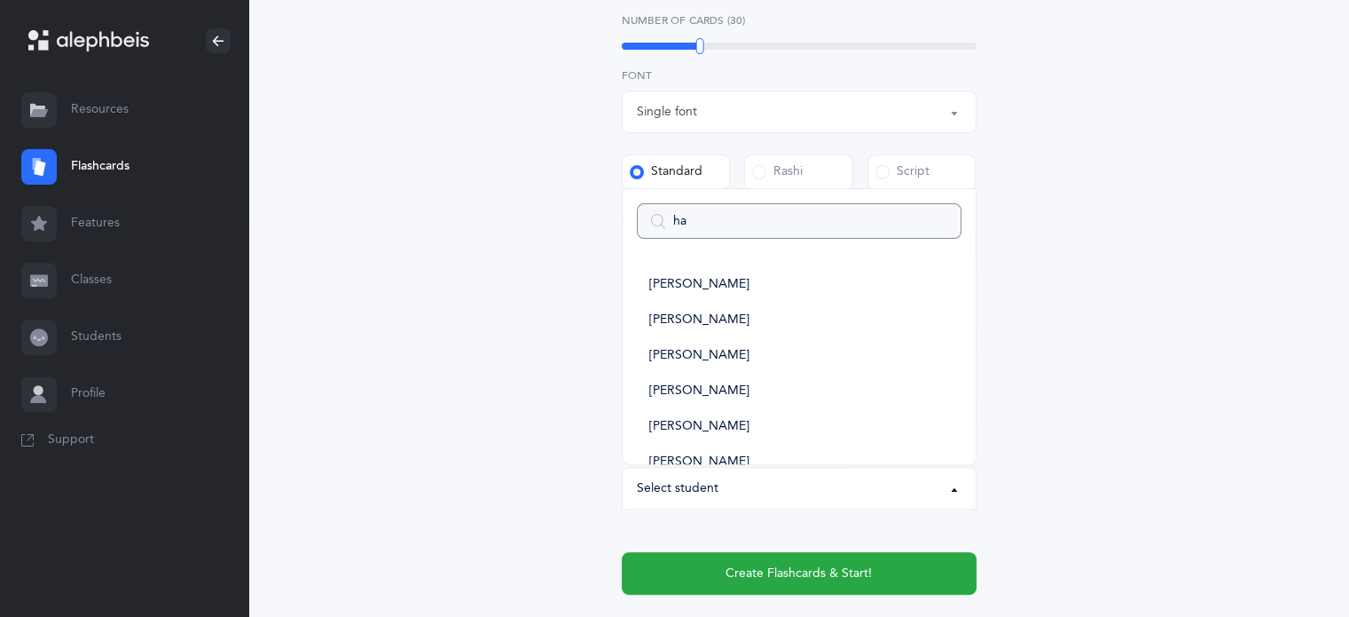
type input "hay"
select select
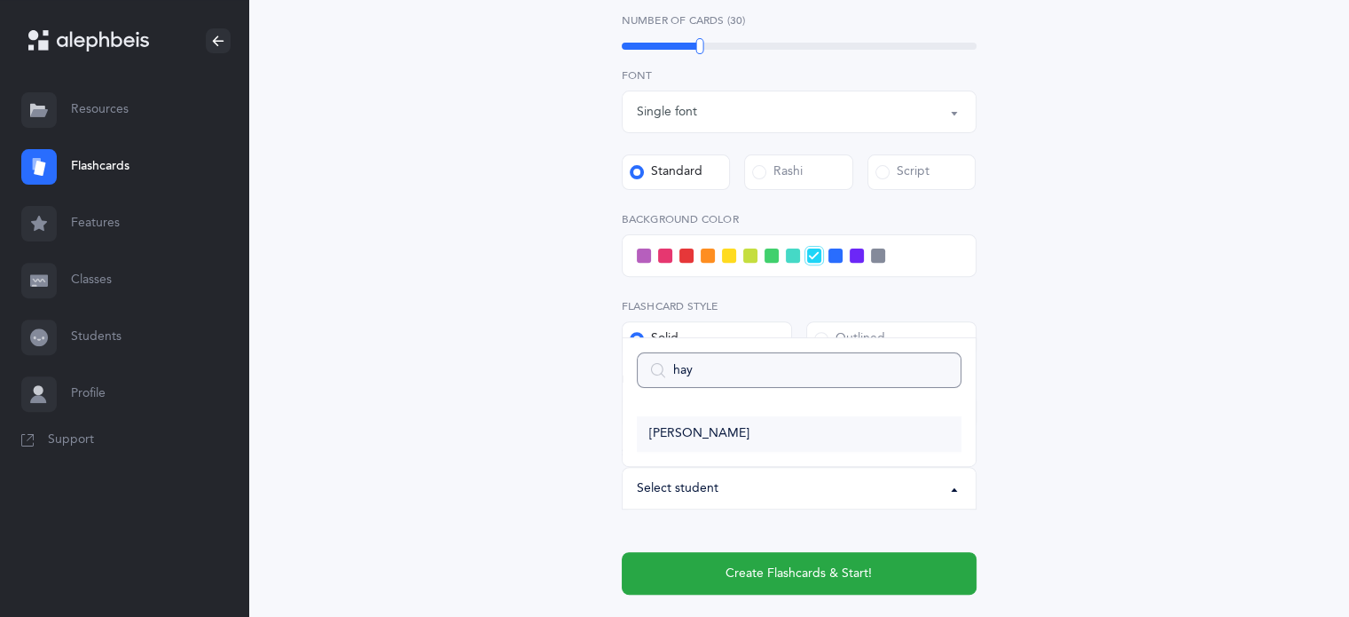
type input "hay"
click at [695, 437] on span "[PERSON_NAME]" at bounding box center [699, 434] width 100 height 16
select select "14439"
click at [642, 263] on div at bounding box center [799, 255] width 355 height 43
click at [642, 253] on span at bounding box center [644, 255] width 14 height 14
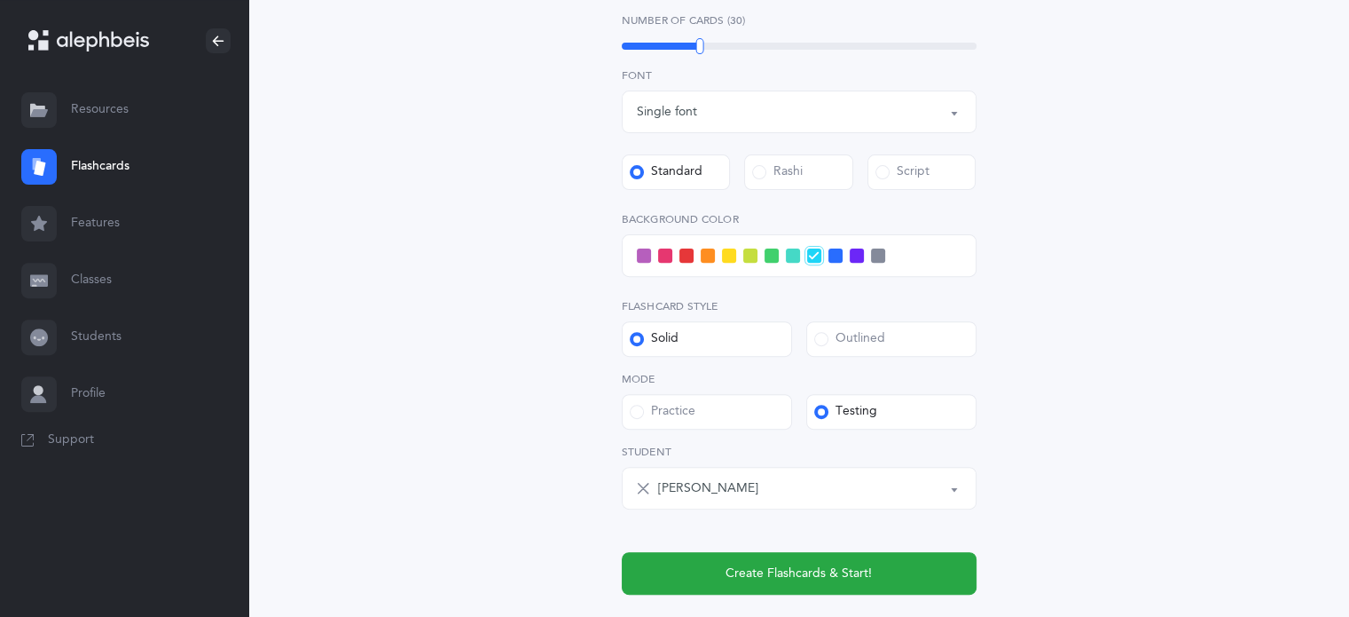
click at [0, 0] on input "checkbox" at bounding box center [0, 0] width 0 height 0
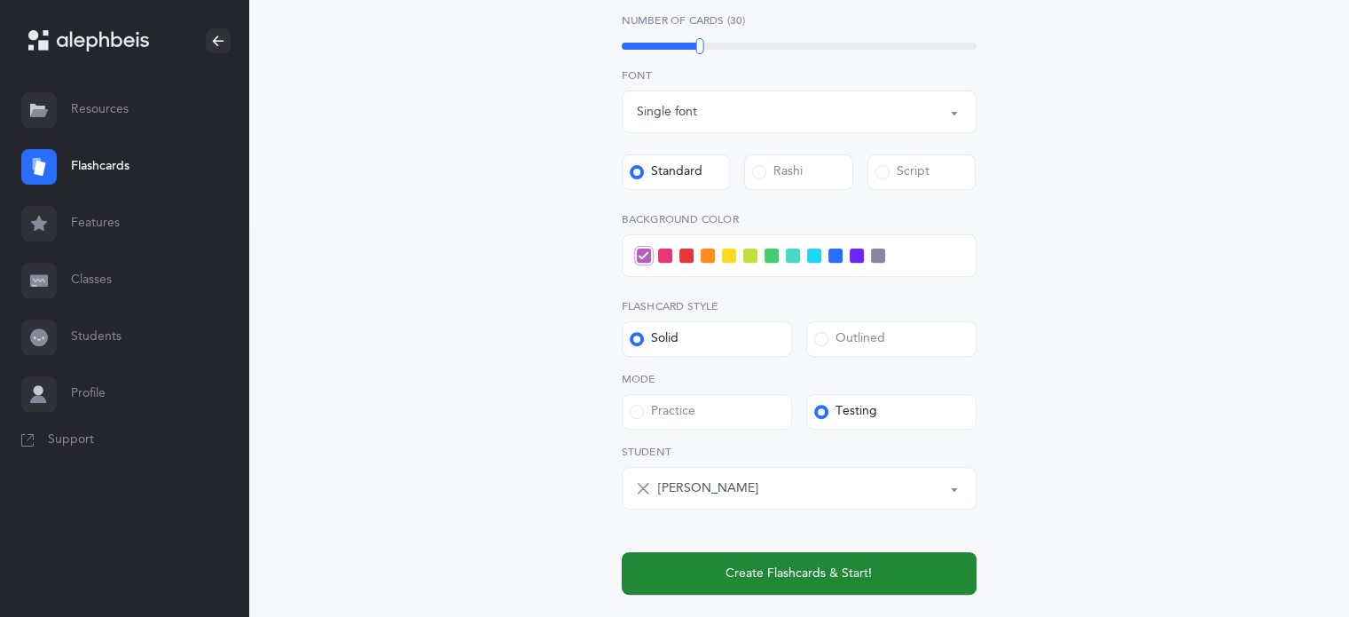
click at [796, 570] on span "Create Flashcards & Start!" at bounding box center [799, 573] width 146 height 19
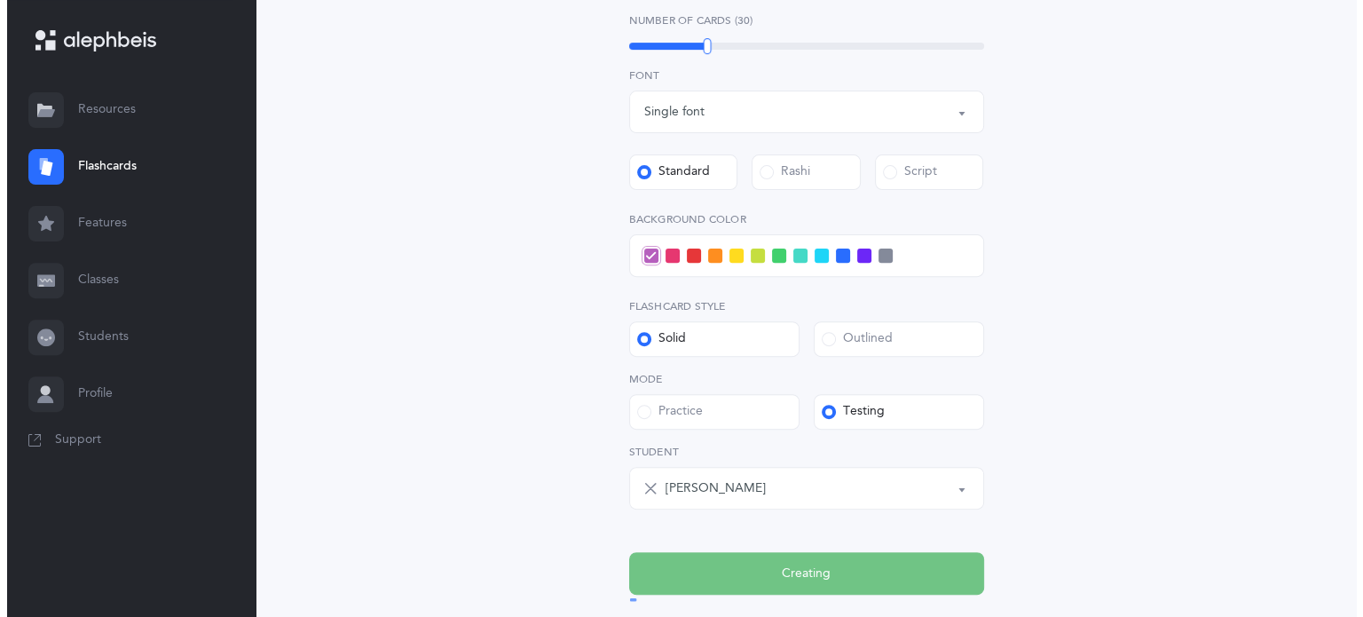
scroll to position [0, 0]
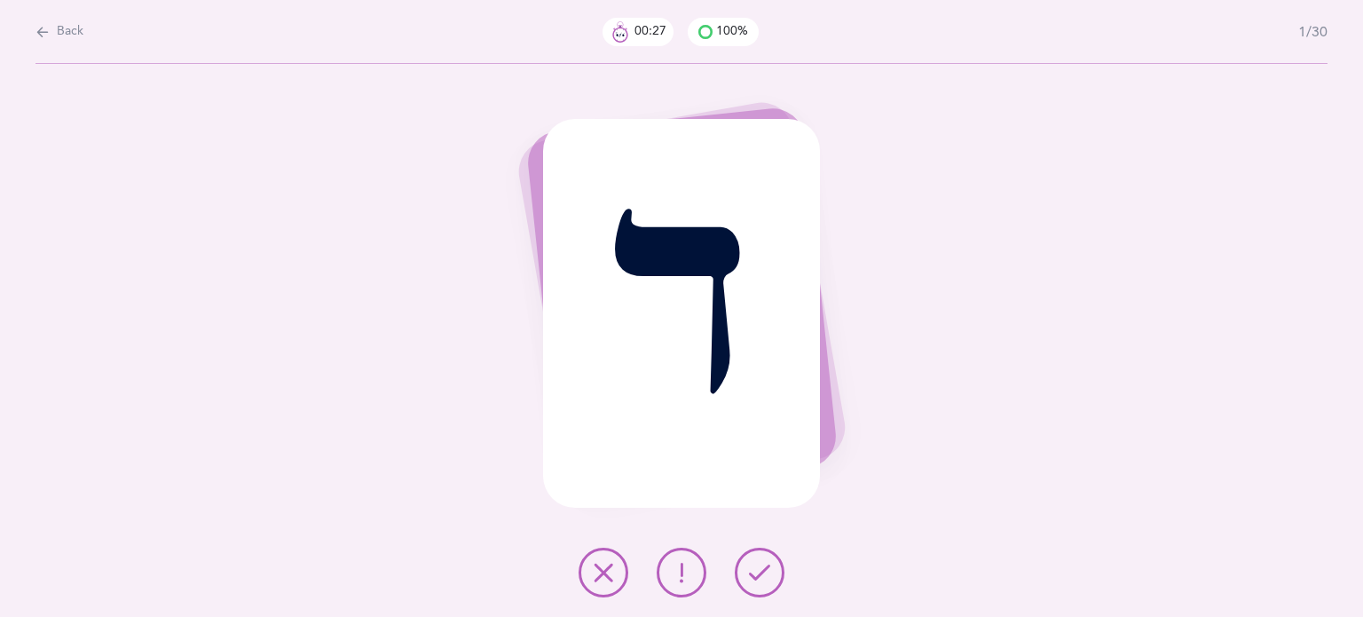
click at [589, 570] on button at bounding box center [603, 572] width 50 height 50
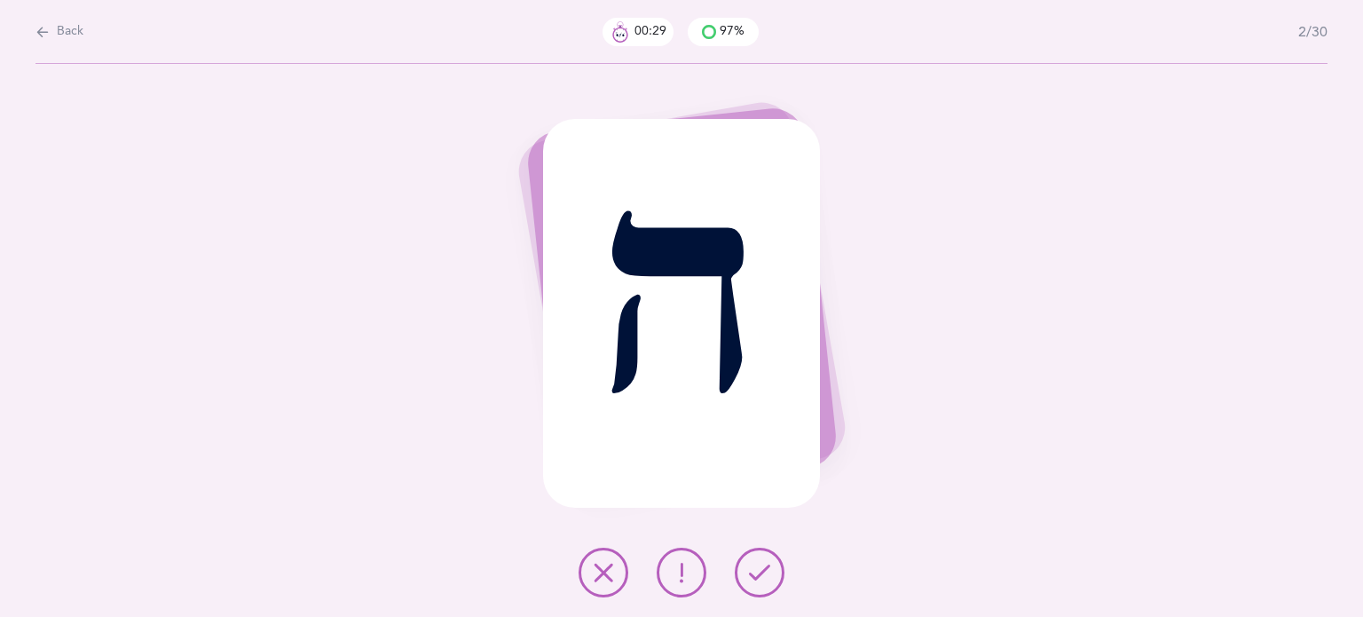
click at [759, 576] on icon at bounding box center [759, 572] width 21 height 21
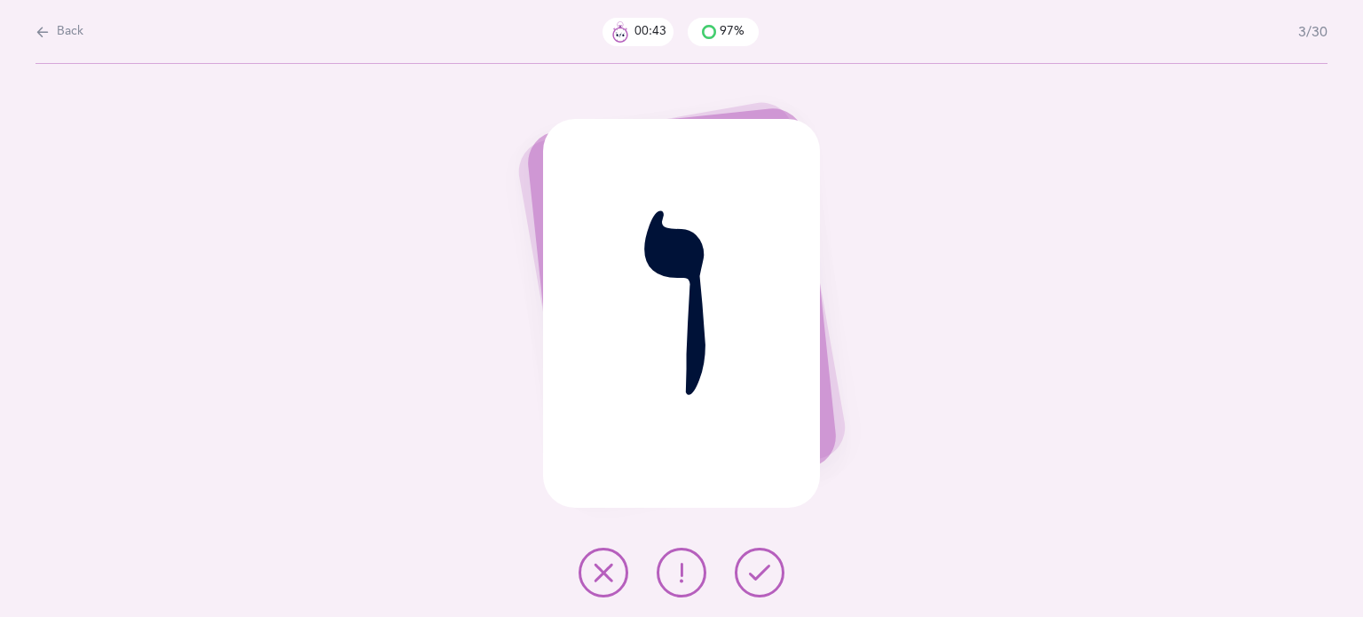
click at [604, 586] on button at bounding box center [603, 572] width 50 height 50
click at [672, 575] on icon at bounding box center [681, 572] width 21 height 21
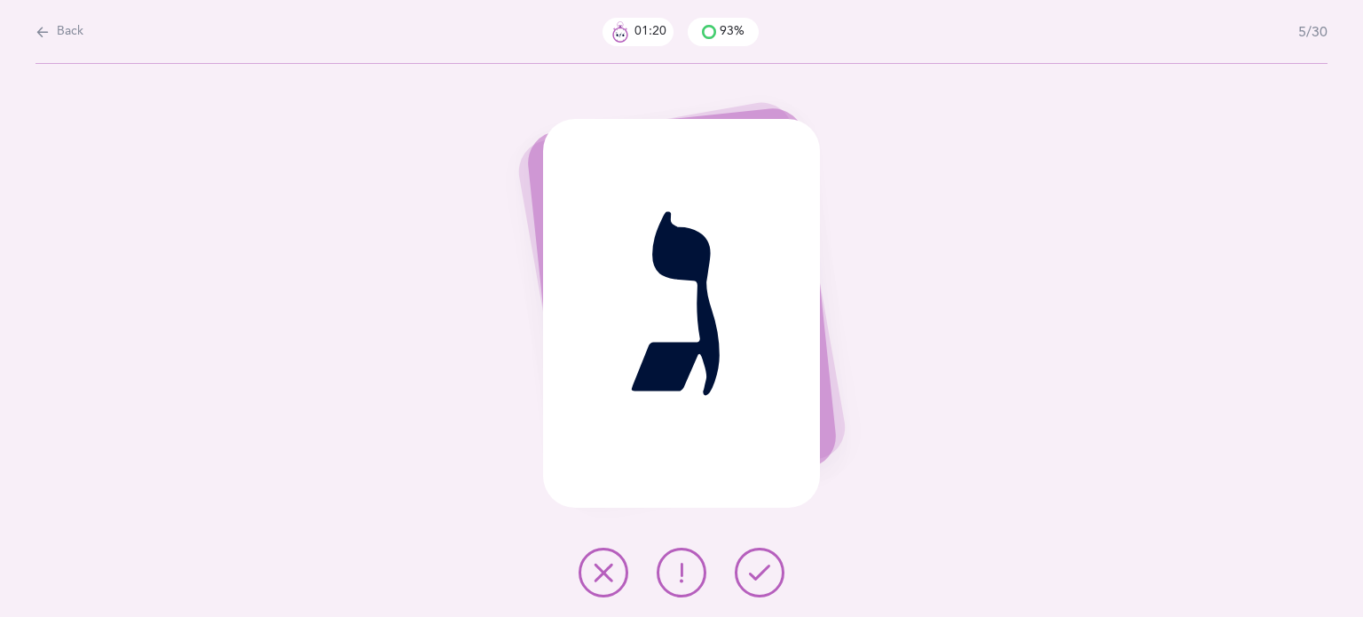
click at [598, 564] on icon at bounding box center [603, 572] width 21 height 21
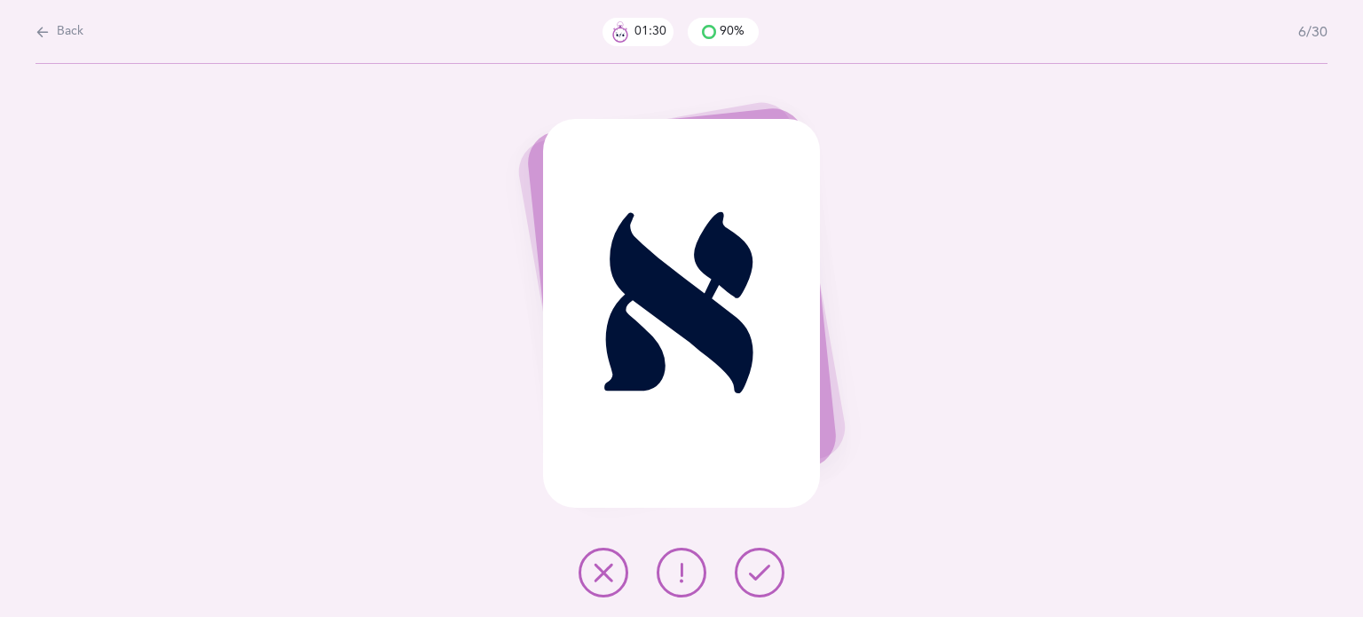
click at [596, 578] on icon at bounding box center [603, 572] width 21 height 21
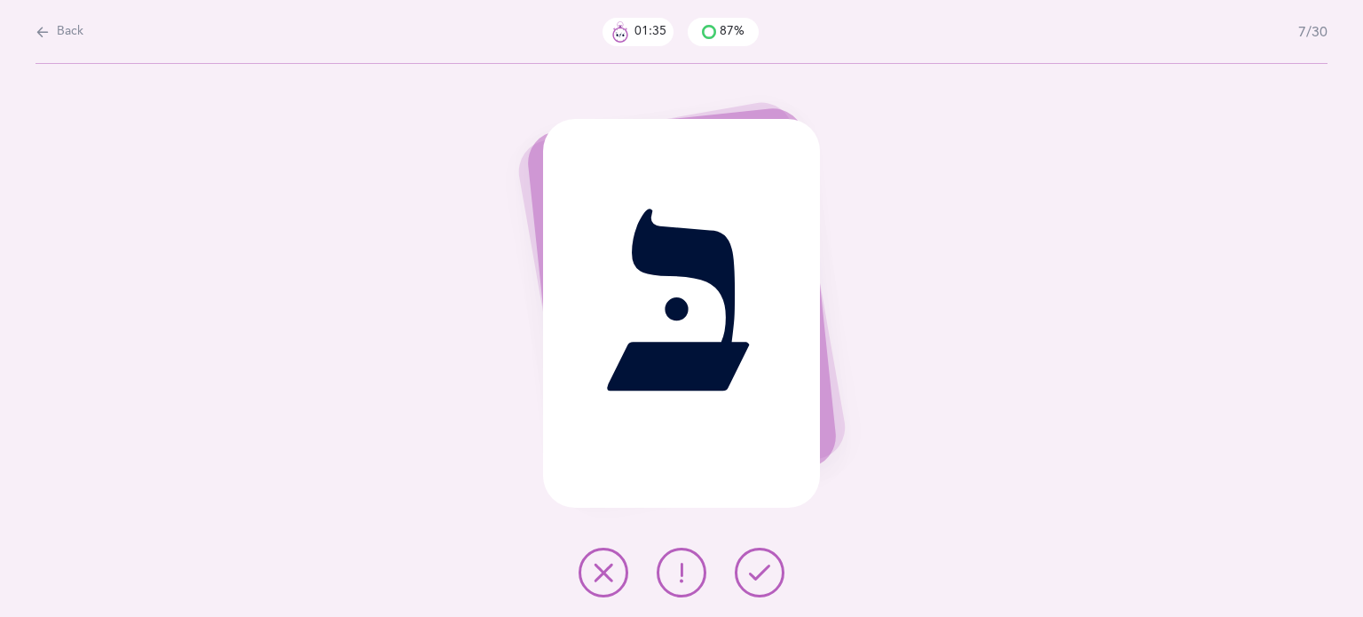
click at [767, 575] on icon at bounding box center [759, 572] width 21 height 21
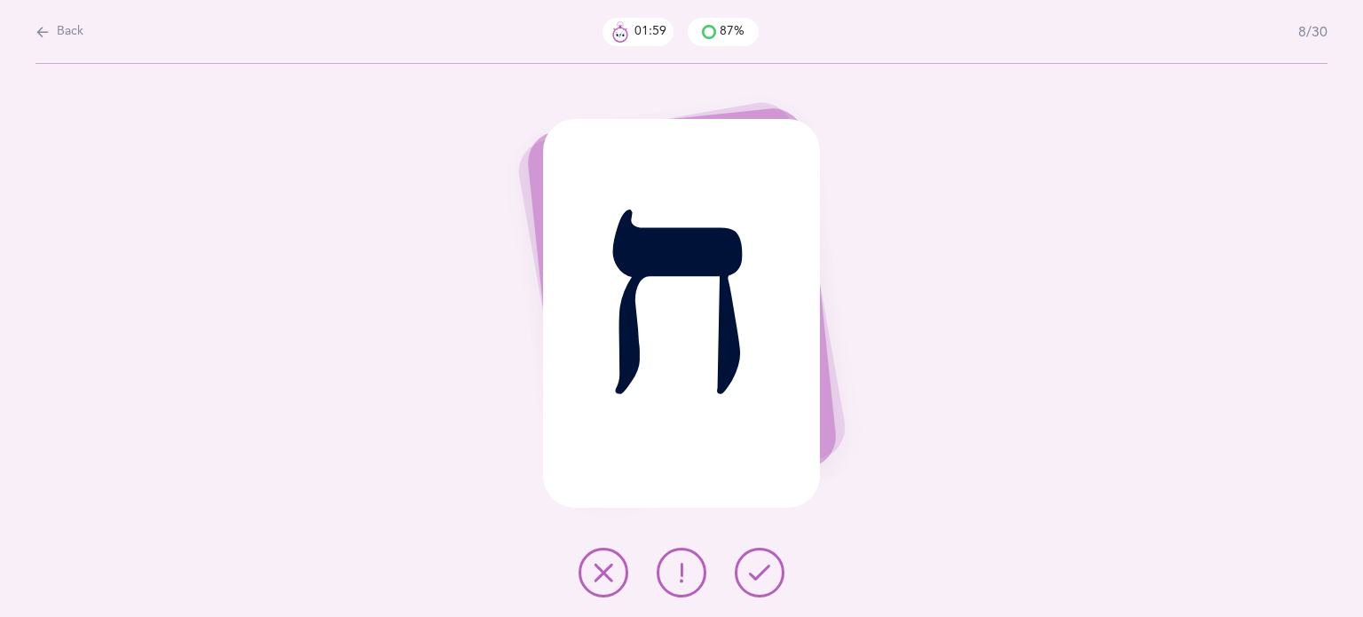
click at [594, 574] on icon at bounding box center [603, 572] width 21 height 21
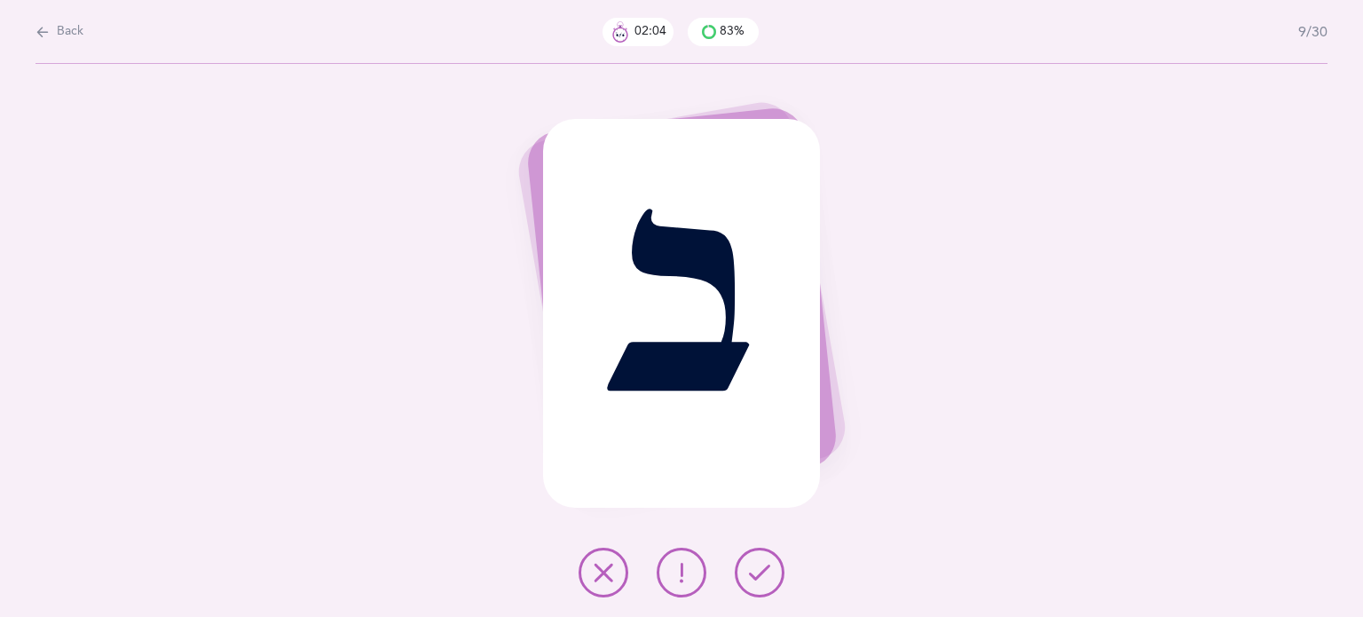
click at [754, 582] on icon at bounding box center [759, 572] width 21 height 21
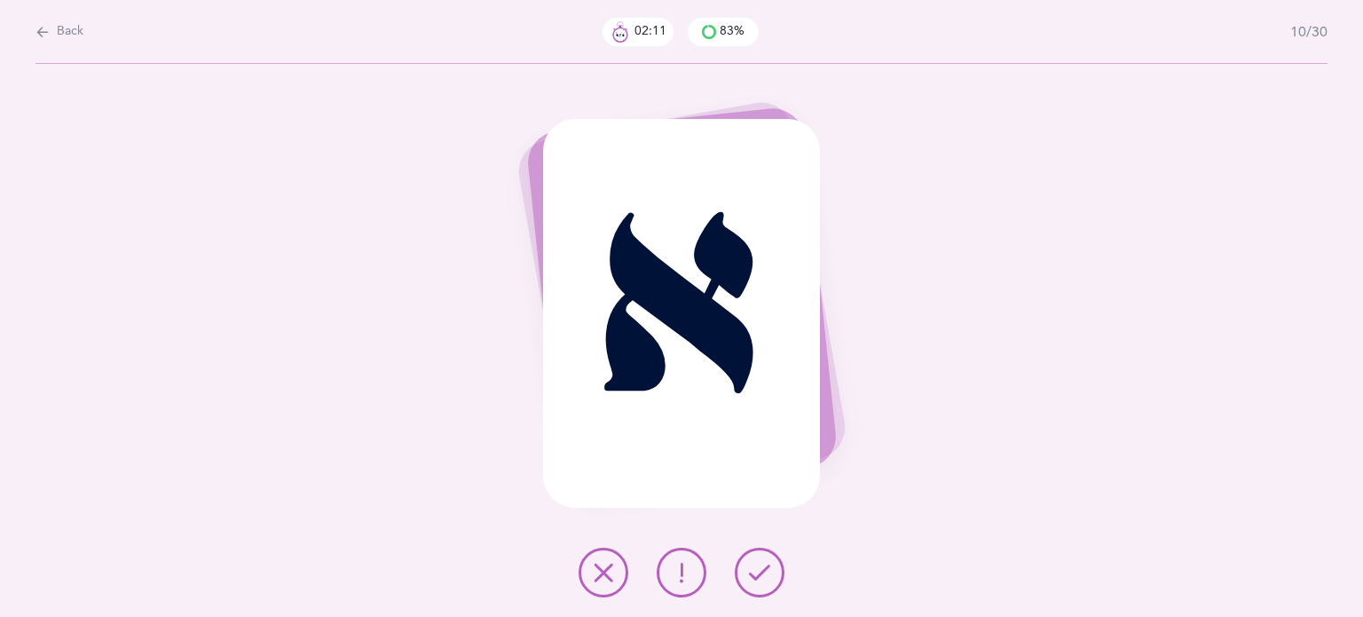
click at [594, 578] on icon at bounding box center [603, 572] width 21 height 21
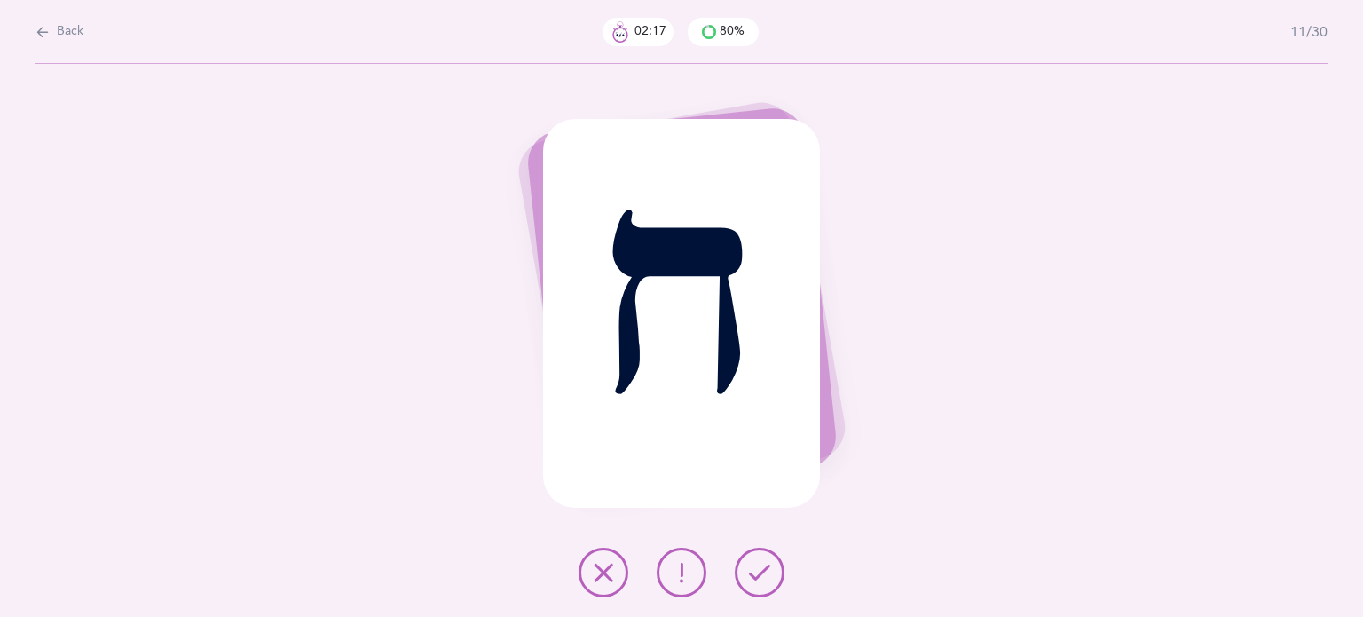
click at [593, 579] on icon at bounding box center [603, 572] width 21 height 21
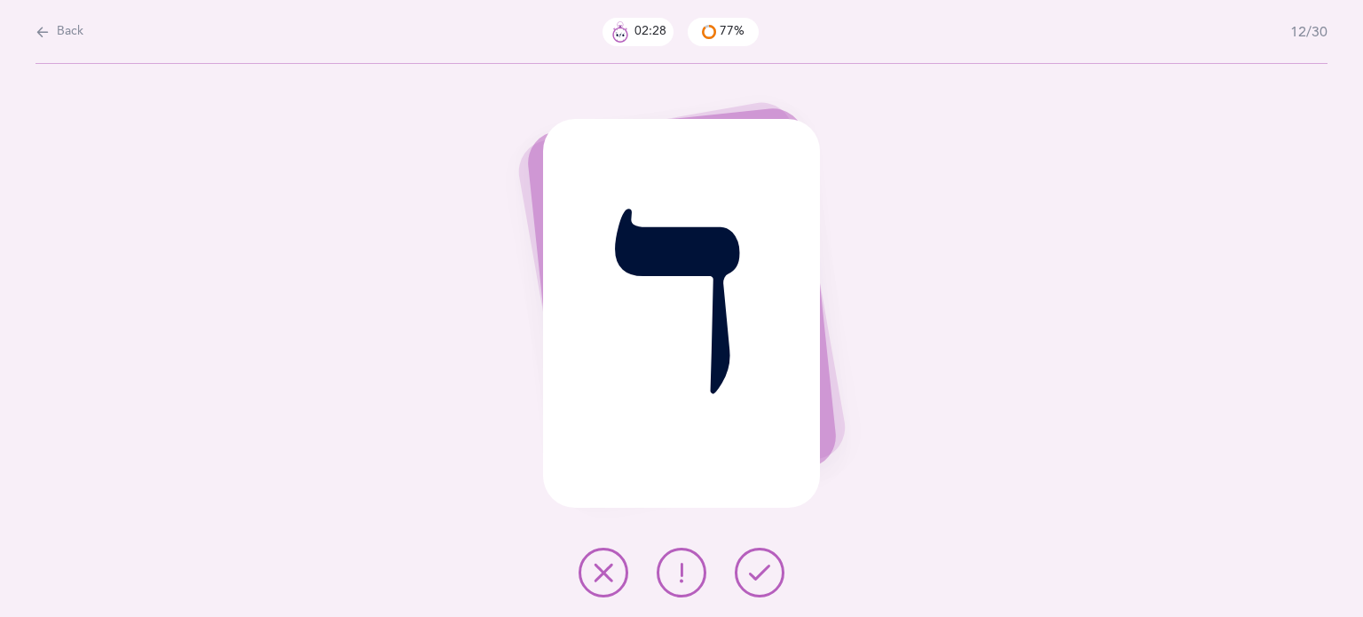
click at [603, 574] on icon at bounding box center [603, 572] width 21 height 21
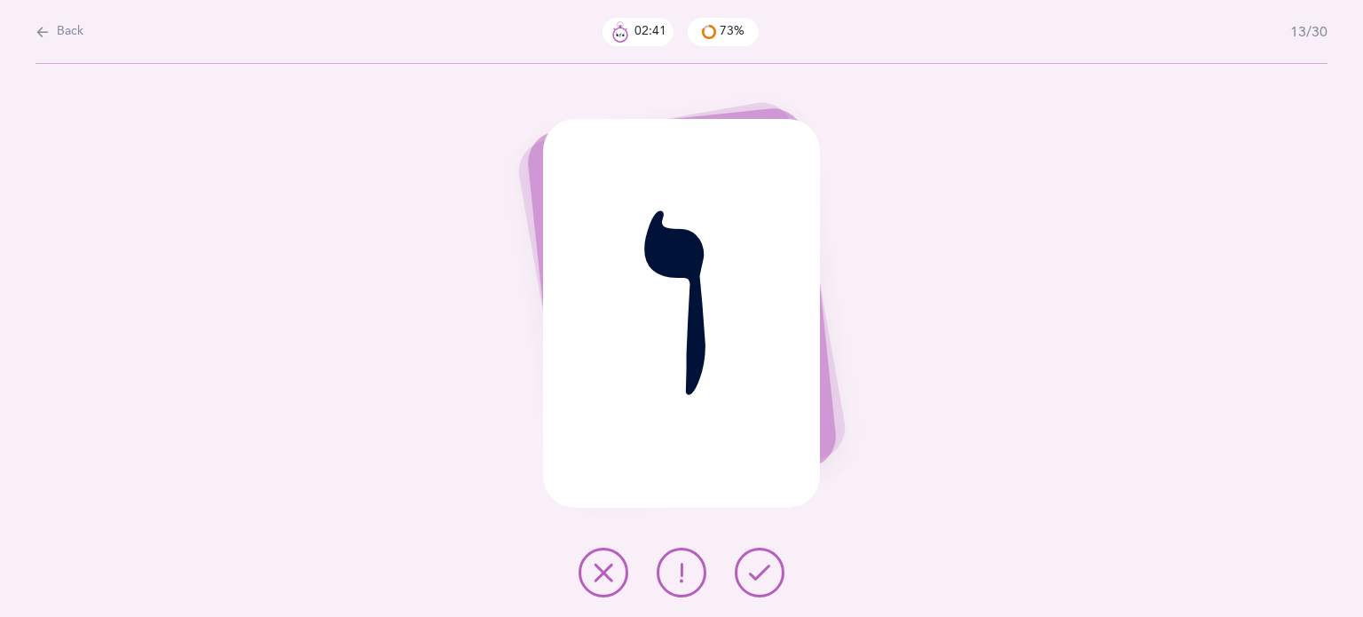
click at [599, 567] on icon at bounding box center [603, 572] width 21 height 21
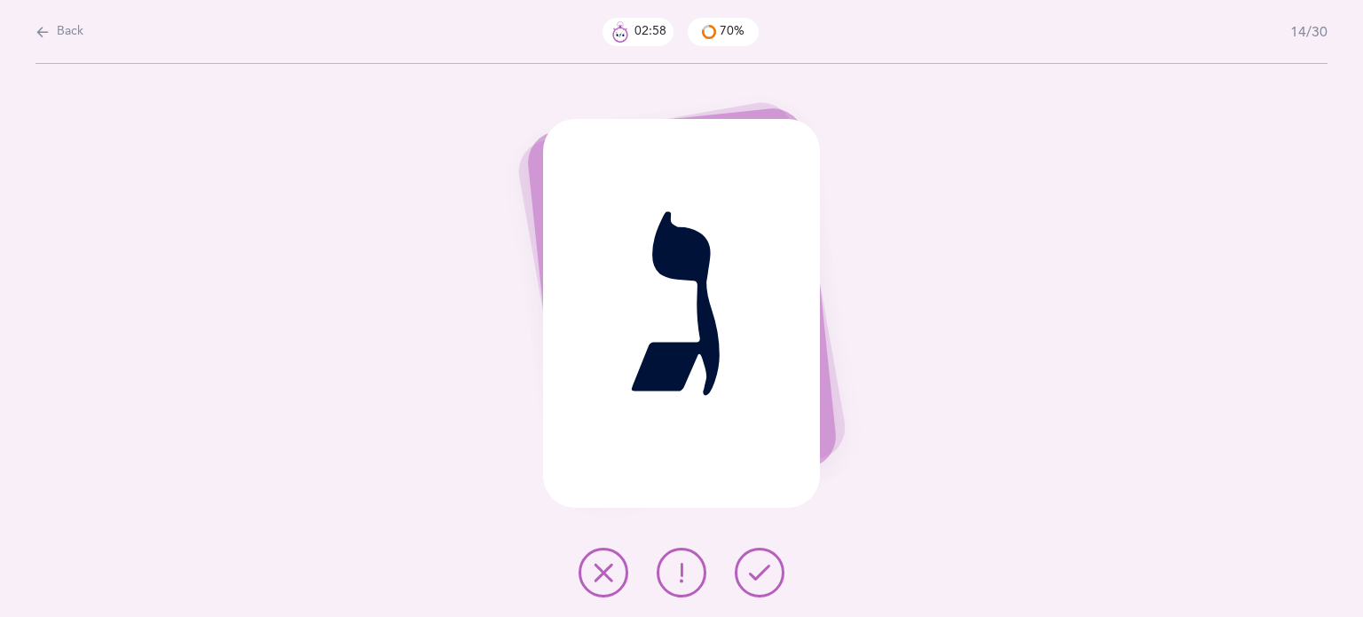
click at [606, 554] on button at bounding box center [603, 572] width 50 height 50
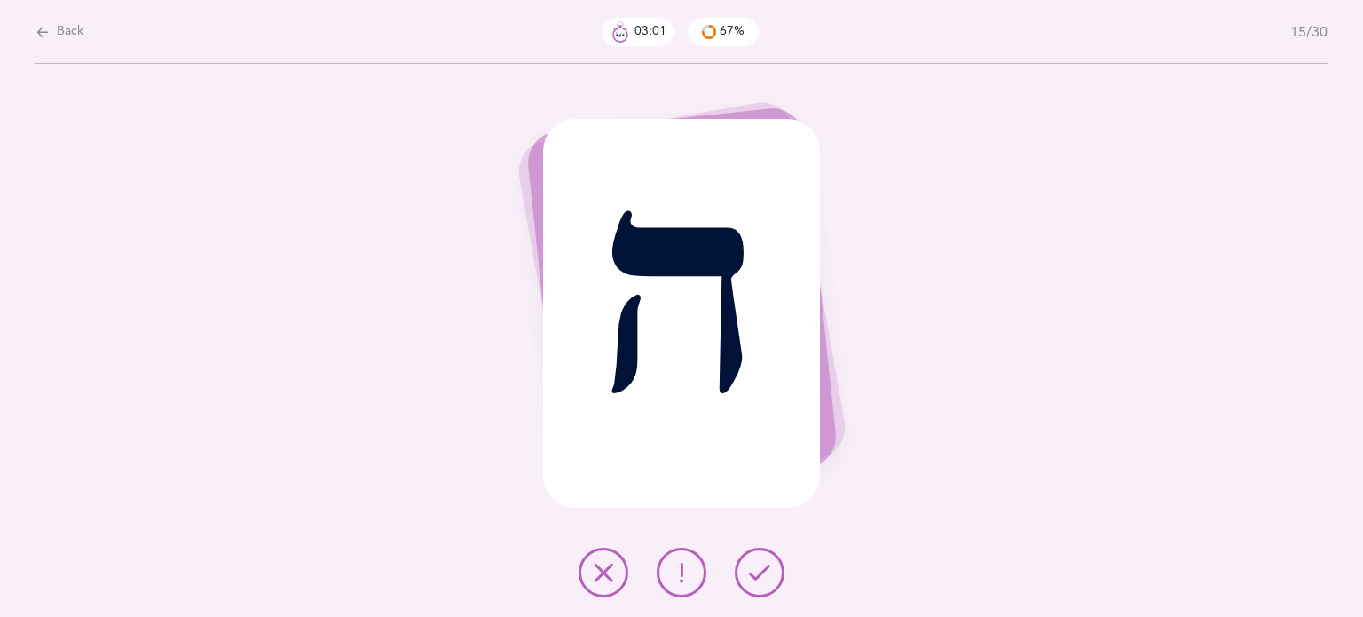
click at [755, 580] on icon at bounding box center [759, 572] width 21 height 21
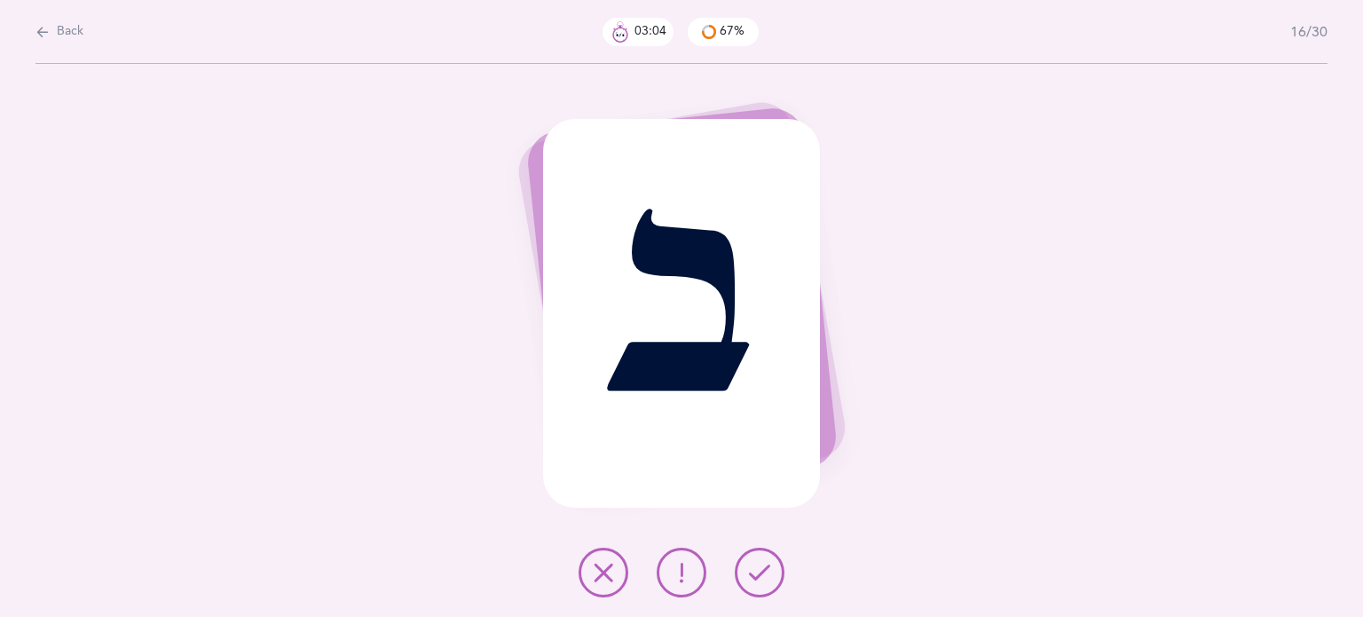
click at [749, 554] on button at bounding box center [760, 572] width 50 height 50
click at [749, 578] on icon at bounding box center [759, 572] width 21 height 21
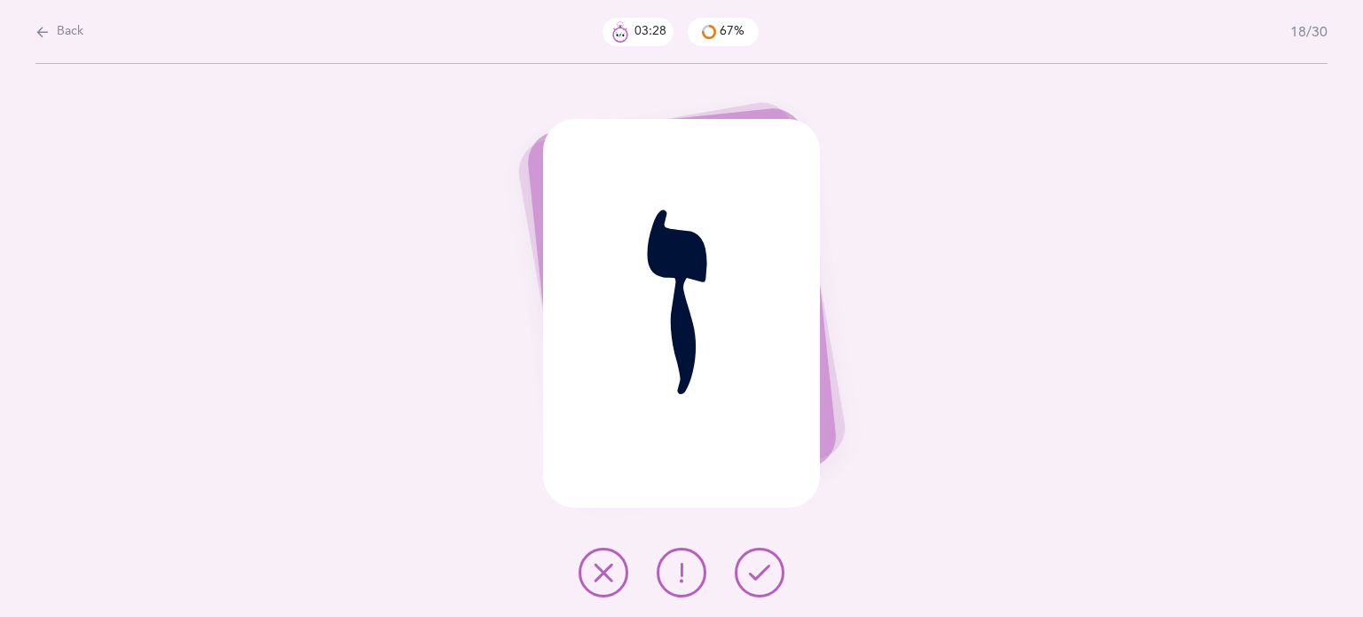
click at [593, 577] on icon at bounding box center [603, 572] width 21 height 21
click at [747, 572] on button at bounding box center [760, 572] width 50 height 50
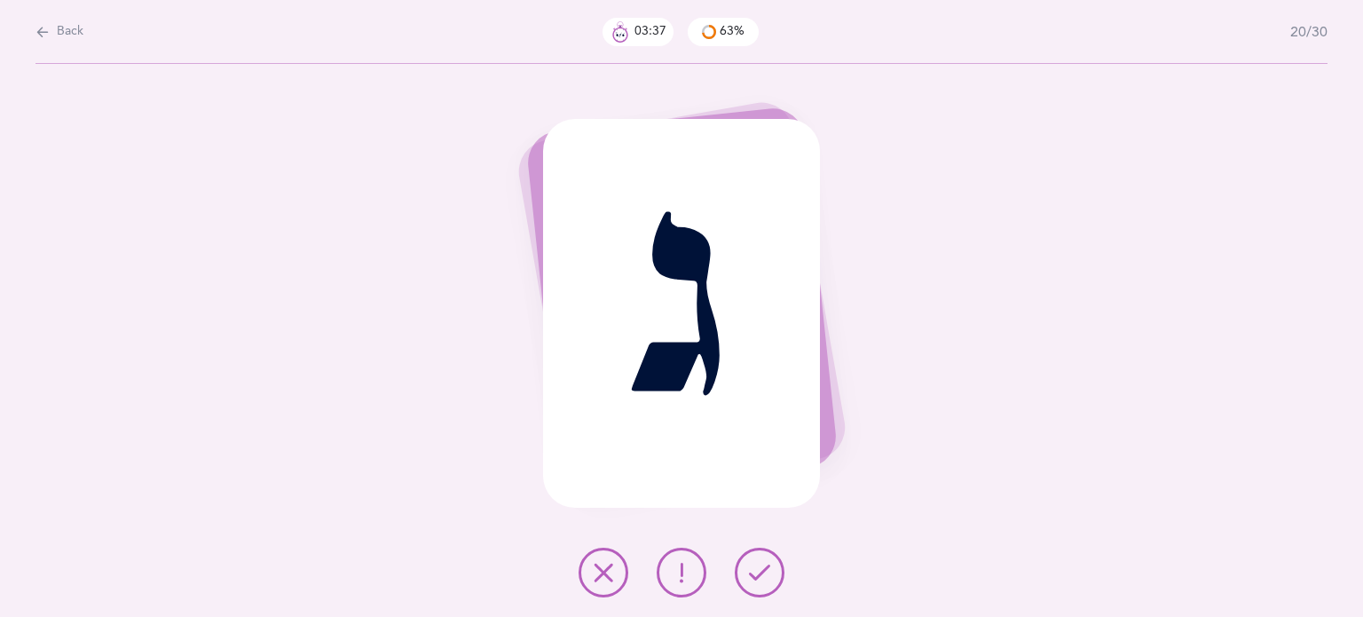
click at [595, 589] on button at bounding box center [603, 572] width 50 height 50
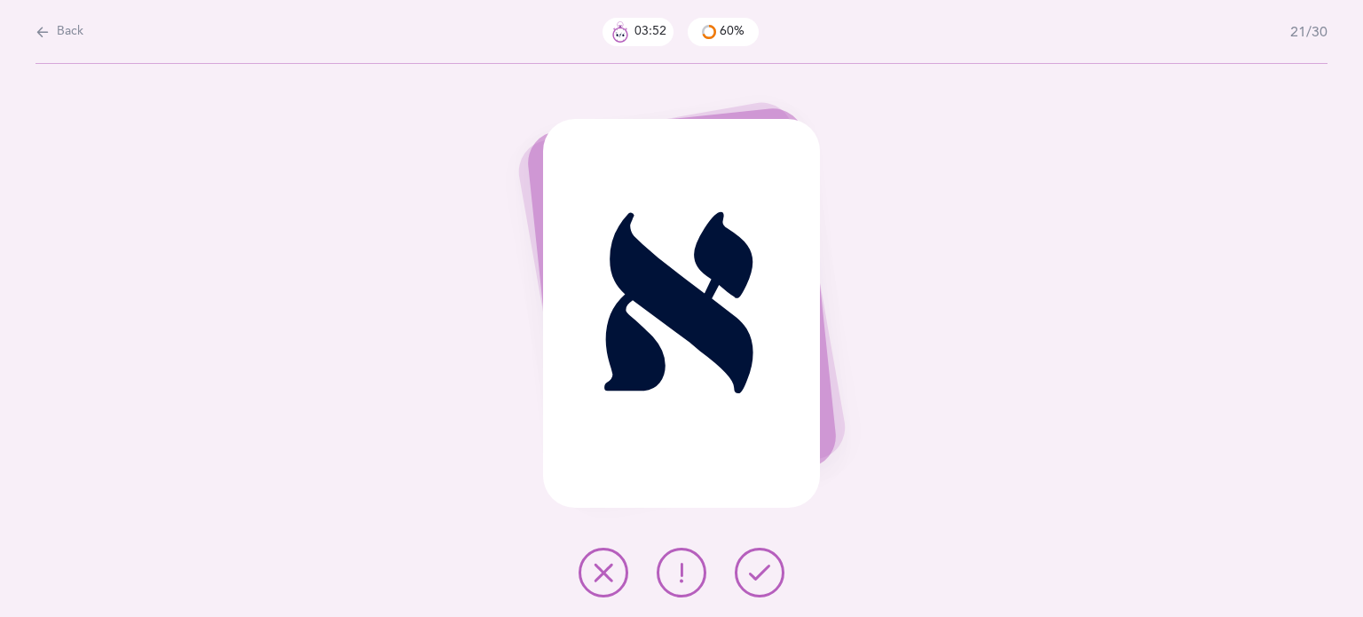
drag, startPoint x: 620, startPoint y: 570, endPoint x: 594, endPoint y: 573, distance: 26.7
click at [594, 573] on icon at bounding box center [603, 572] width 21 height 21
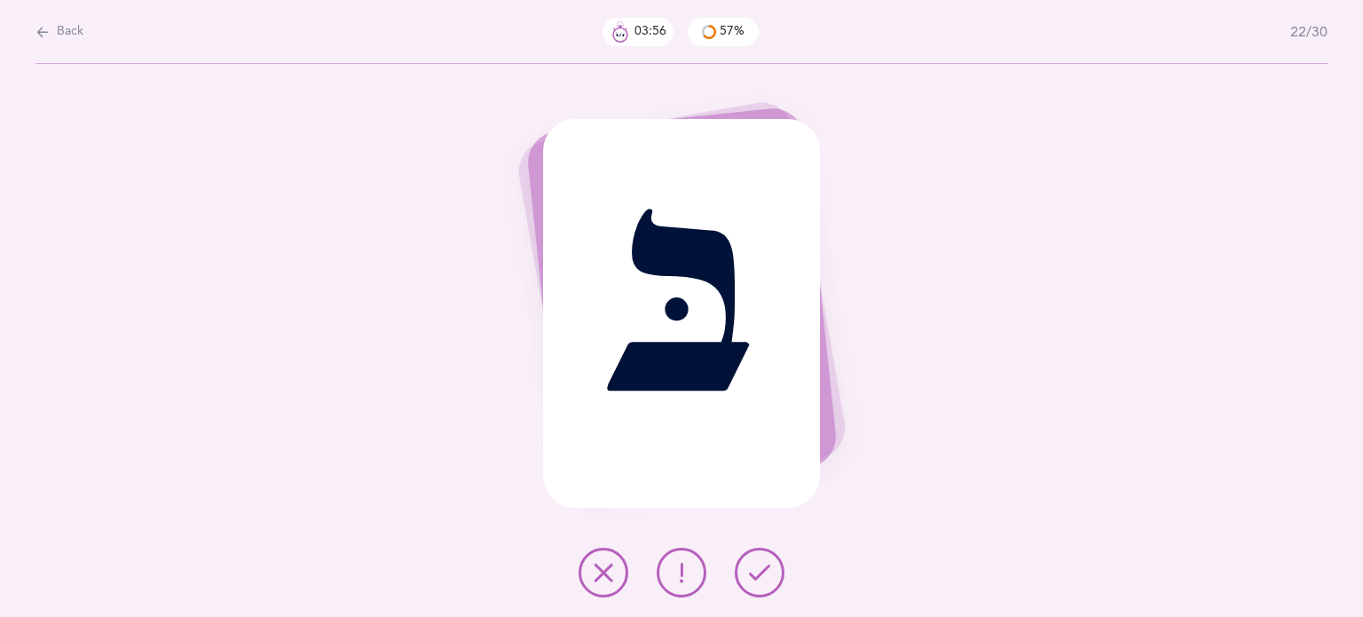
click at [773, 570] on button at bounding box center [760, 572] width 50 height 50
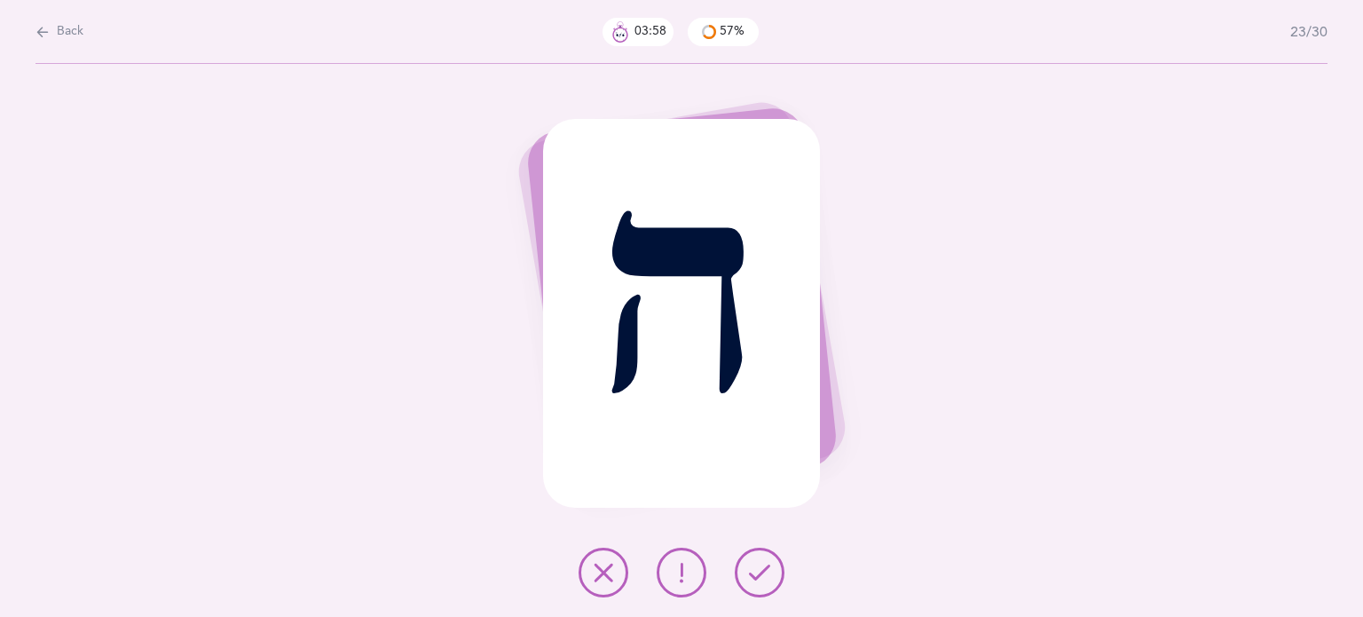
click at [773, 570] on button at bounding box center [760, 572] width 50 height 50
click at [615, 562] on button at bounding box center [603, 572] width 50 height 50
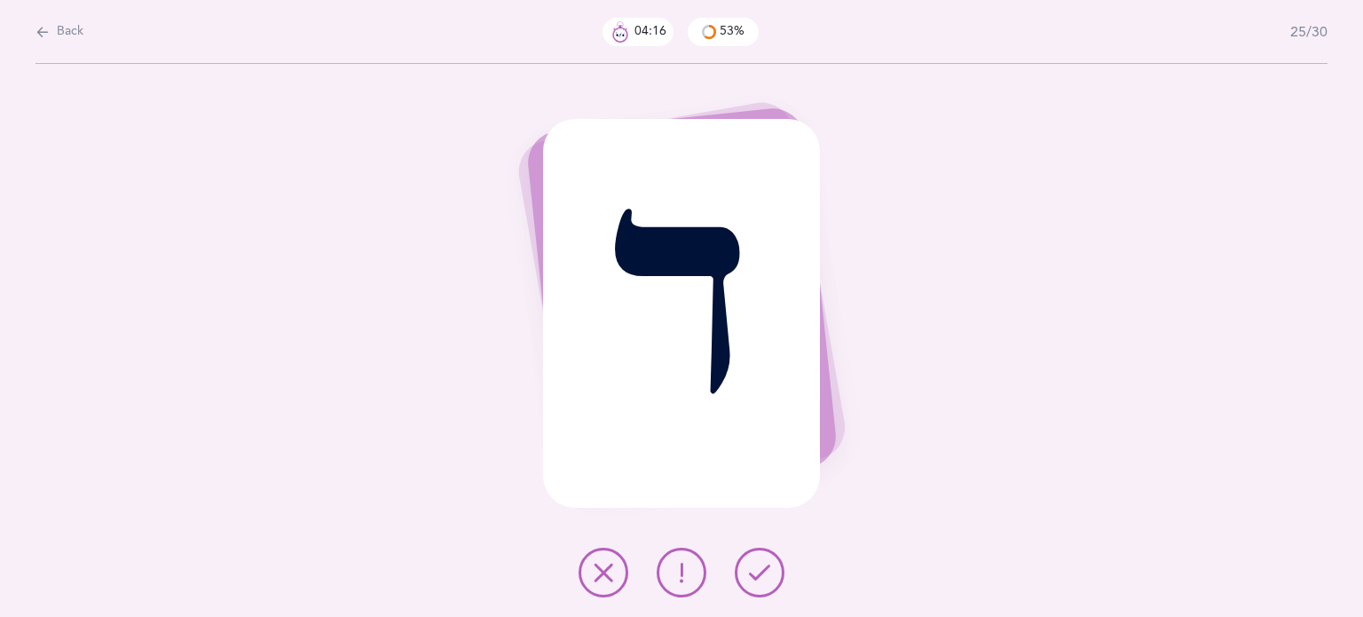
click at [591, 556] on button at bounding box center [603, 572] width 50 height 50
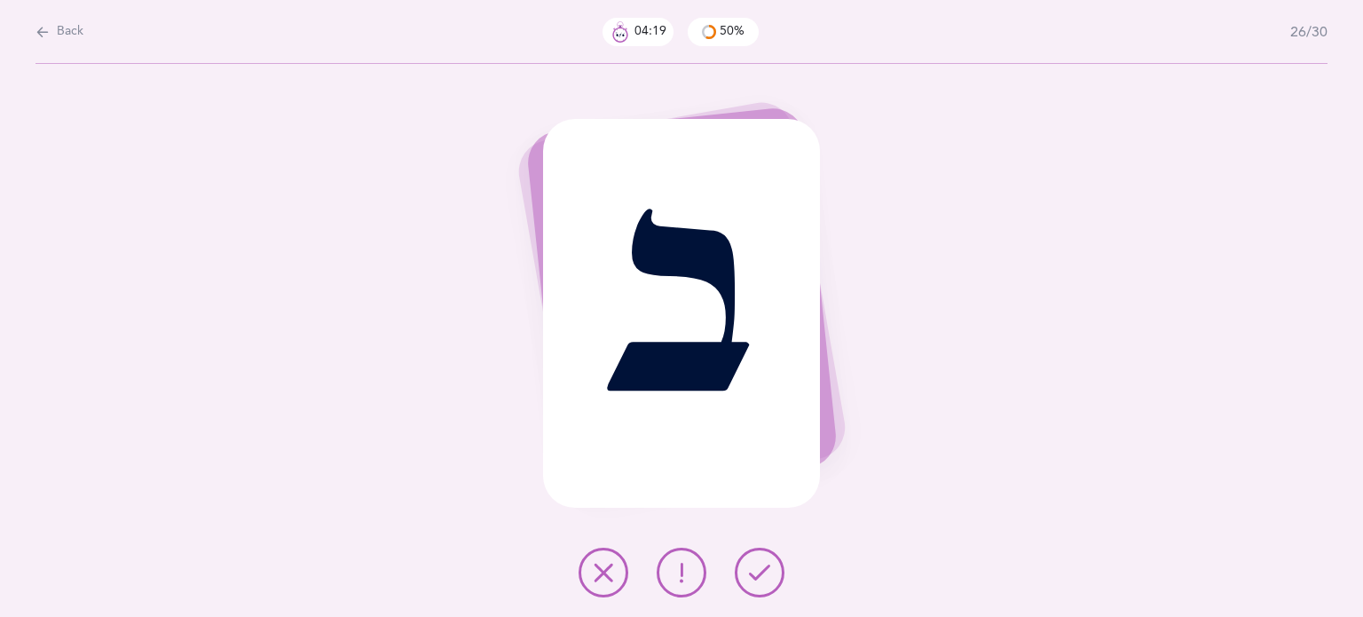
click at [764, 567] on icon at bounding box center [759, 572] width 21 height 21
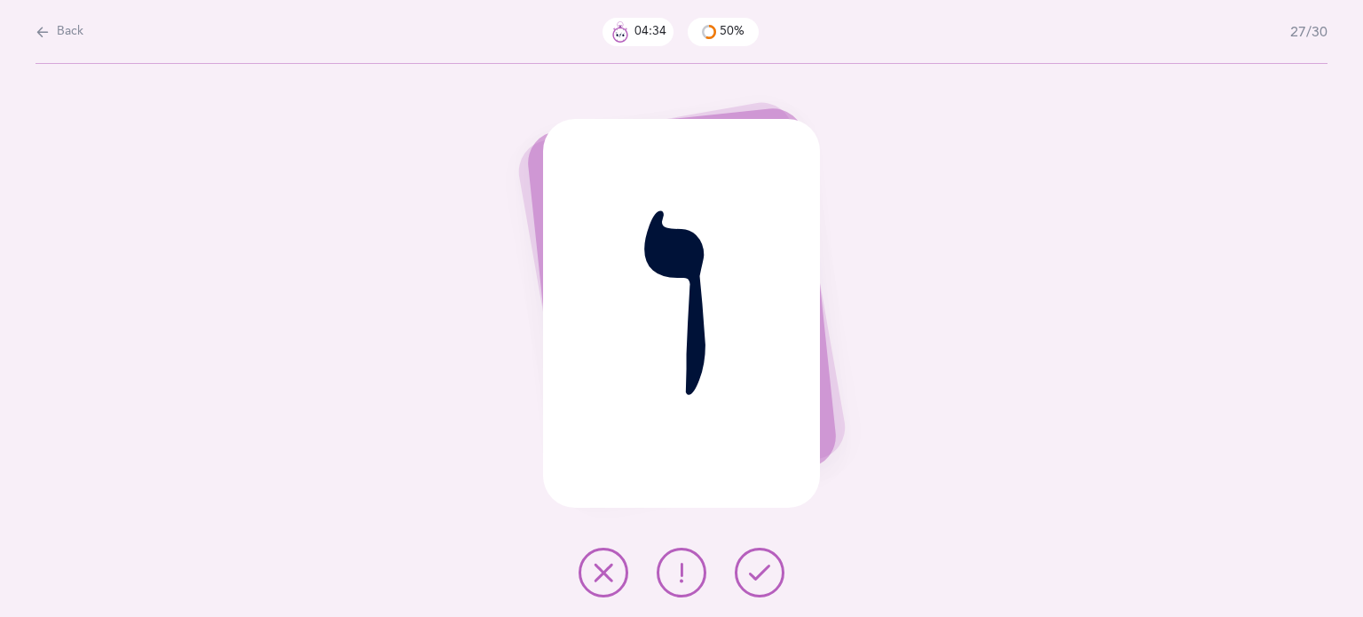
click at [590, 564] on button at bounding box center [603, 572] width 50 height 50
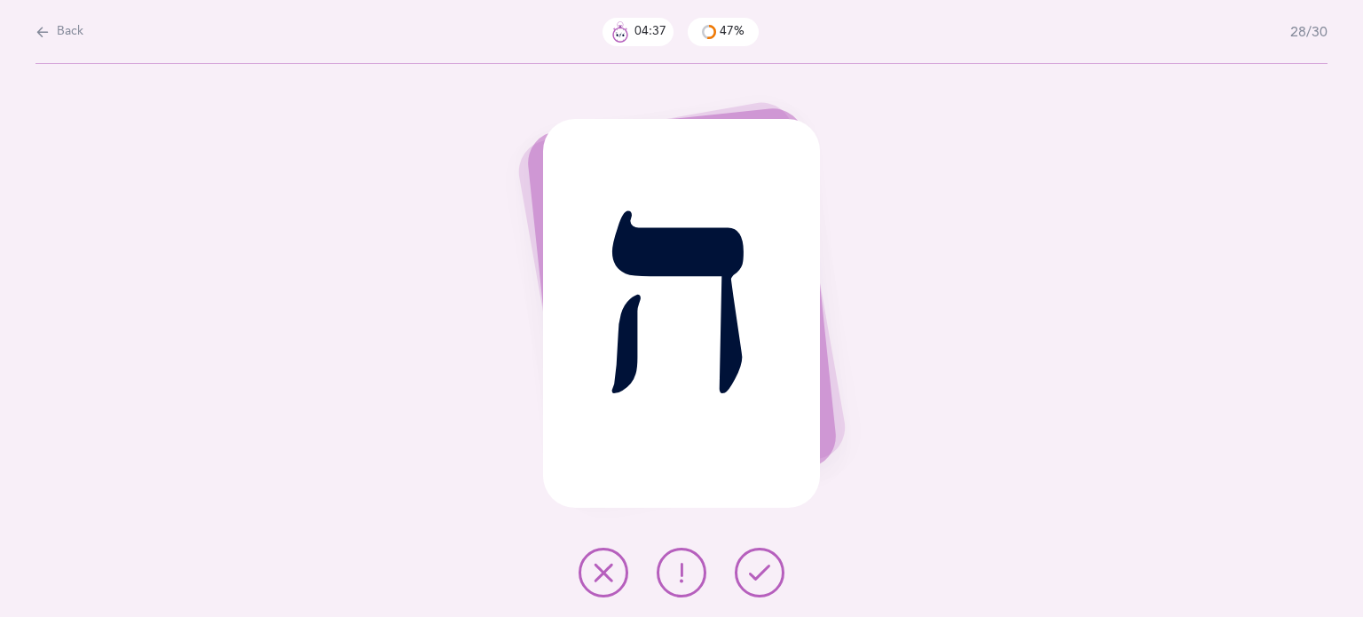
click at [765, 559] on button at bounding box center [760, 572] width 50 height 50
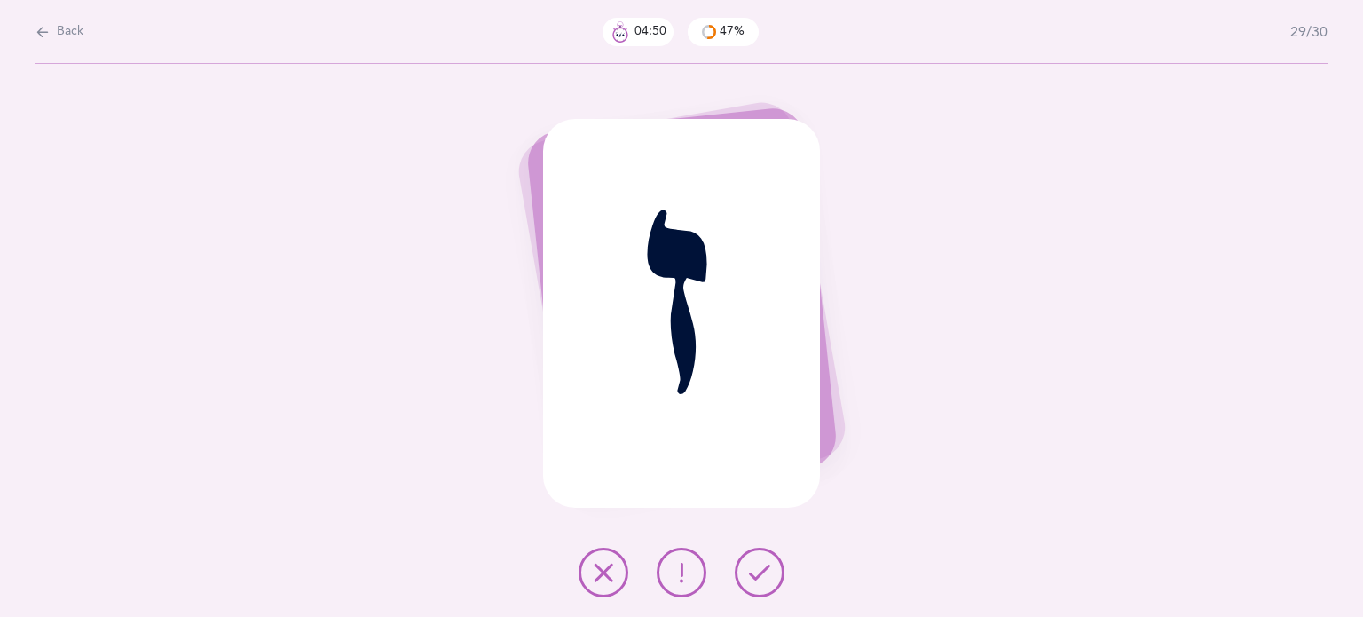
click at [589, 586] on button at bounding box center [603, 572] width 50 height 50
click at [597, 570] on icon at bounding box center [603, 572] width 21 height 21
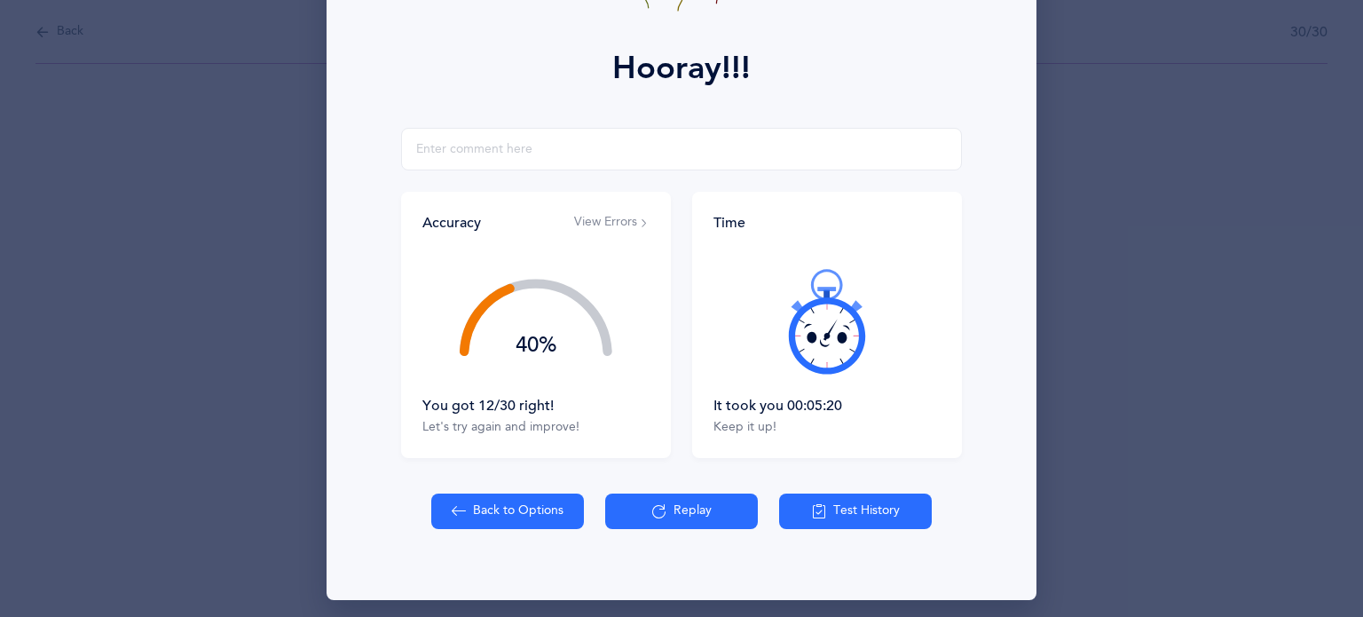
scroll to position [220, 0]
click at [444, 154] on input "text" at bounding box center [681, 149] width 561 height 43
click at [862, 515] on button "Test History" at bounding box center [855, 510] width 153 height 35
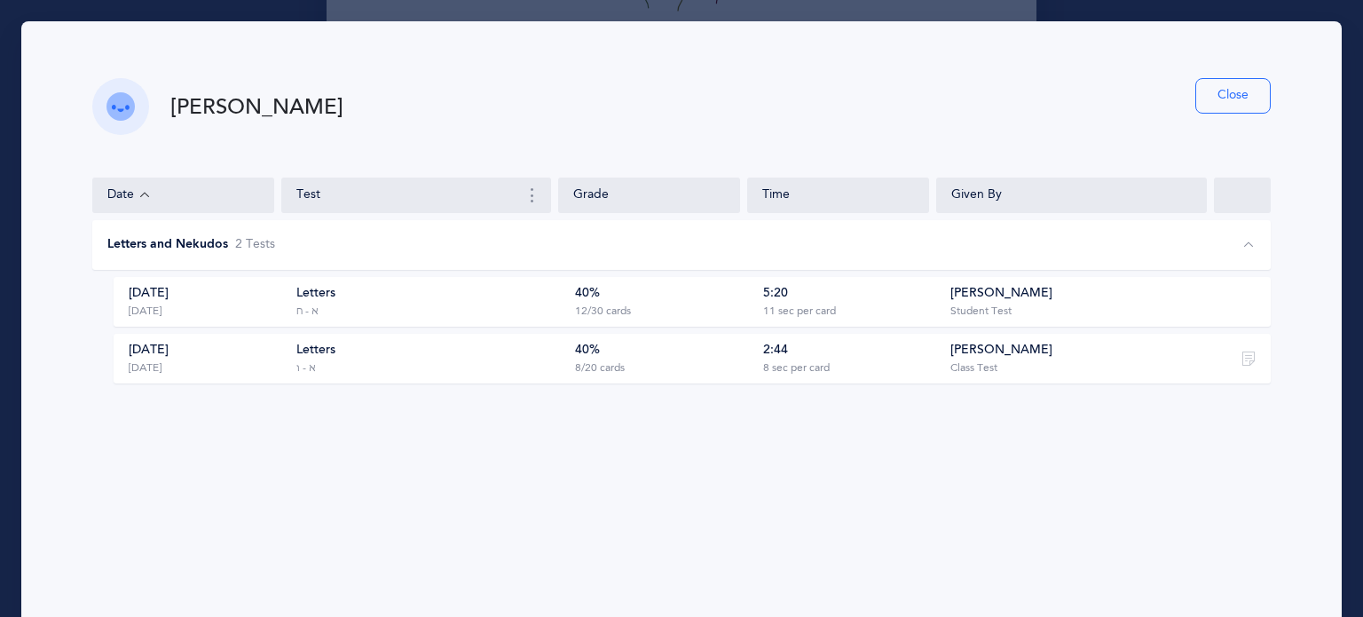
click at [606, 365] on div "8/20 cards" at bounding box center [600, 368] width 50 height 14
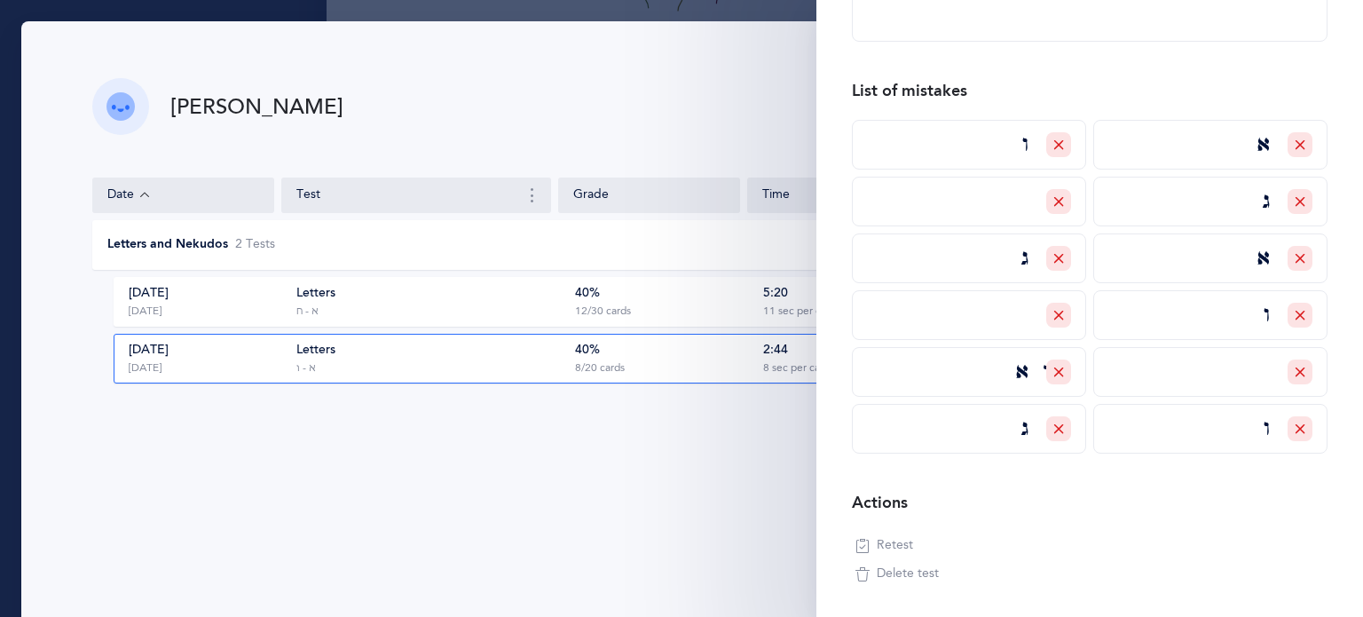
scroll to position [438, 0]
click at [550, 297] on div "Letters א - ח" at bounding box center [428, 302] width 265 height 34
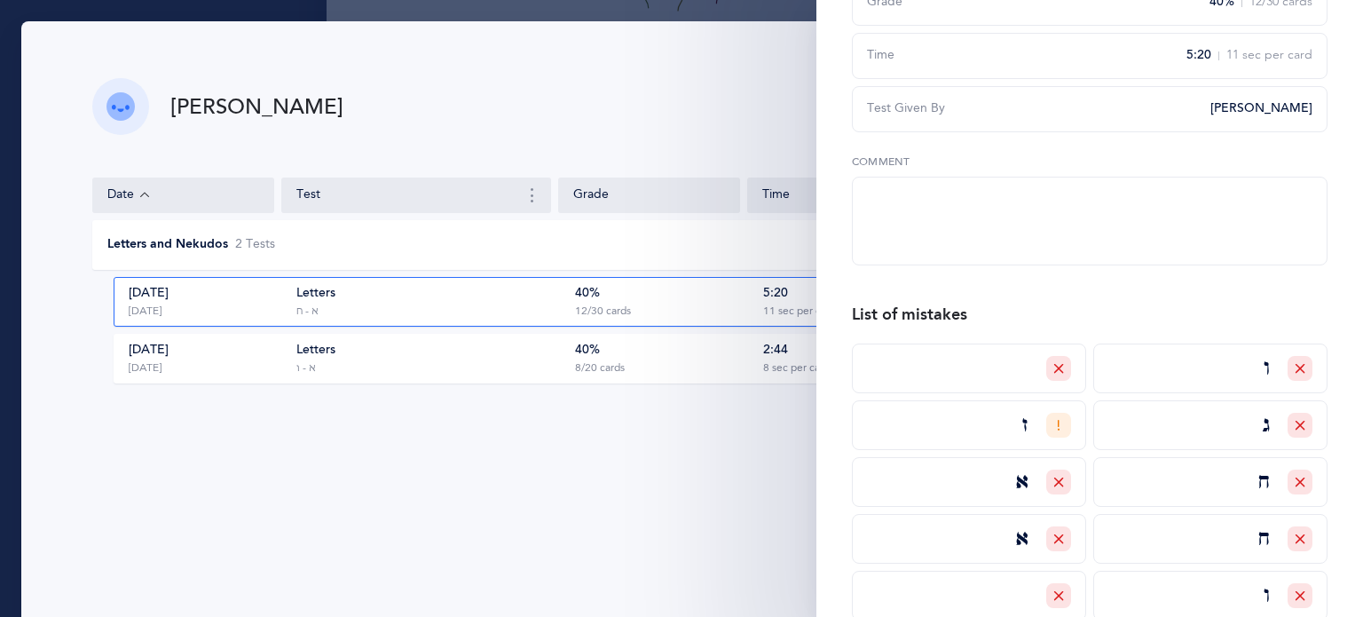
scroll to position [113, 0]
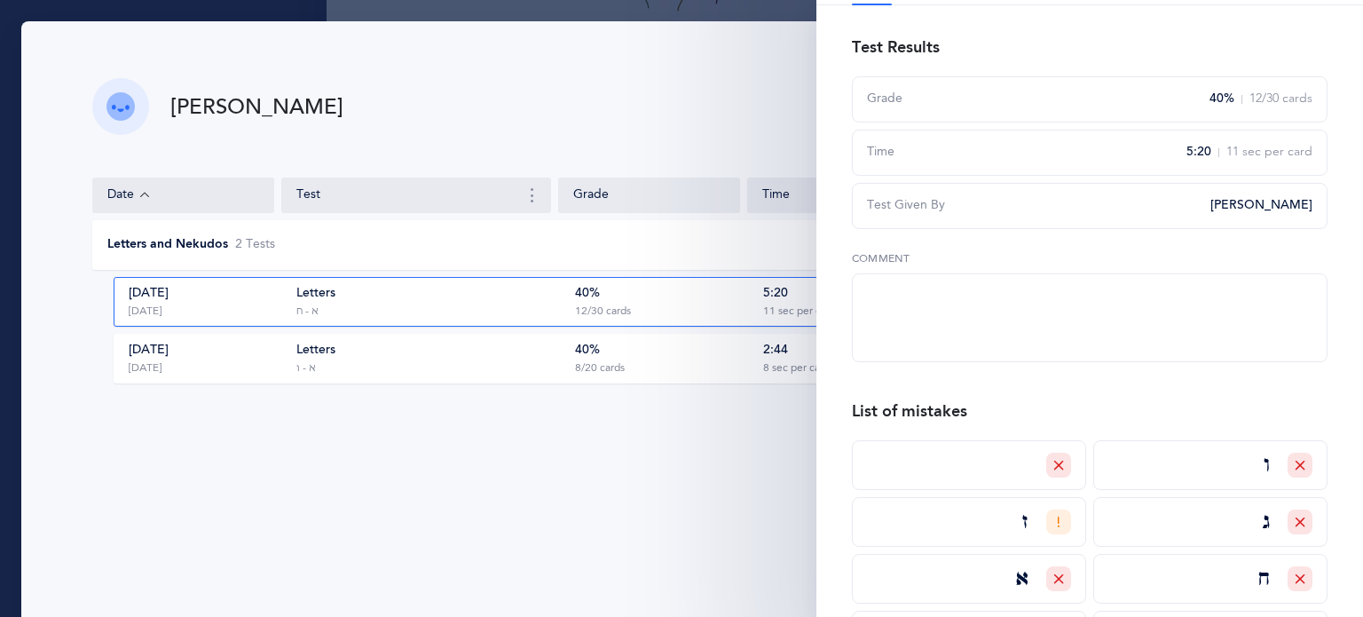
click at [607, 494] on div "Date Test Grade Time Given By Letters and Nekudos 2 Test s [DATE] [DATE] Letter…" at bounding box center [681, 386] width 1199 height 433
click at [426, 116] on div "[PERSON_NAME] Close" at bounding box center [681, 106] width 1178 height 57
click at [681, 567] on div "Date Test Grade Time Given By Letters and Nekudos 2 Test s [DATE] [DATE] Letter…" at bounding box center [681, 386] width 1199 height 433
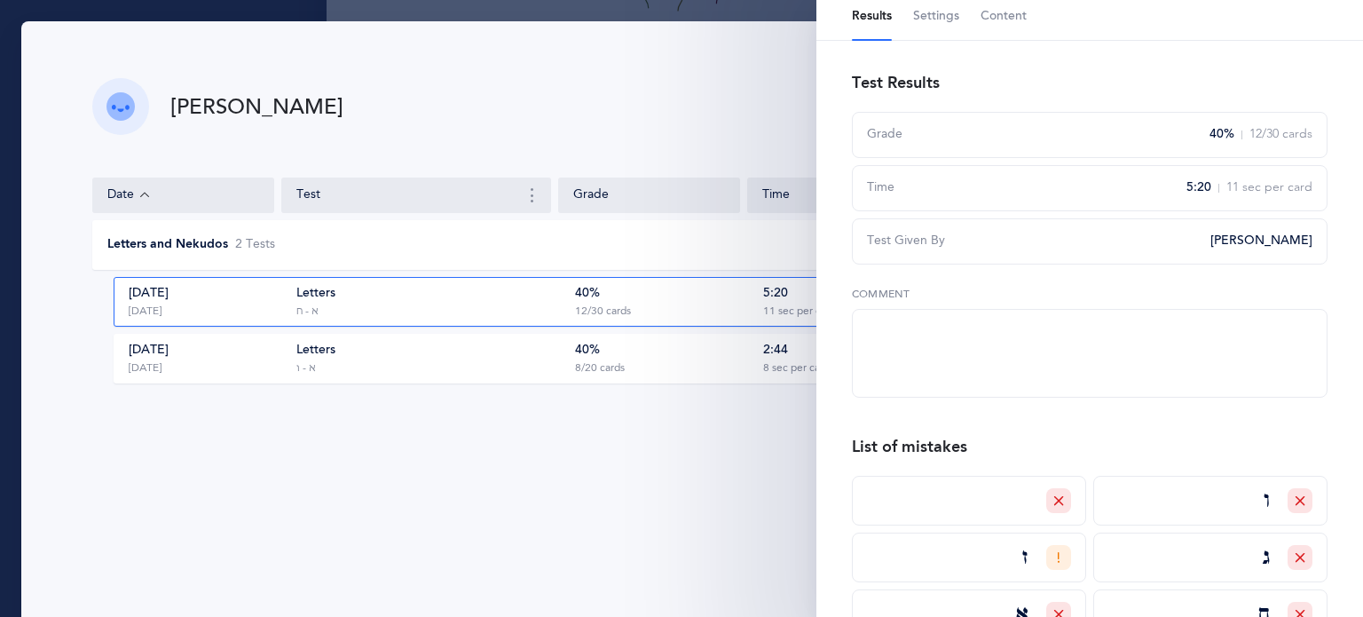
click at [713, 75] on div "[PERSON_NAME] Close Date Test Grade Time Given By Letters and Nekudos 2 Test s …" at bounding box center [681, 340] width 1320 height 639
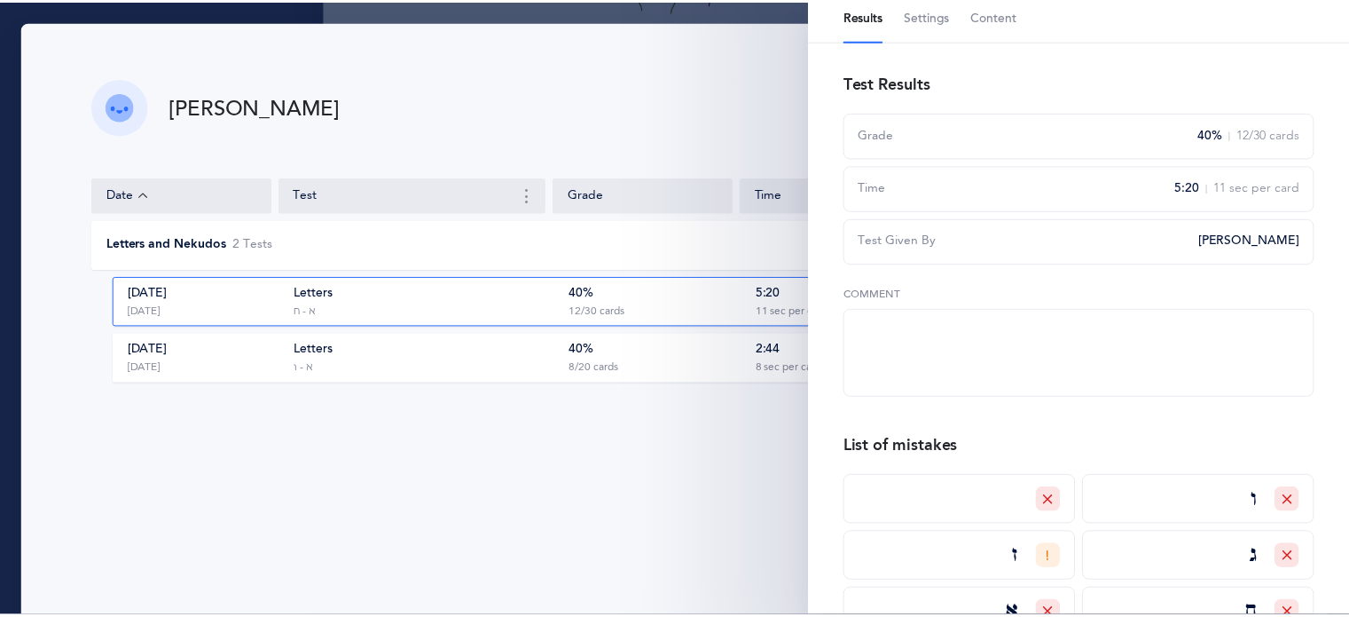
scroll to position [0, 0]
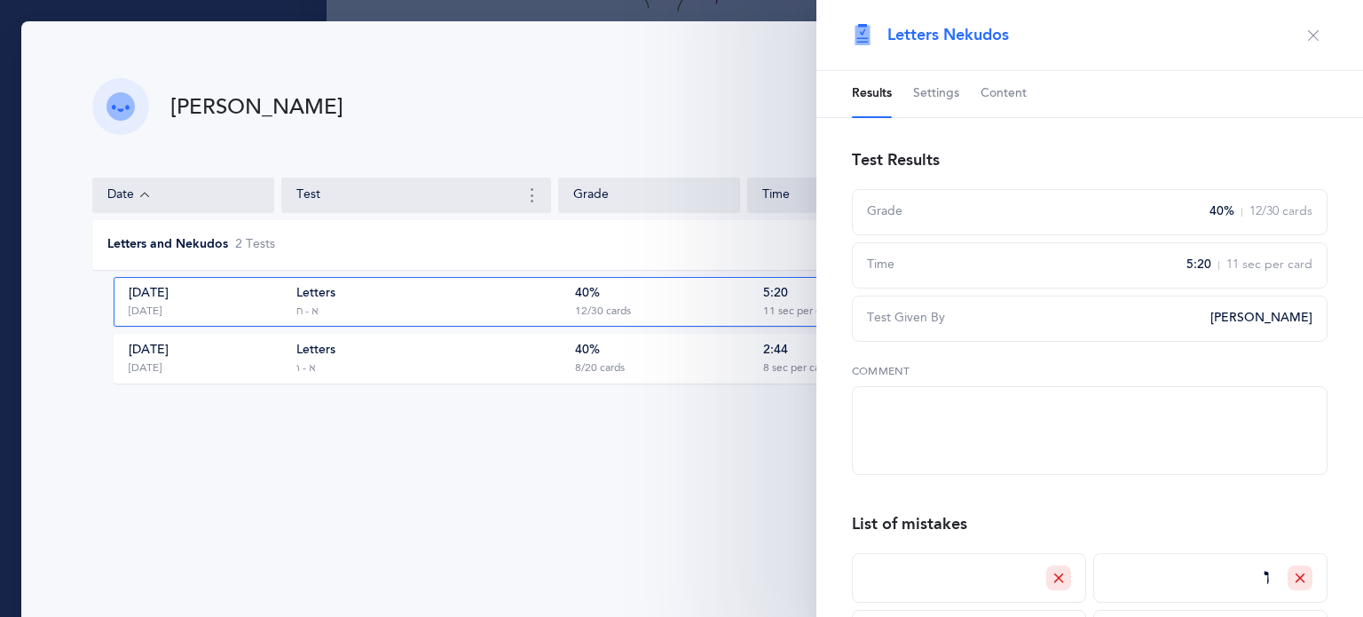
click at [1306, 30] on icon "button" at bounding box center [1313, 35] width 14 height 14
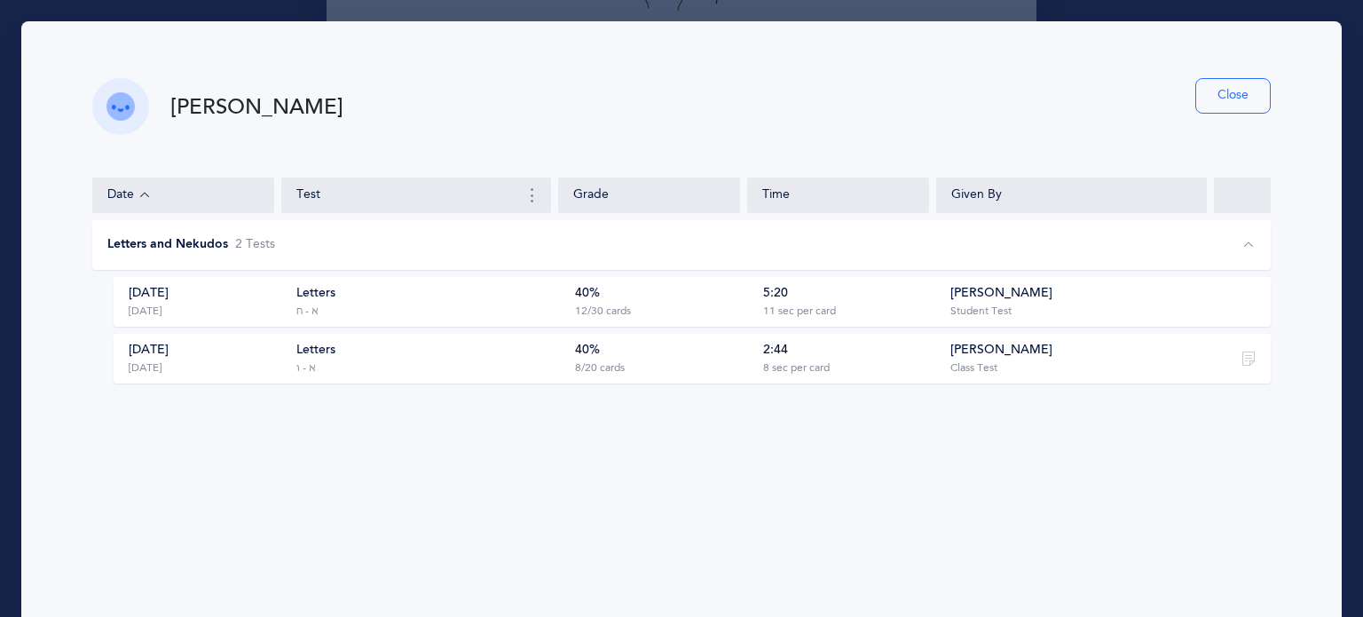
click at [1212, 105] on button "Close" at bounding box center [1232, 95] width 75 height 35
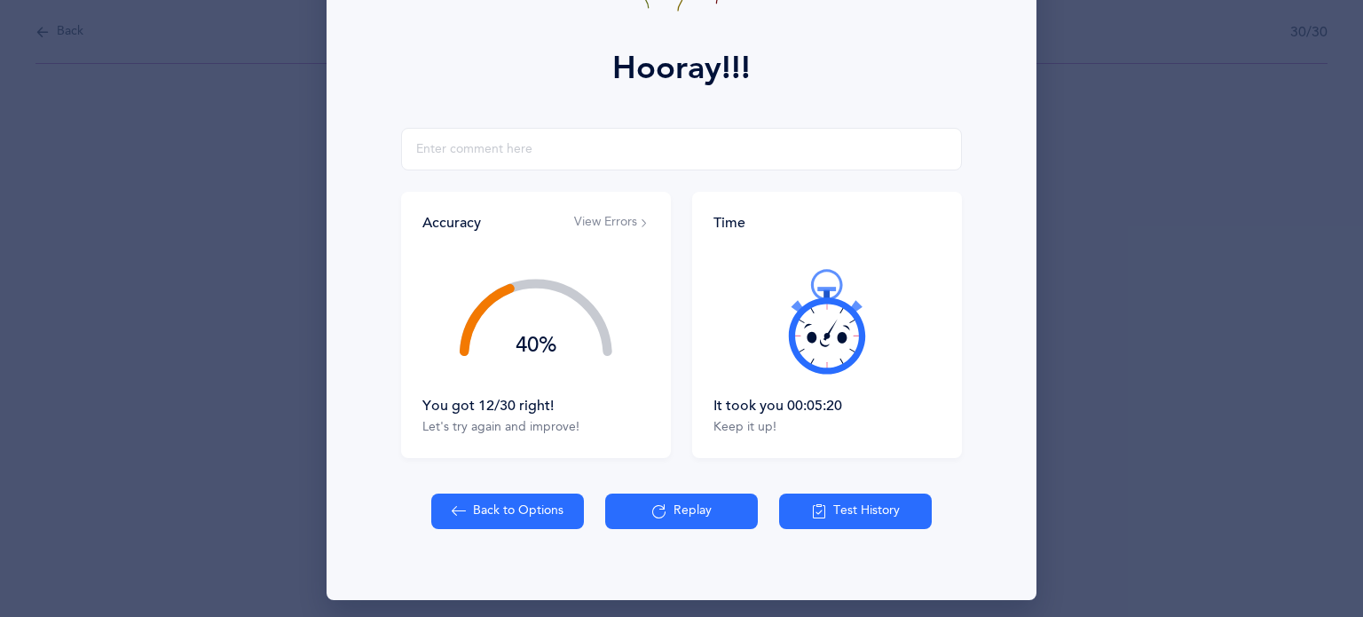
click at [506, 507] on button "Back to Options" at bounding box center [507, 510] width 153 height 35
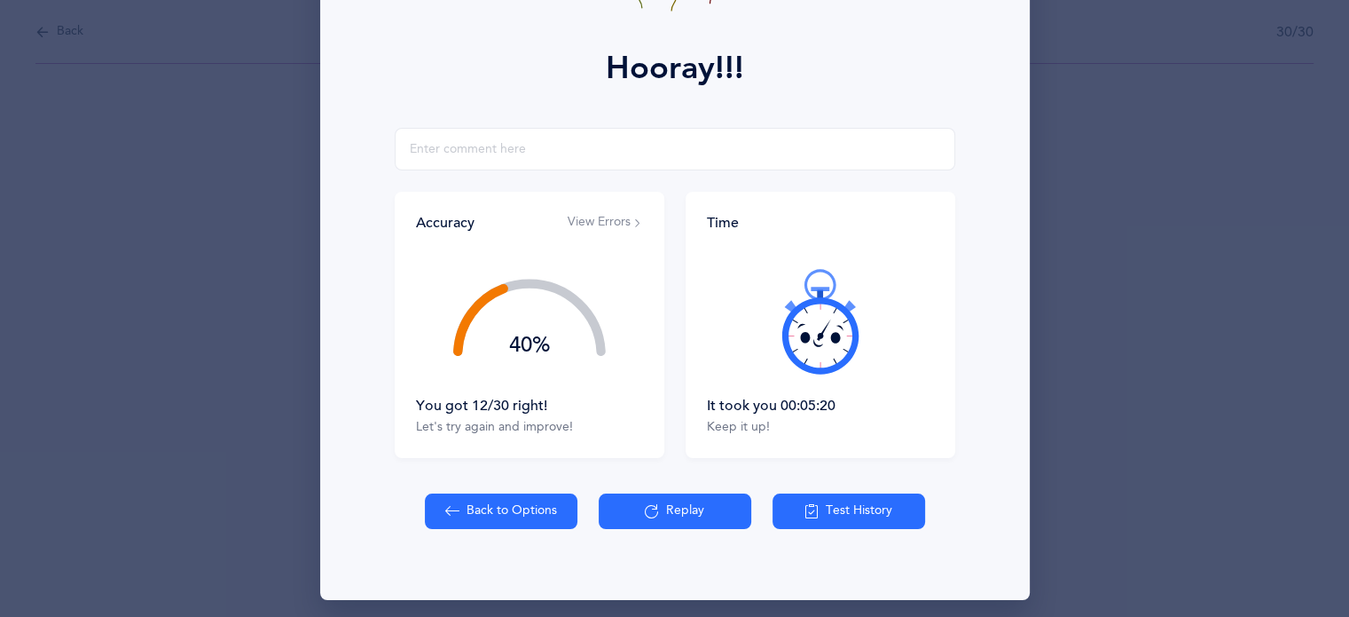
select select "8"
select select "single"
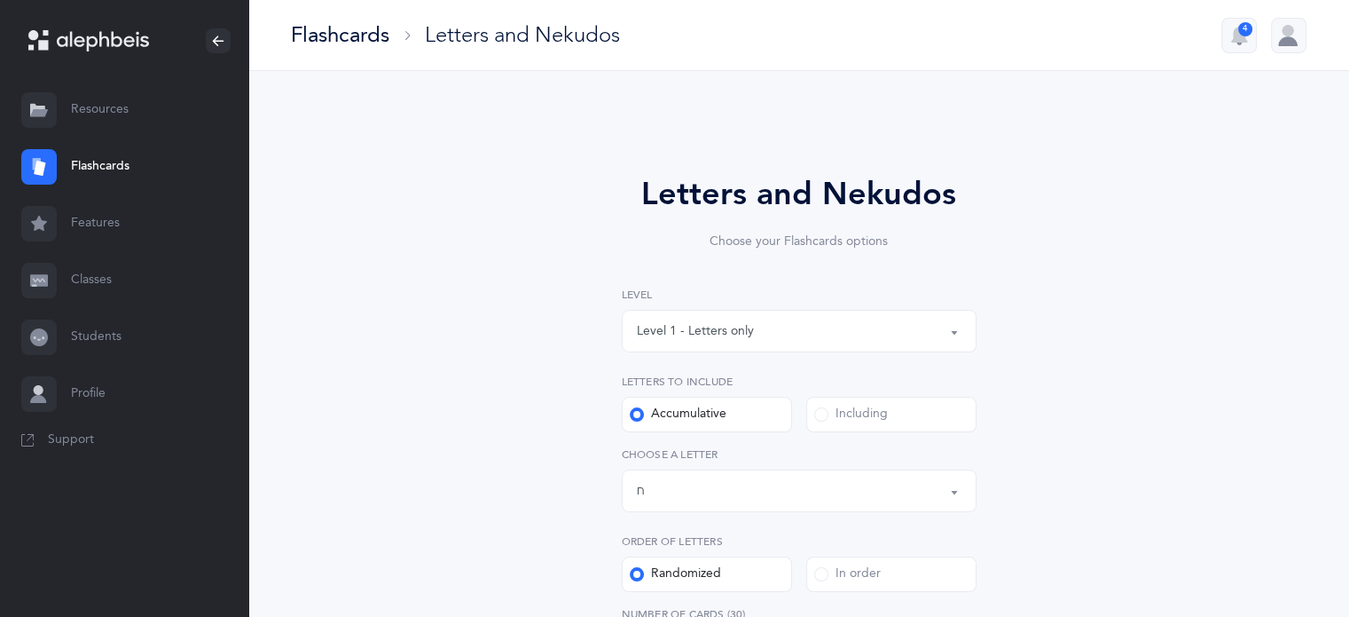
click at [114, 341] on link "Students" at bounding box center [124, 337] width 248 height 57
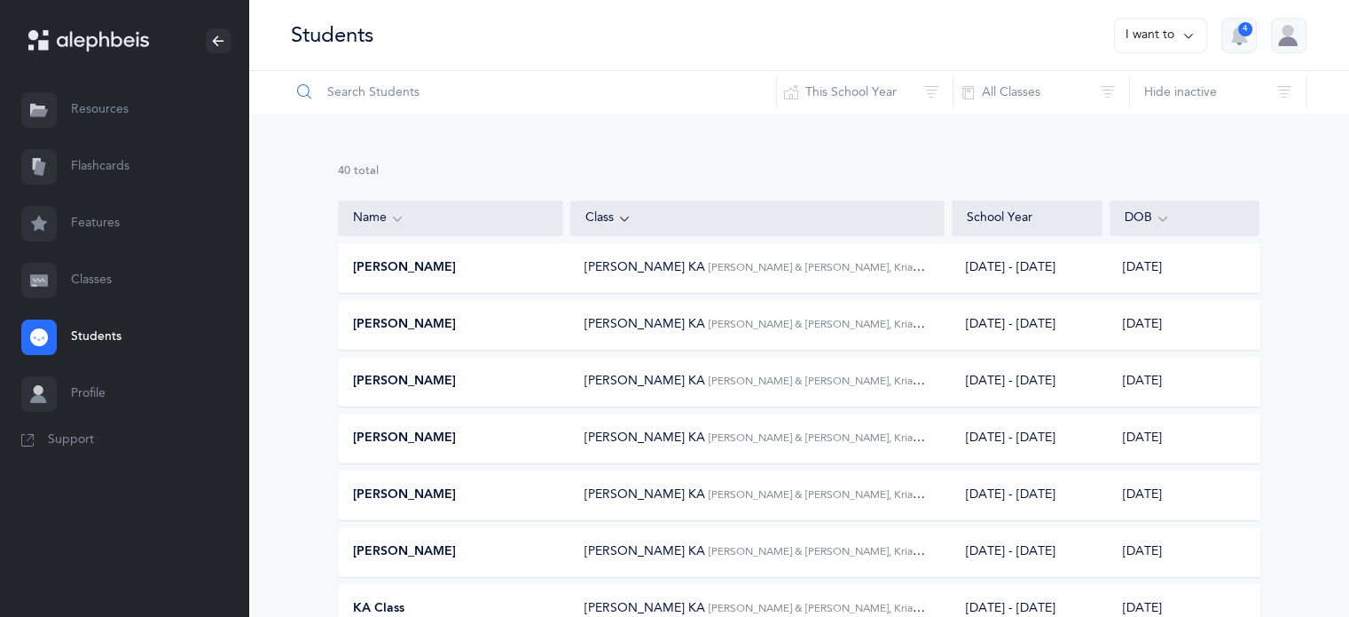
click at [381, 88] on input "text" at bounding box center [533, 92] width 487 height 43
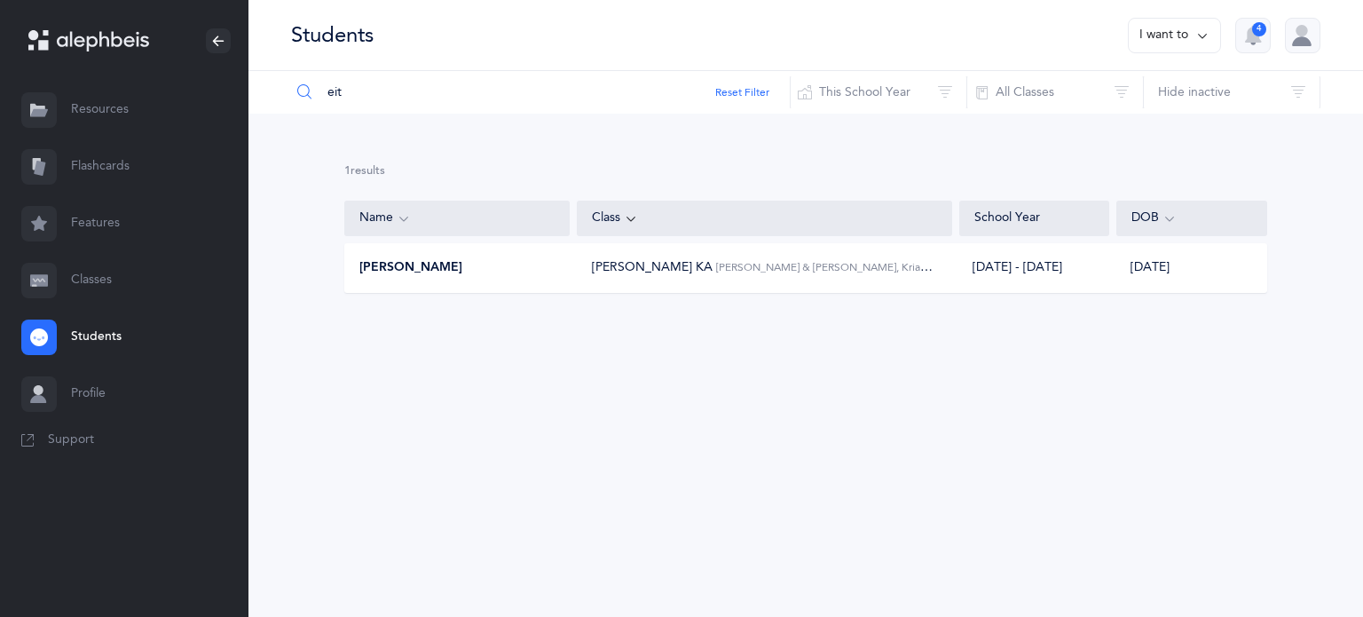
type input "eit"
click at [716, 271] on span "[PERSON_NAME] & [PERSON_NAME], Kriah Pink Level" at bounding box center [847, 267] width 262 height 14
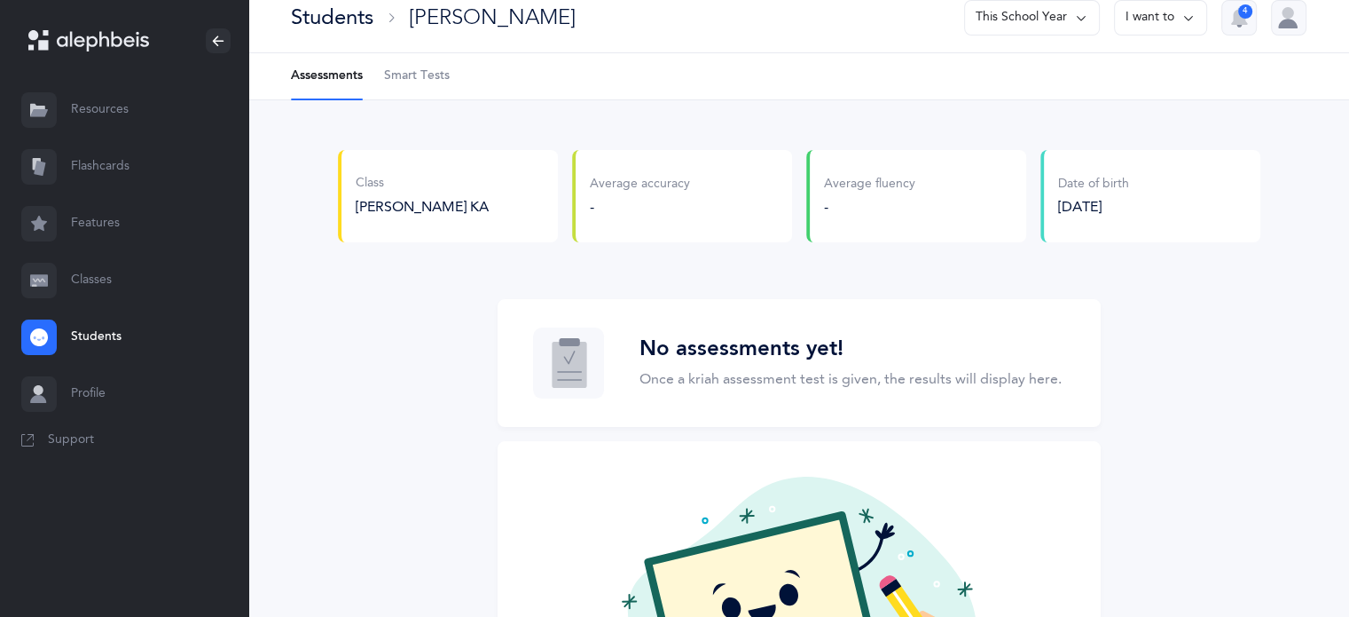
scroll to position [18, 0]
click at [428, 74] on span "Smart Tests" at bounding box center [417, 76] width 66 height 18
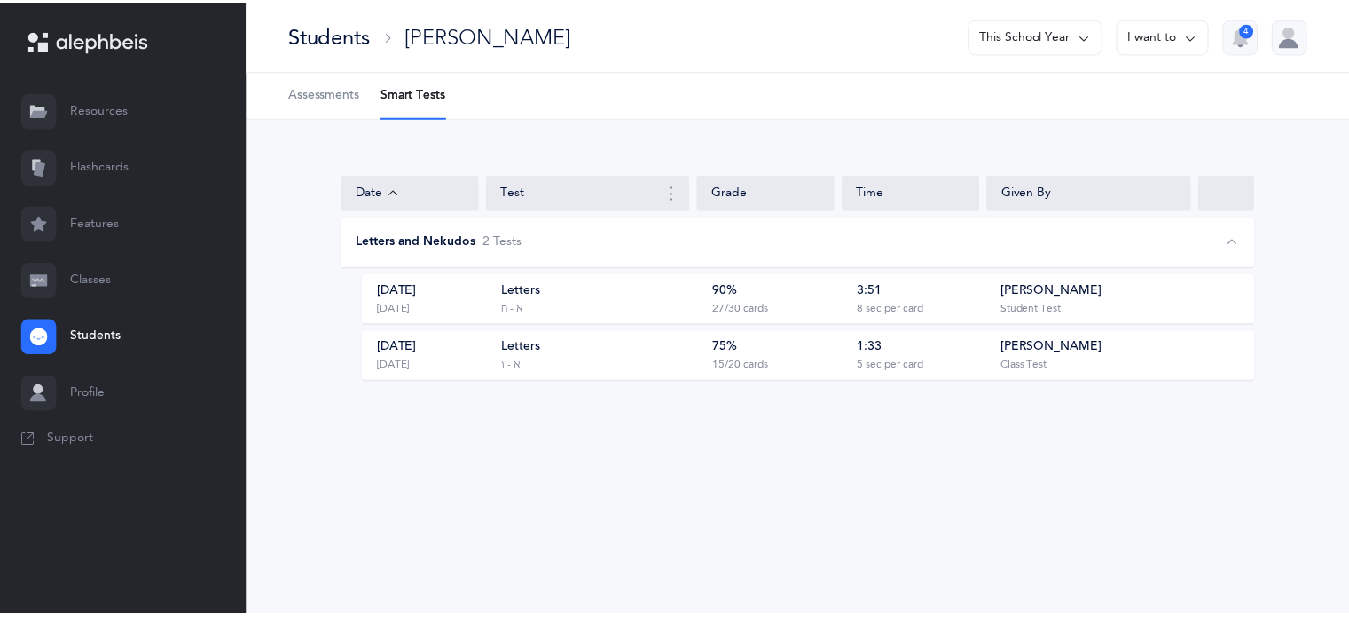
scroll to position [18, 0]
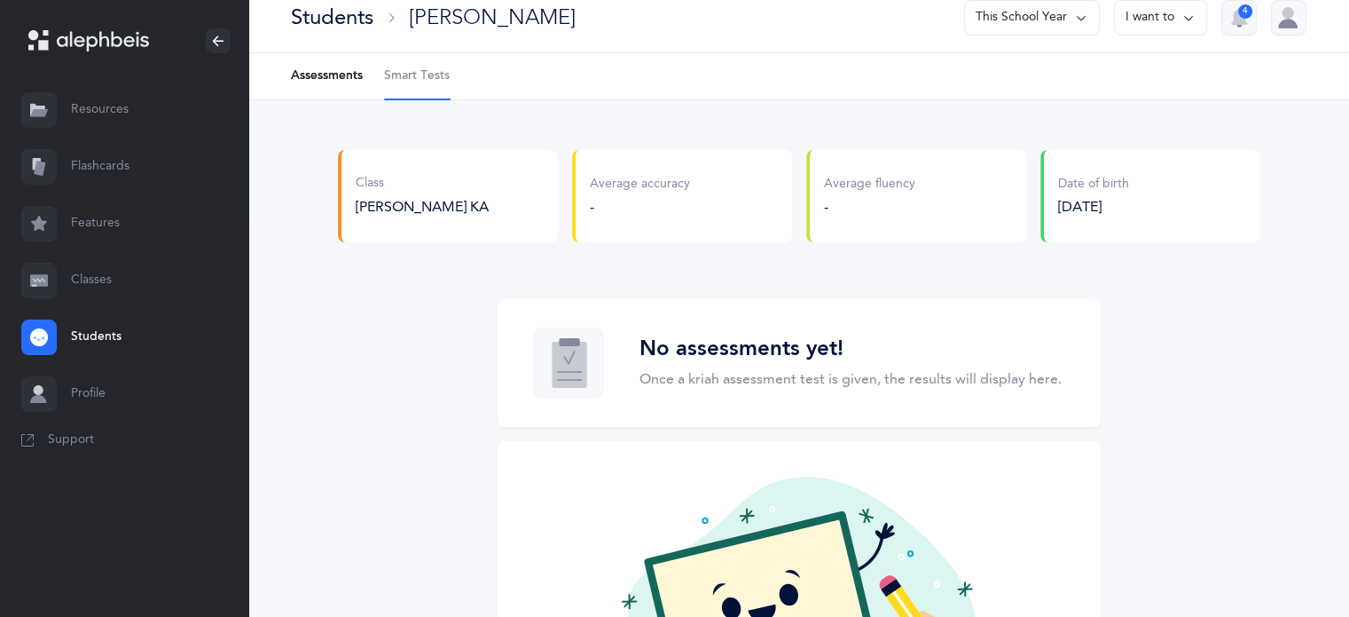
click at [90, 333] on link "Students" at bounding box center [124, 337] width 248 height 57
